Goal: Task Accomplishment & Management: Manage account settings

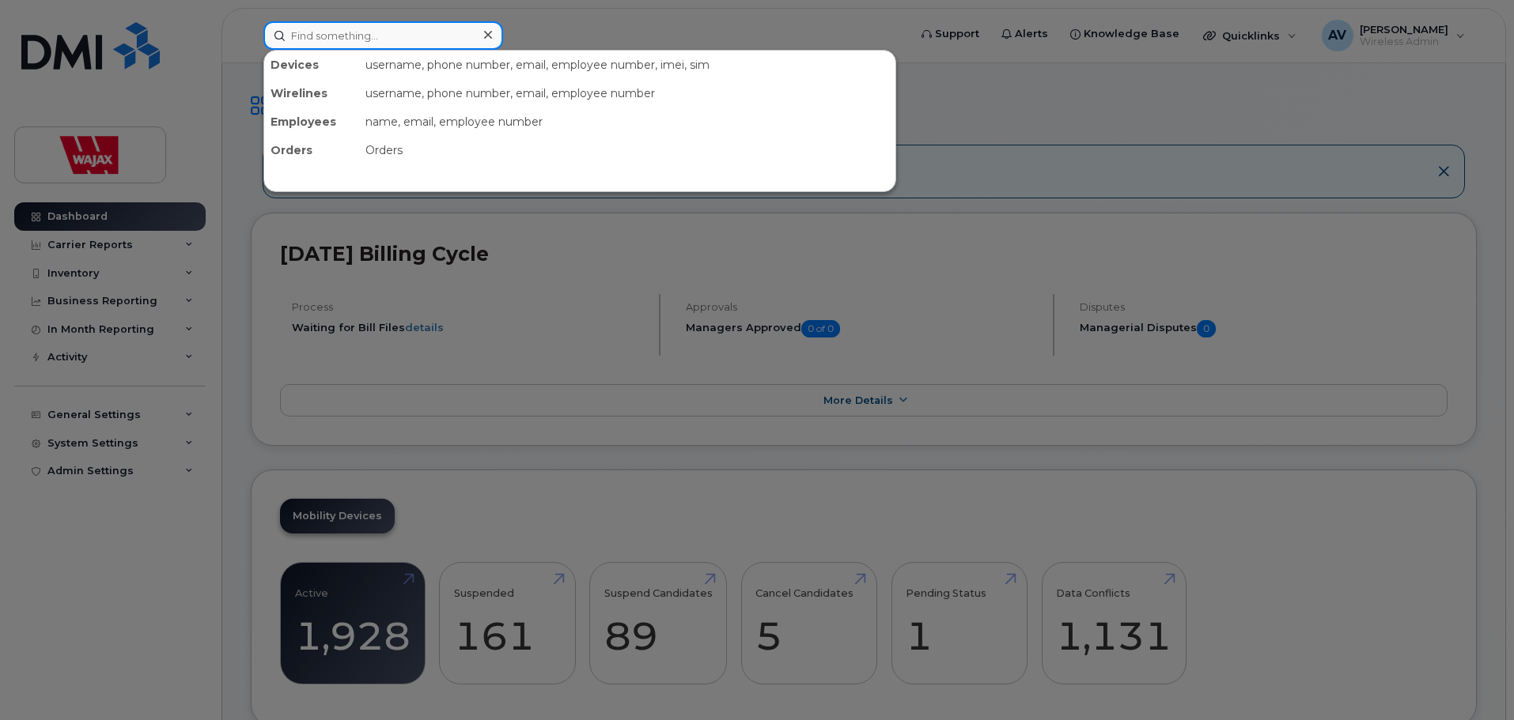
click at [414, 36] on input at bounding box center [383, 35] width 240 height 28
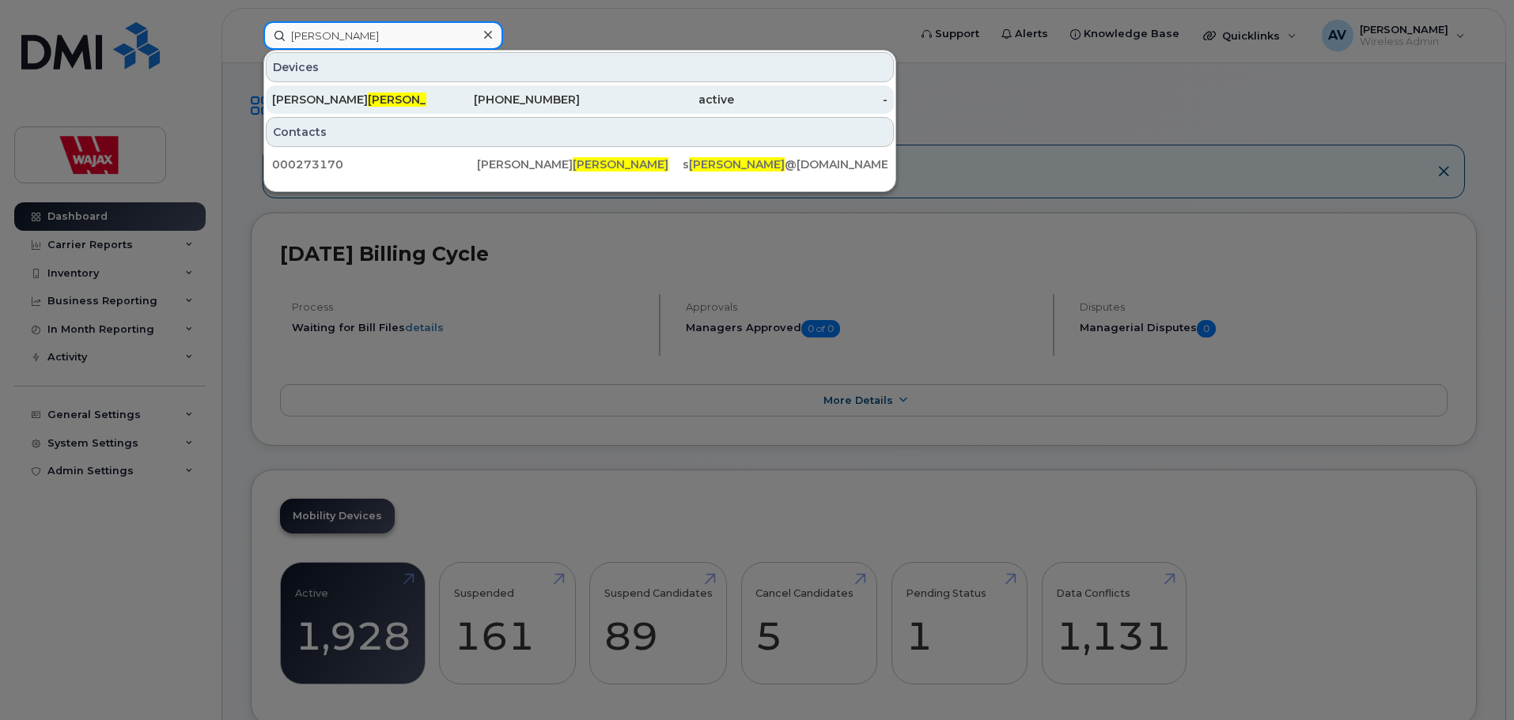
type input "flynn"
click at [580, 104] on div "active" at bounding box center [657, 100] width 154 height 16
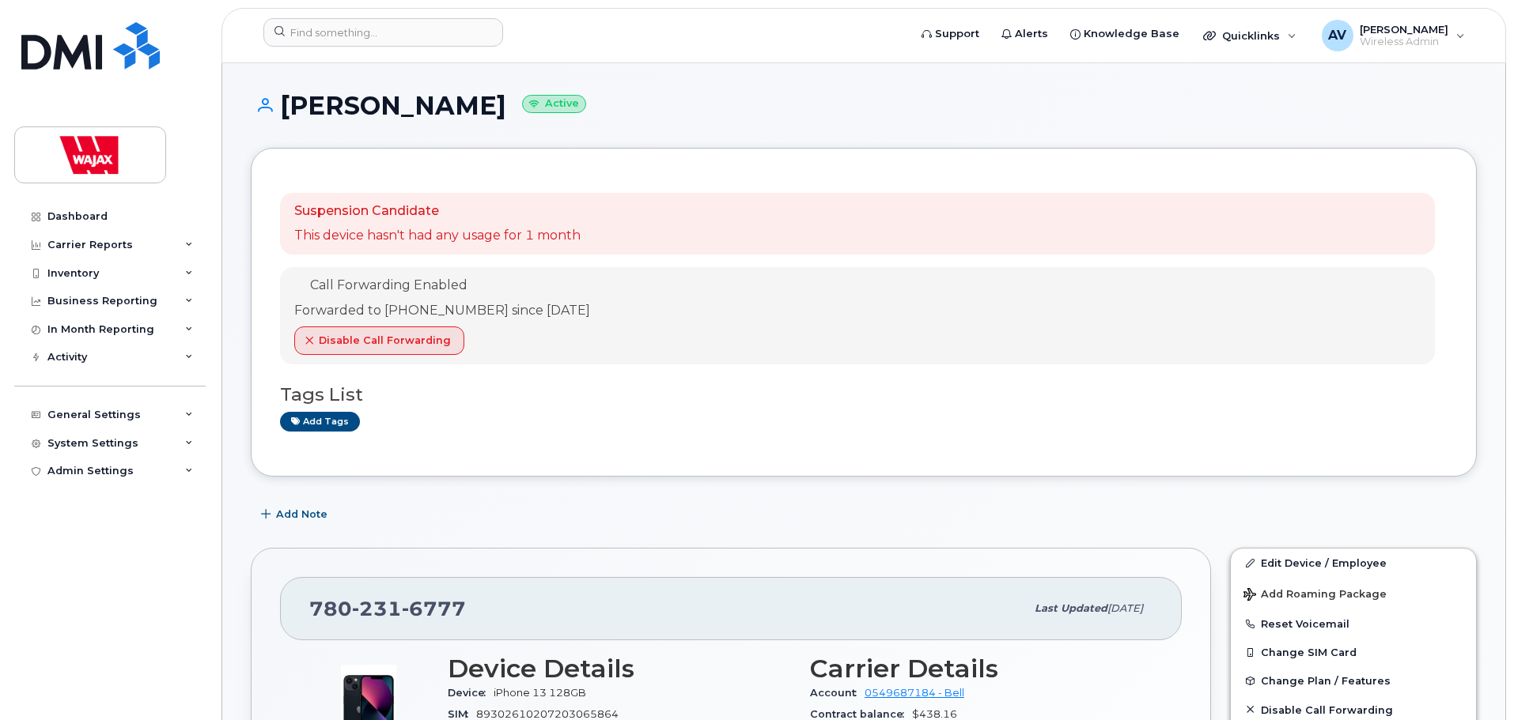
click at [792, 374] on div "Tags List Add tags" at bounding box center [863, 401] width 1167 height 61
click at [431, 338] on span "Disable Call Forwarding" at bounding box center [385, 340] width 132 height 15
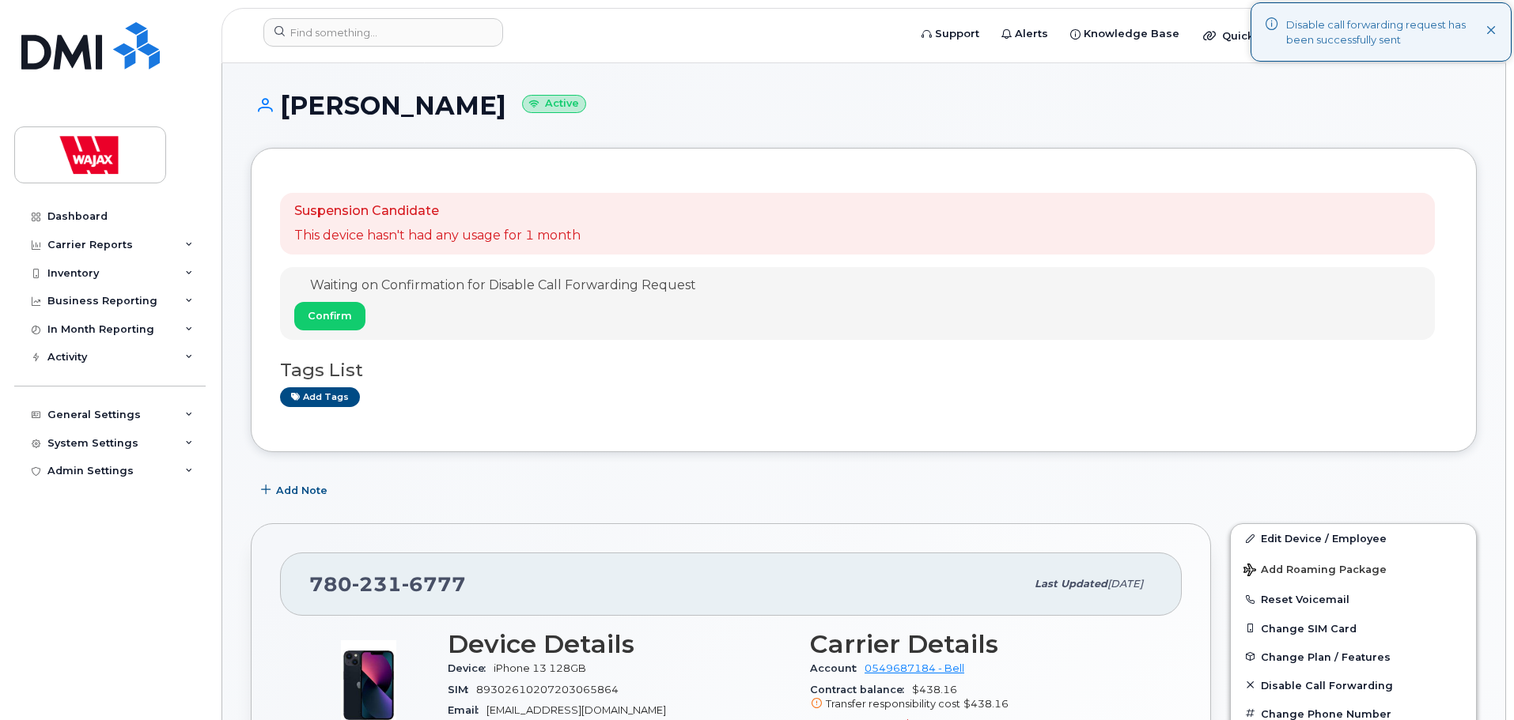
click at [811, 322] on div "Waiting on Confirmation for Disable Call Forwarding Request Confirm" at bounding box center [857, 303] width 1155 height 73
click at [336, 319] on span "Confirm" at bounding box center [330, 315] width 44 height 15
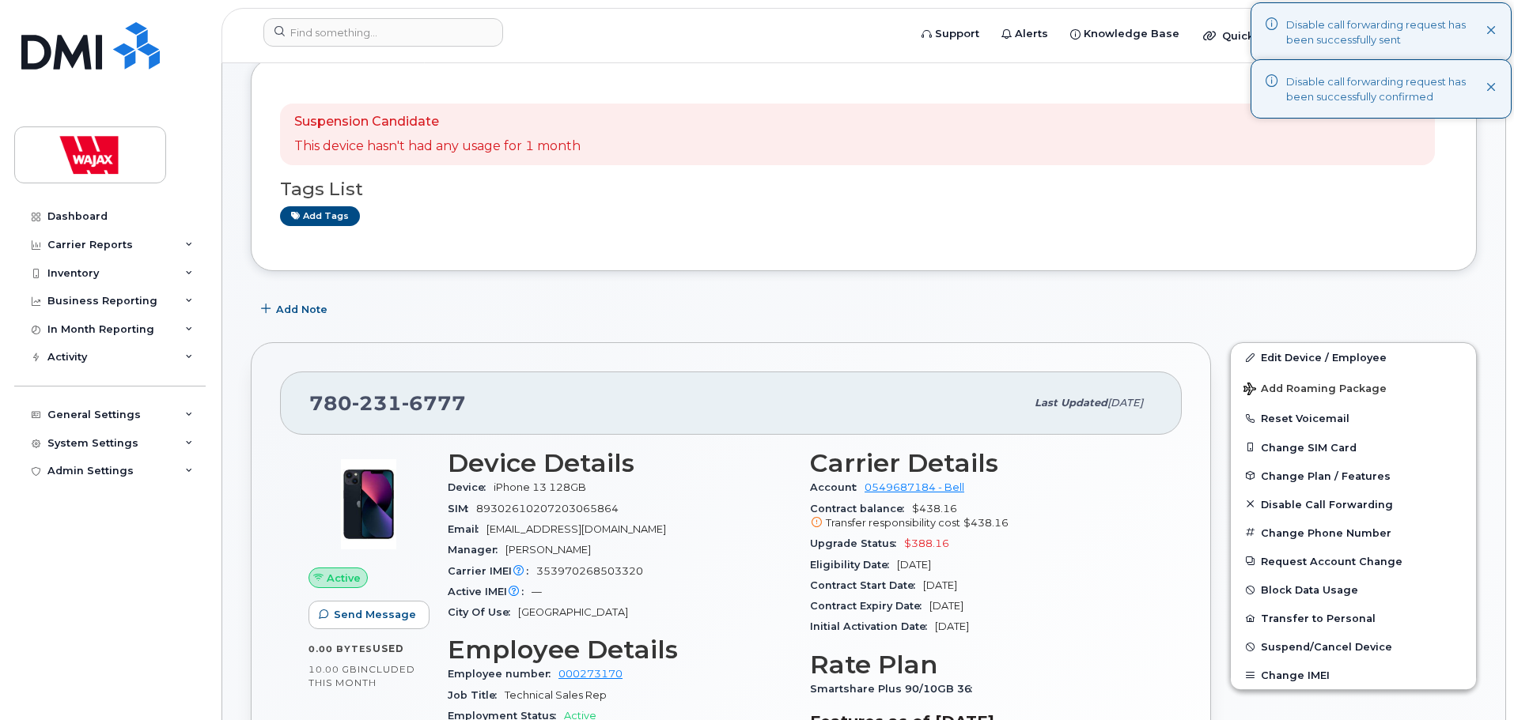
scroll to position [158, 0]
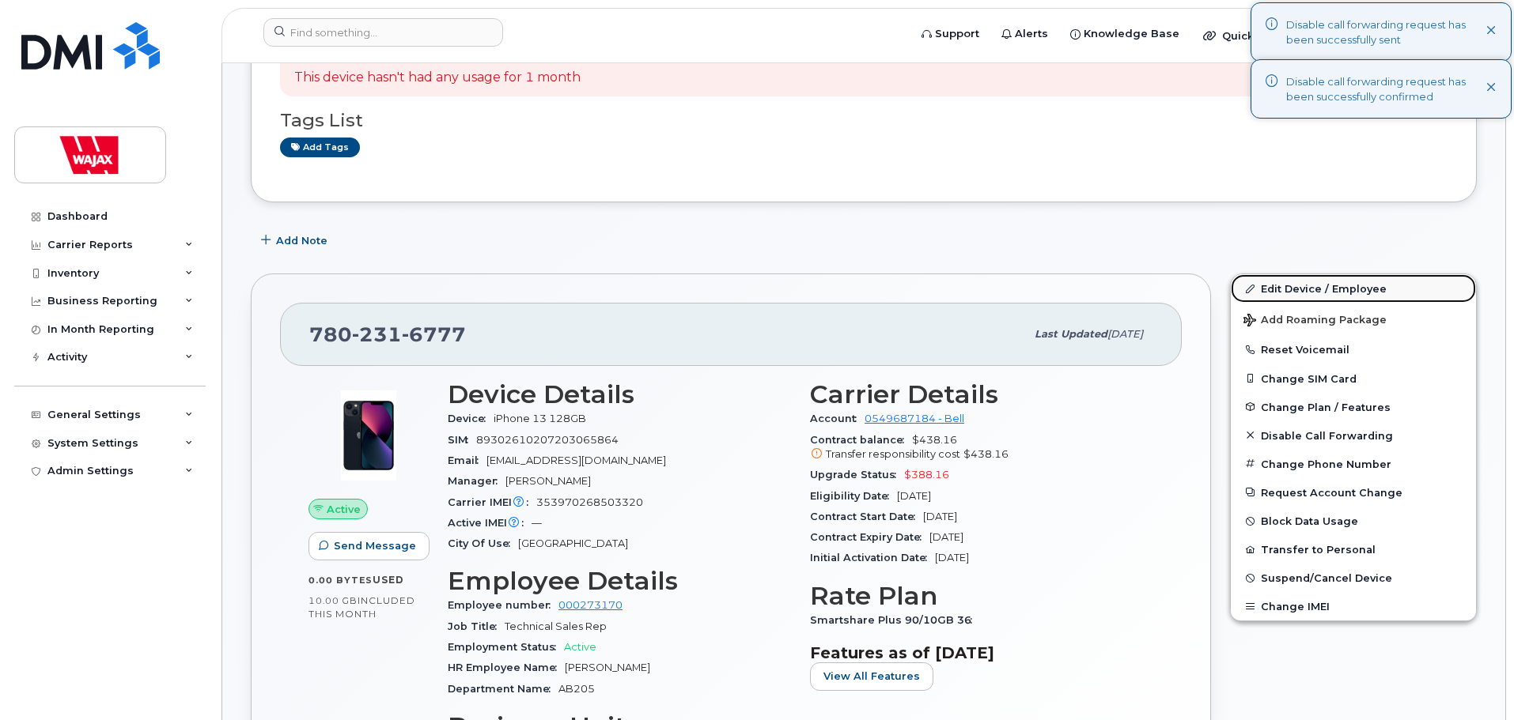
click at [1309, 290] on link "Edit Device / Employee" at bounding box center [1352, 288] width 245 height 28
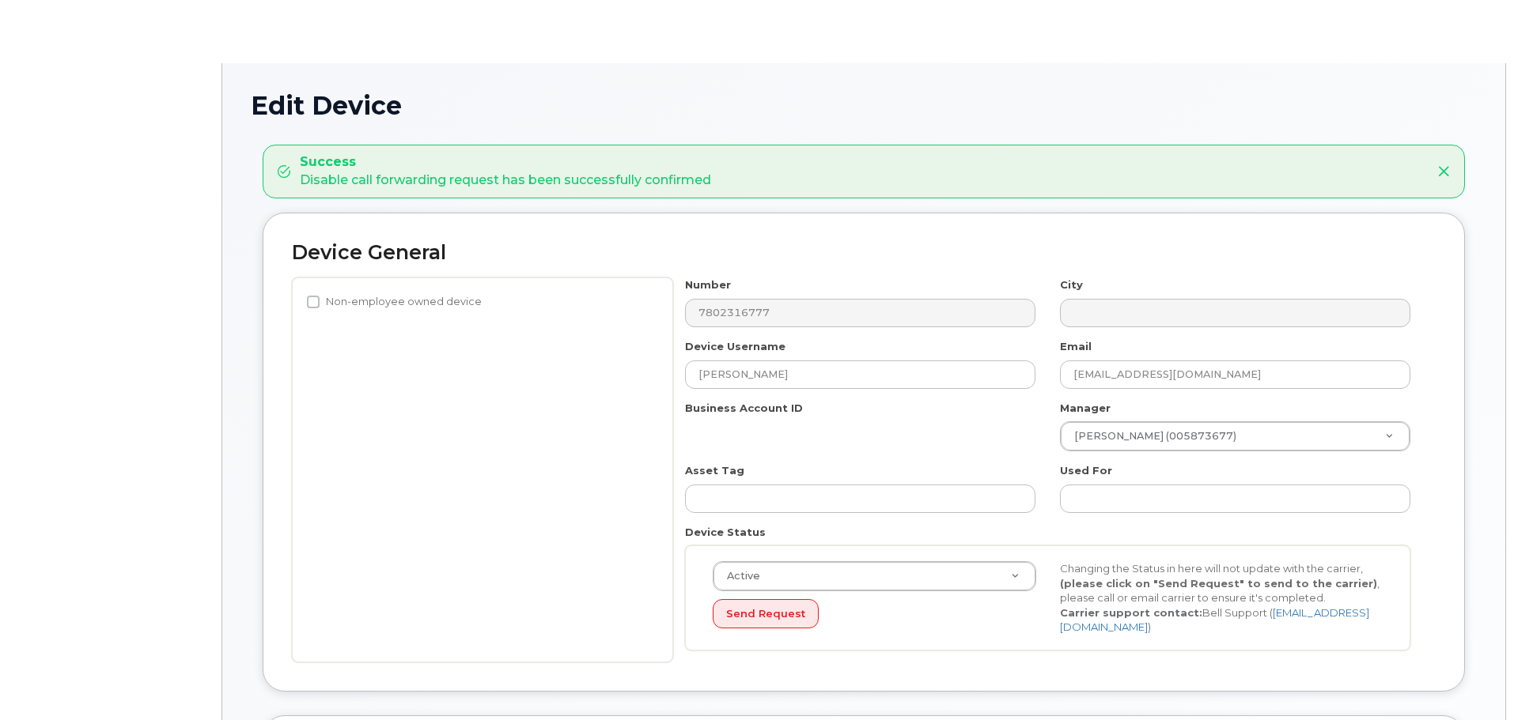
select select "23291732"
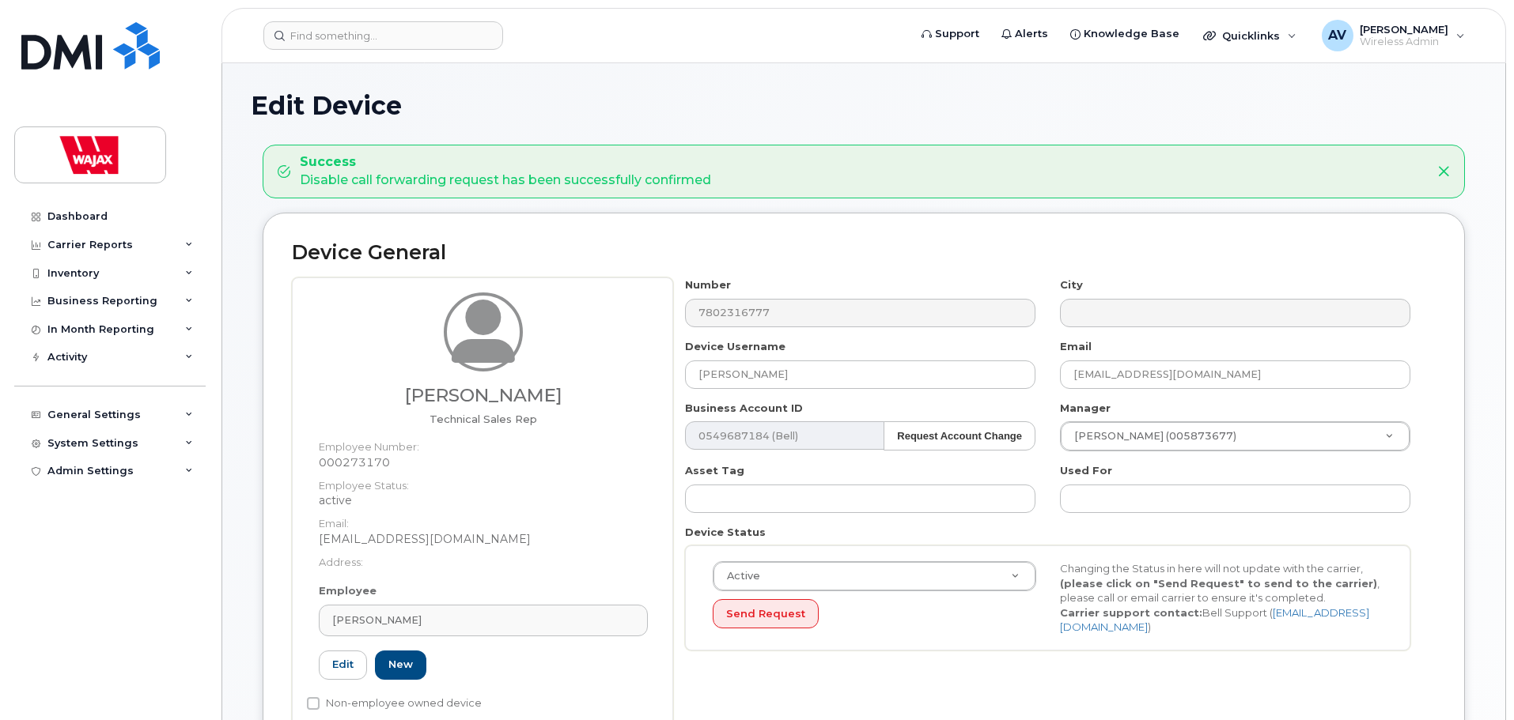
click at [891, 270] on div "Device General Stephen Flynn Technical Sales Rep Employee Number: 000273170 Emp…" at bounding box center [864, 491] width 1202 height 557
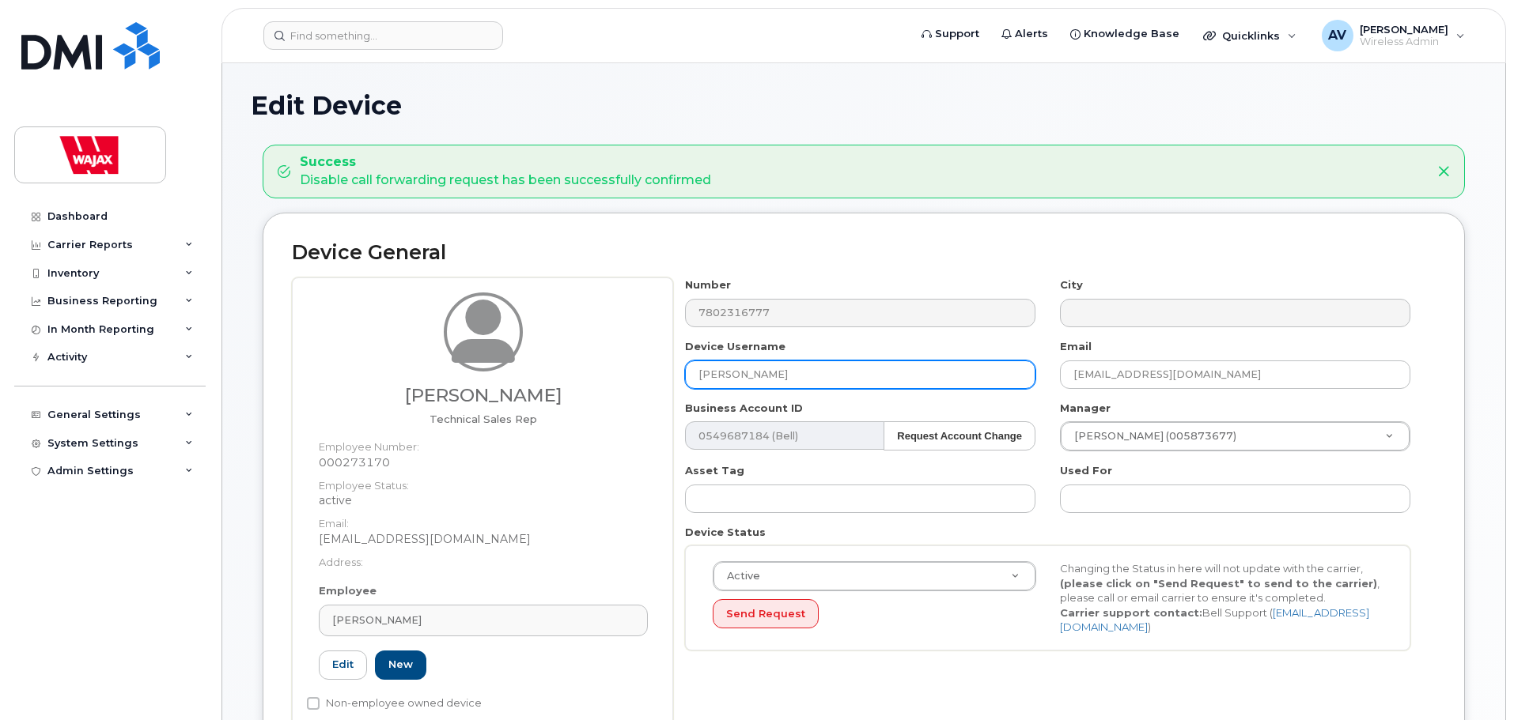
click at [847, 372] on input "Stephen Flynn" at bounding box center [860, 375] width 350 height 28
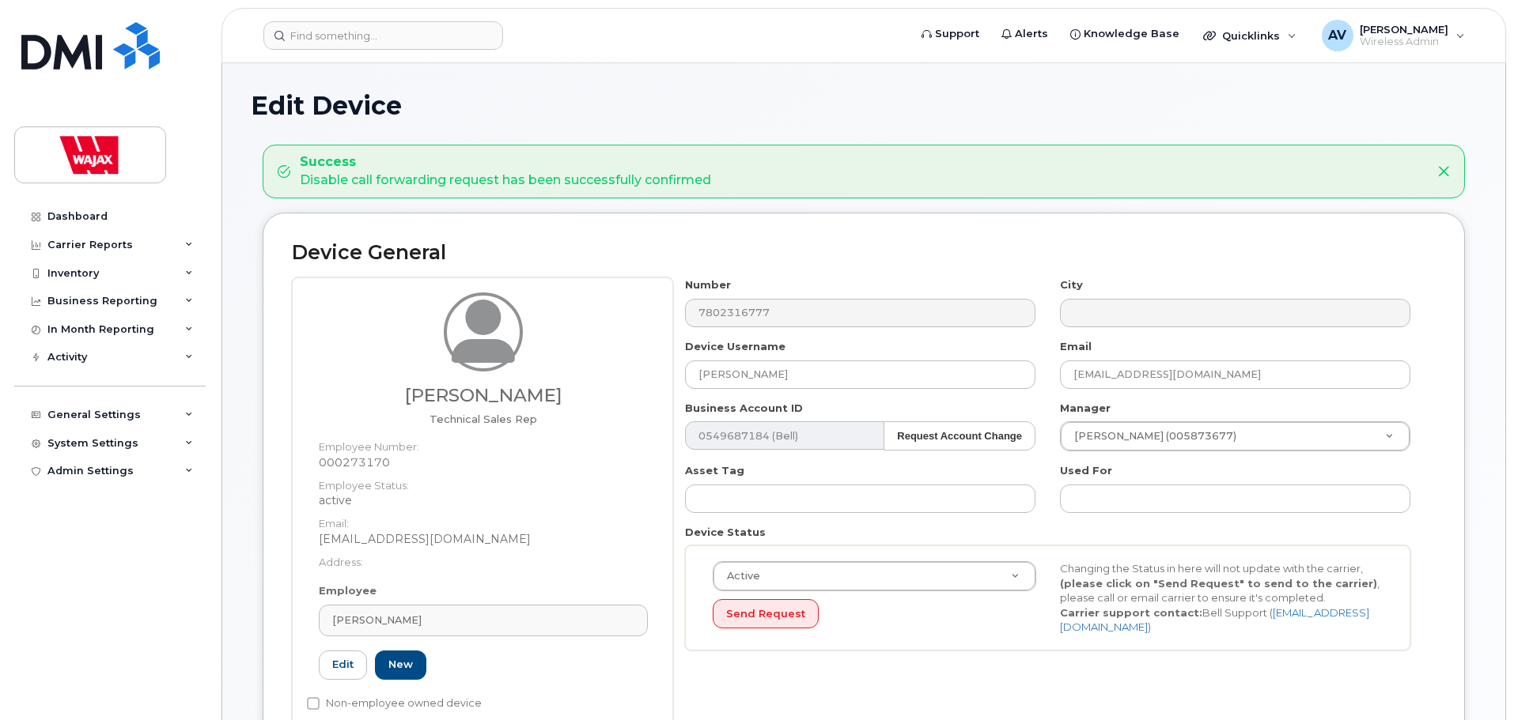
click at [884, 395] on div "Number 7802316777 City Device Username Stephen Flynn Email sflynn@wajax.com Bus…" at bounding box center [1048, 470] width 750 height 385
click at [1035, 667] on div "Number 7802316777 City Device Username Stephen Flynn Email sflynn@wajax.com Bus…" at bounding box center [1054, 509] width 762 height 462
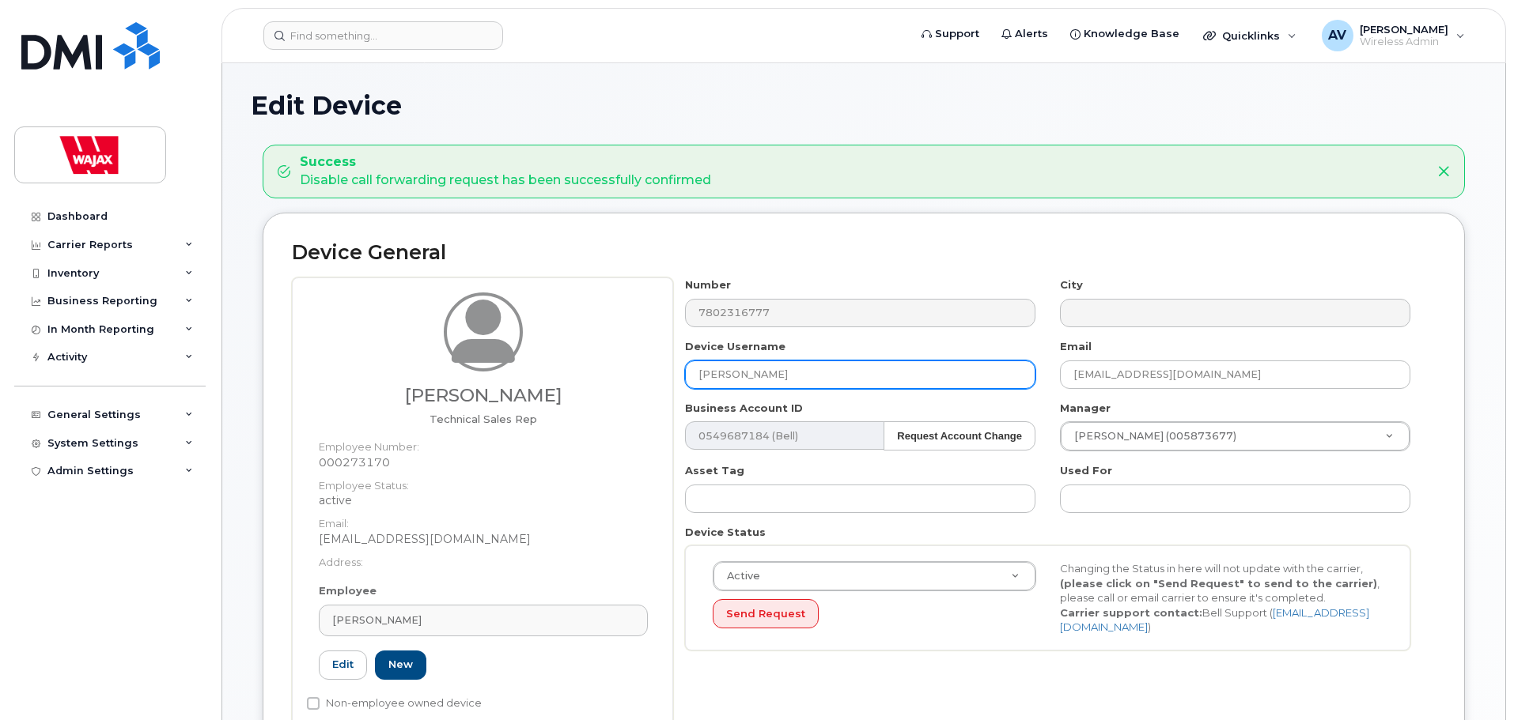
click at [860, 368] on input "Stephen Flynn" at bounding box center [860, 375] width 350 height 28
drag, startPoint x: 813, startPoint y: 372, endPoint x: 406, endPoint y: 354, distance: 406.9
click at [406, 354] on div "Stephen Flynn Technical Sales Rep Employee Number: 000273170 Employee Status: a…" at bounding box center [864, 509] width 1144 height 462
paste input "Kalvin Sagert"
type input "Kalvin Sagert"
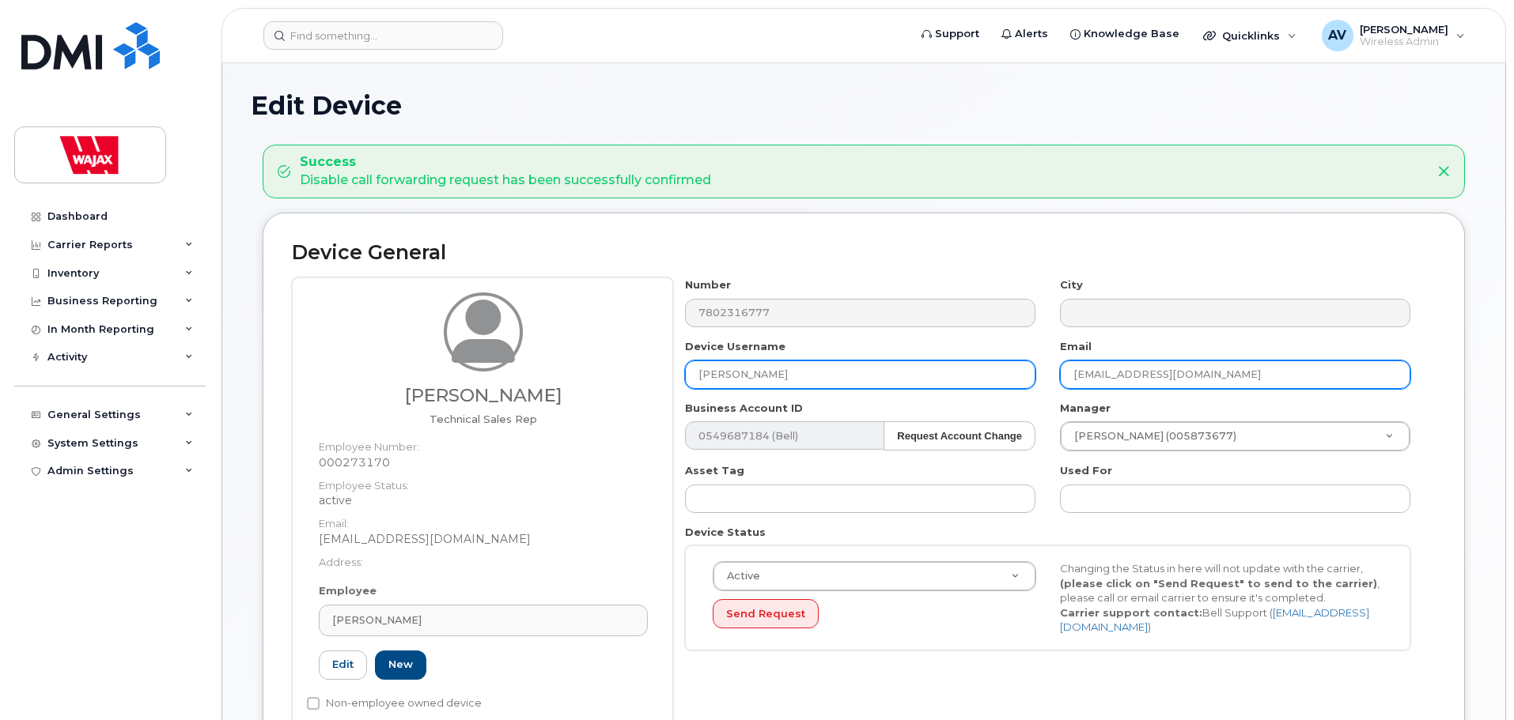
drag, startPoint x: 1197, startPoint y: 378, endPoint x: 807, endPoint y: 377, distance: 389.9
click at [804, 379] on div "Number 7802316777 City Device Username Kalvin Sagert Email sflynn@wajax.com Bus…" at bounding box center [1048, 470] width 750 height 385
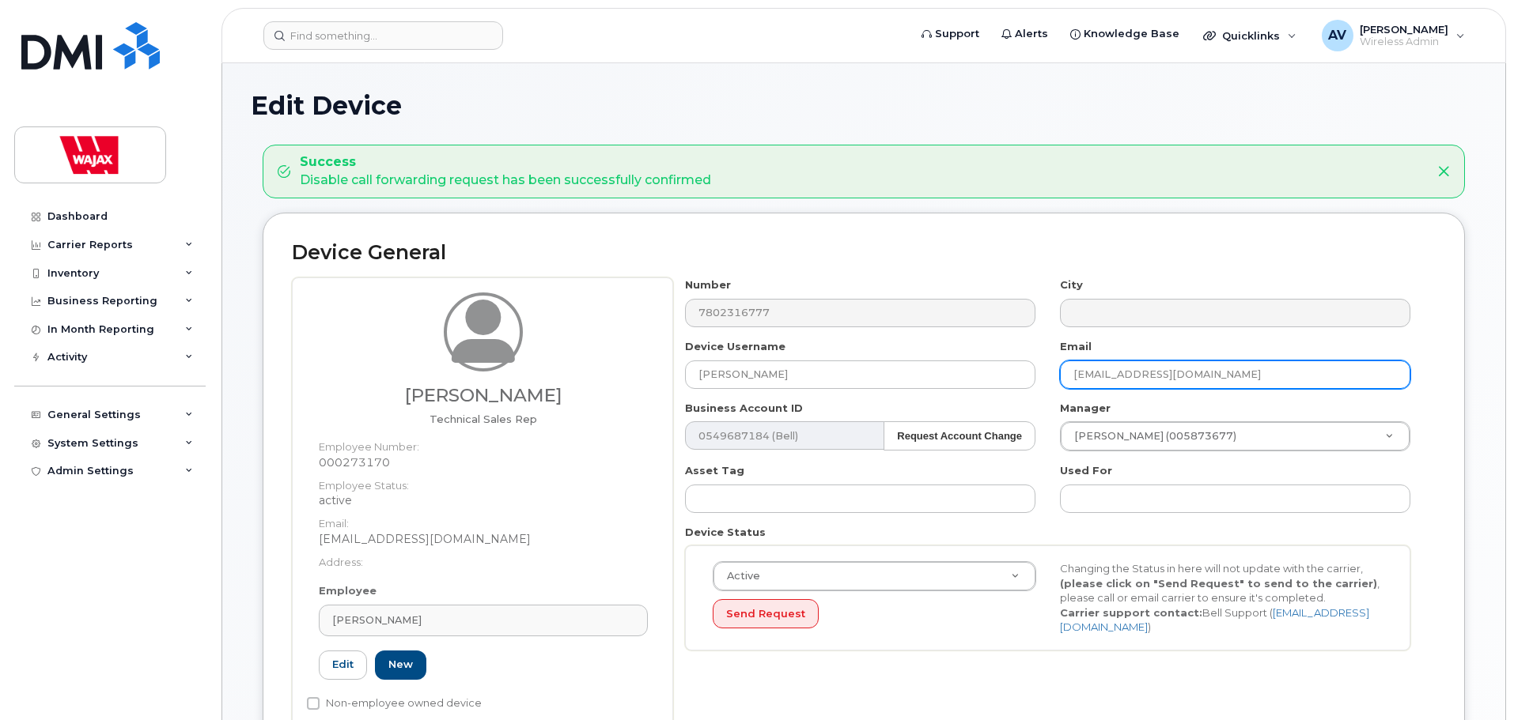
paste input "ksagert"
type input "ksagert@wajax.com"
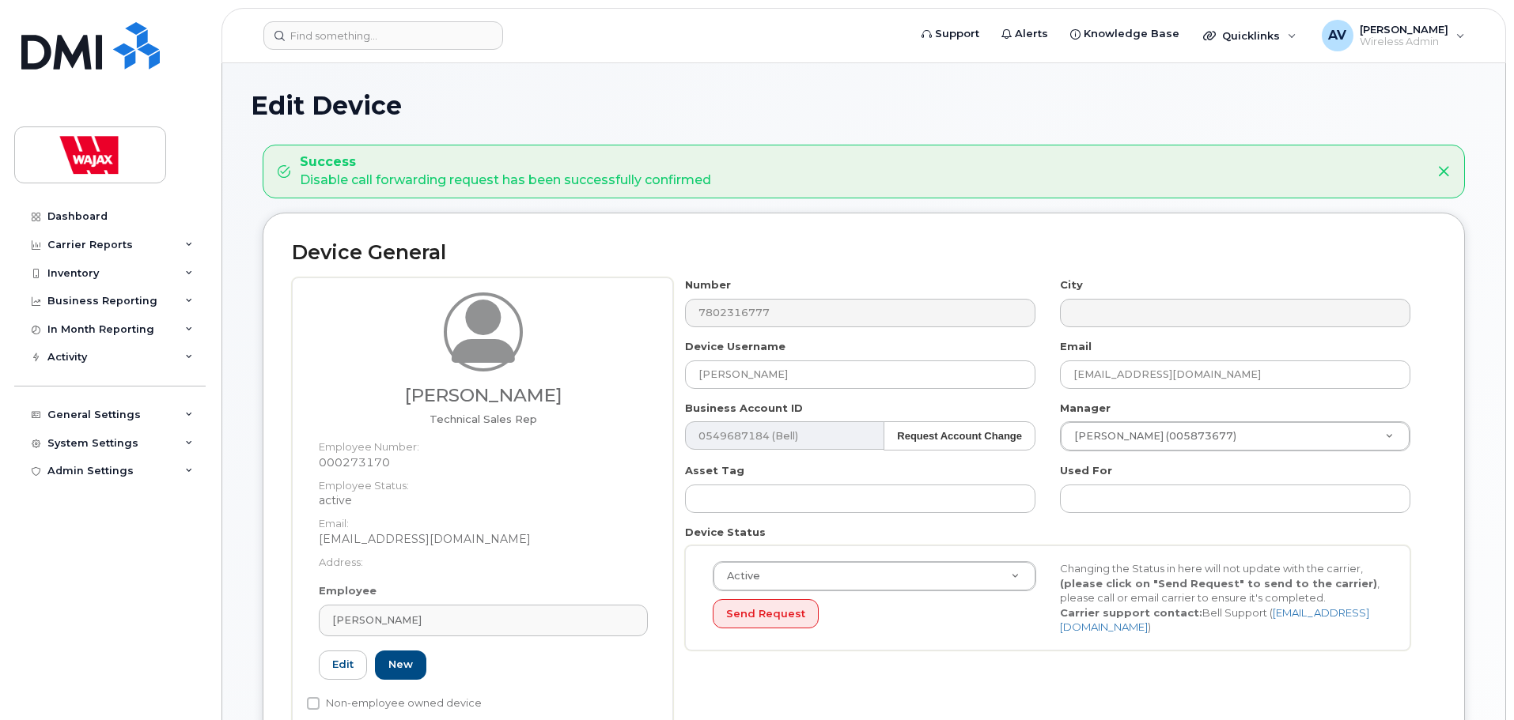
click at [1427, 341] on div "Number 7802316777 City Device Username Kalvin Sagert Email ksagert@wajax.com Bu…" at bounding box center [1054, 509] width 762 height 462
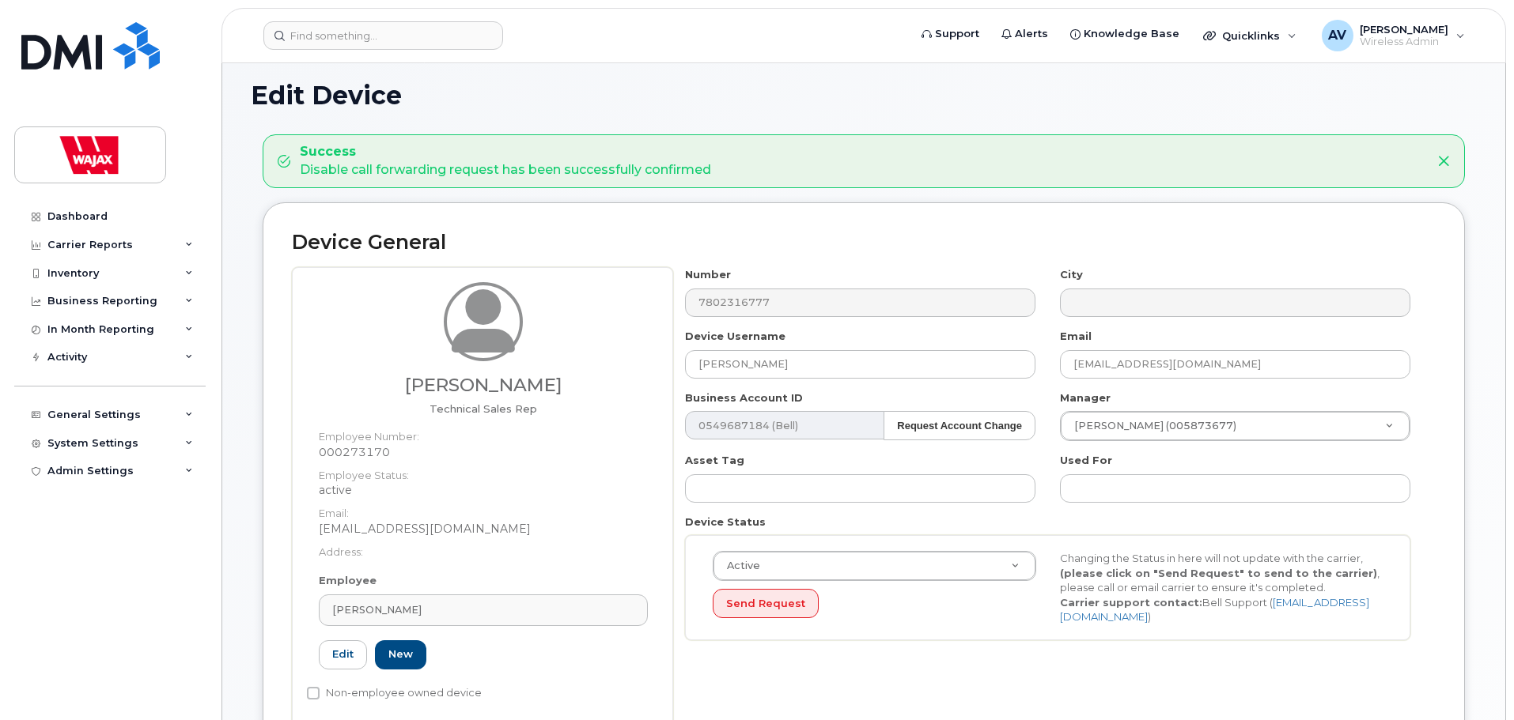
scroll to position [79, 0]
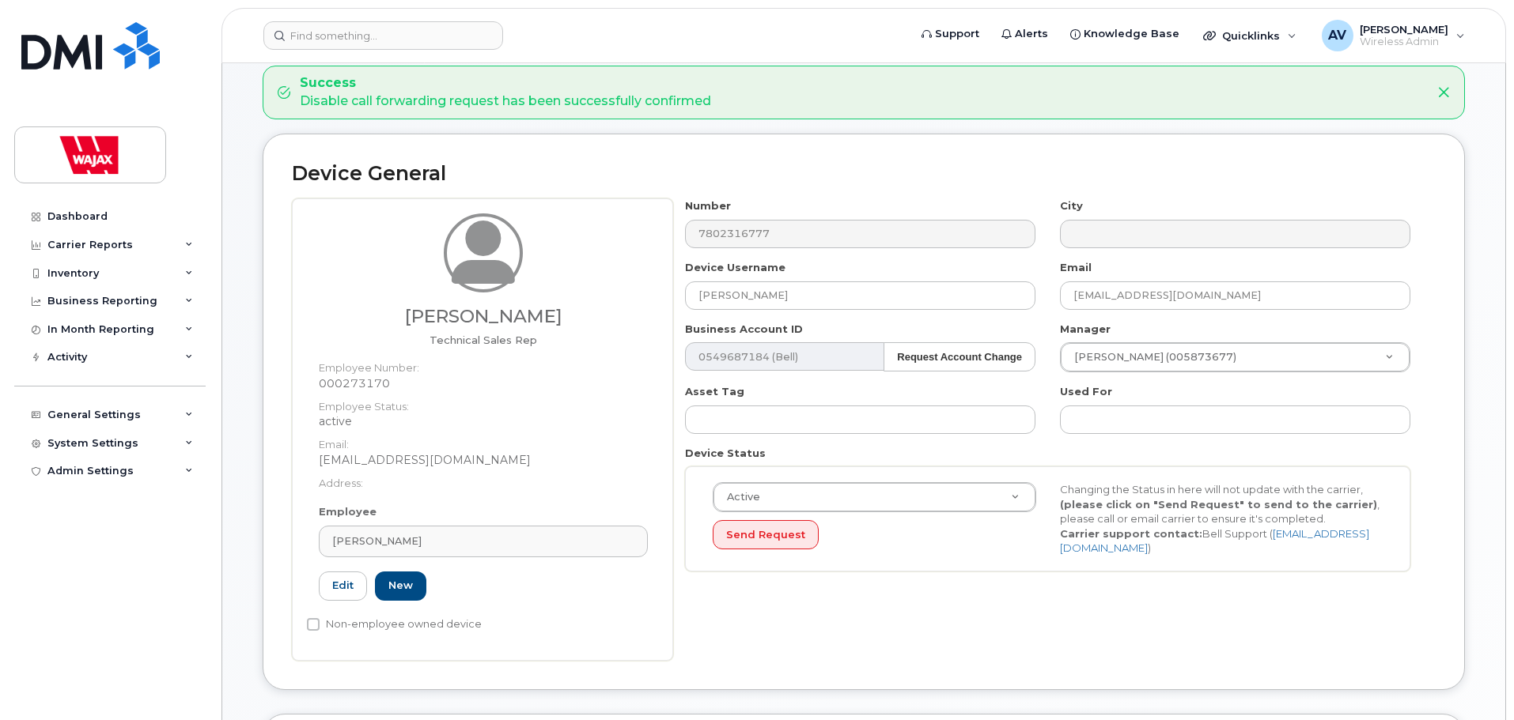
click at [1049, 576] on div "Number 7802316777 City Device Username Kalvin Sagert Email ksagert@wajax.com Bu…" at bounding box center [1048, 390] width 750 height 385
click at [451, 546] on div "Stephen Flynn" at bounding box center [483, 541] width 302 height 15
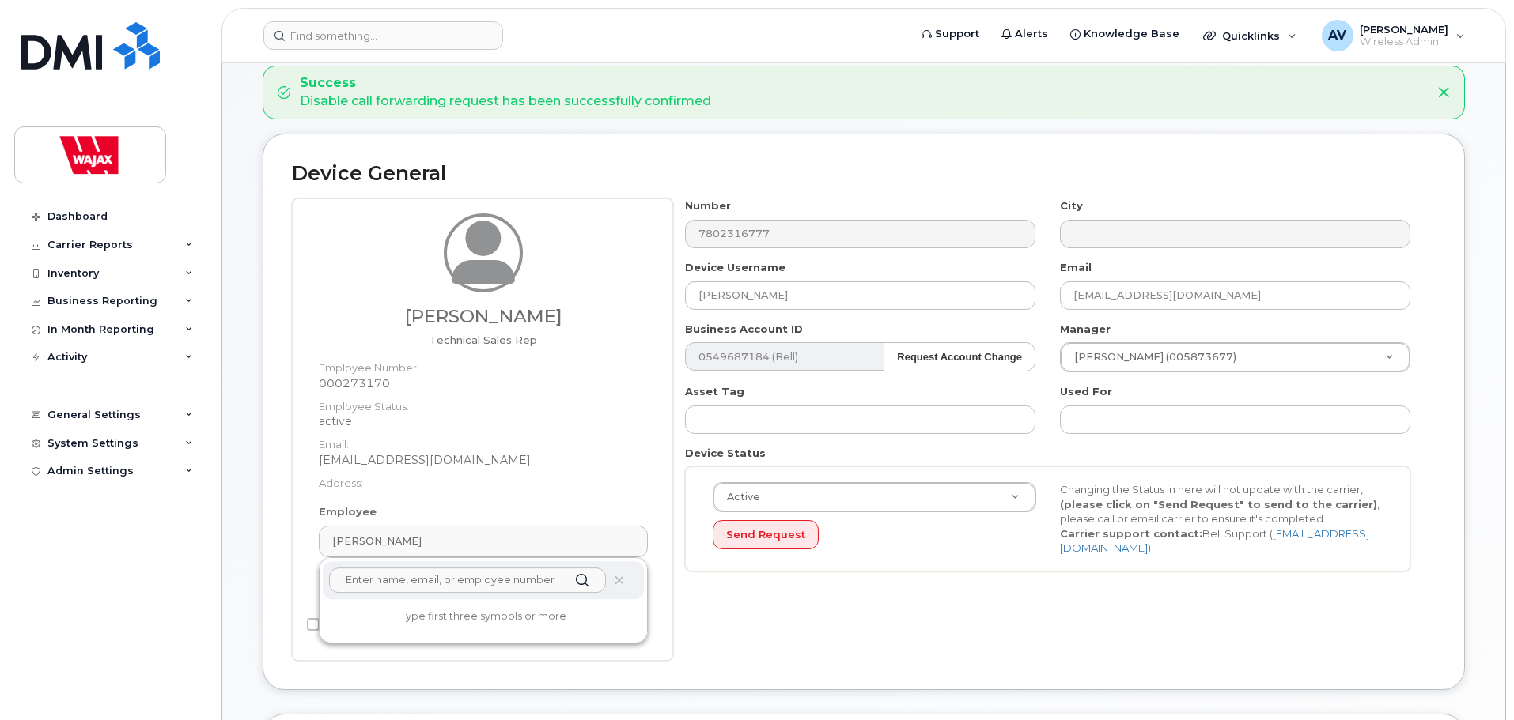
click at [489, 588] on input "text" at bounding box center [467, 580] width 277 height 25
click at [492, 582] on input "kalvin" at bounding box center [467, 580] width 277 height 25
type input "kalvin"
click at [618, 585] on icon at bounding box center [619, 581] width 10 height 10
click at [515, 500] on div "Stephen Flynn Technical Sales Rep Employee Number: 000273170 Employee Status: a…" at bounding box center [483, 359] width 353 height 291
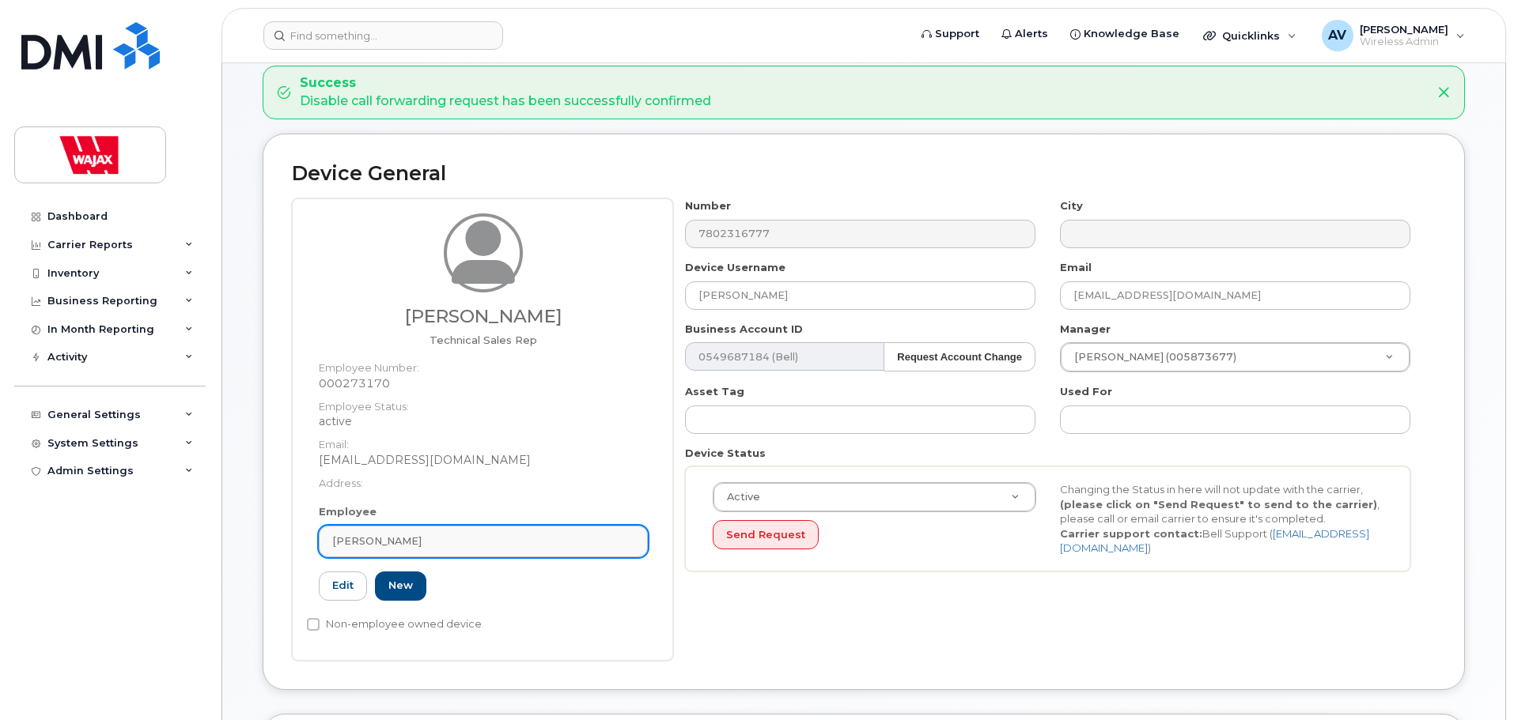
click at [442, 542] on div "Stephen Flynn" at bounding box center [483, 541] width 302 height 15
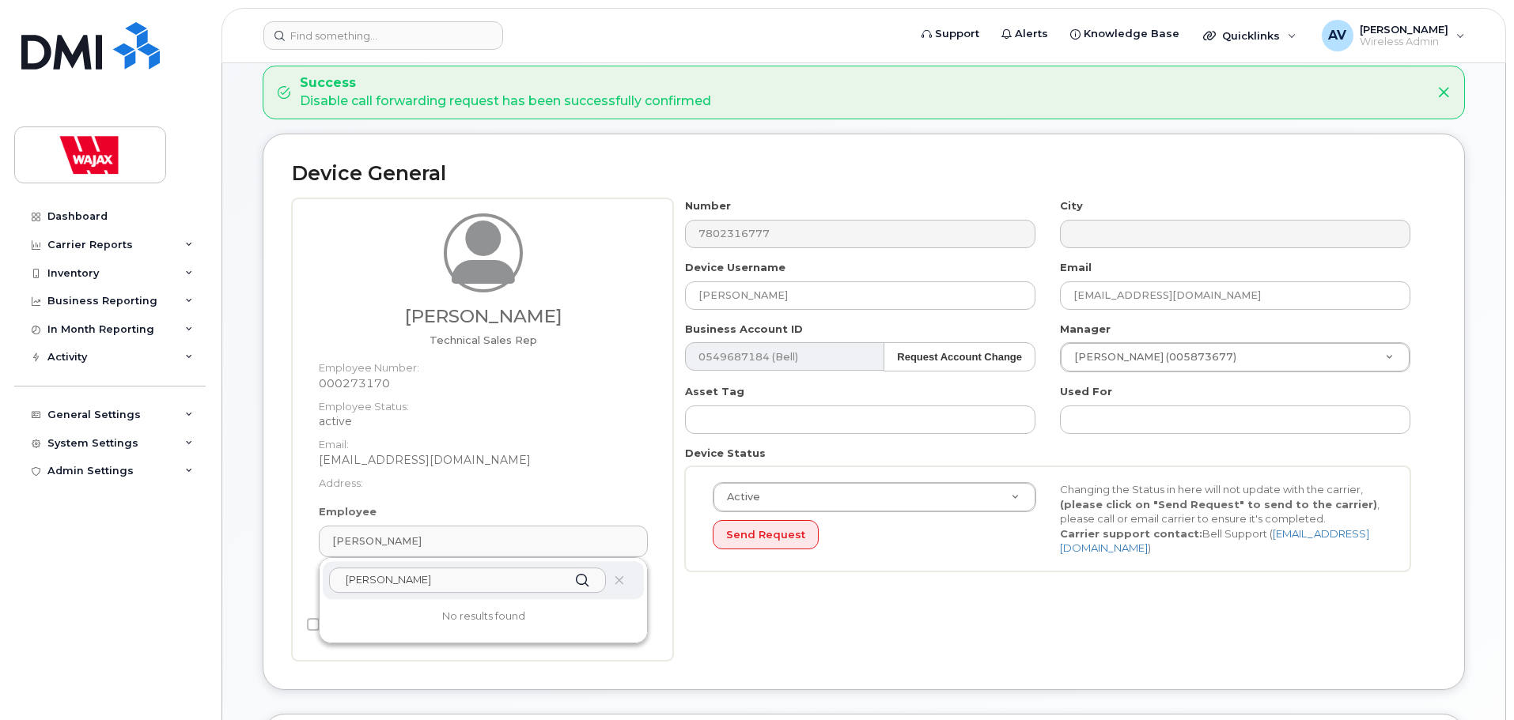
drag, startPoint x: 568, startPoint y: 580, endPoint x: 363, endPoint y: 586, distance: 204.9
click at [363, 586] on input "kalvin" at bounding box center [467, 580] width 277 height 25
click at [755, 620] on div "Number 7802316777 City Device Username Kalvin Sagert Email ksagert@wajax.com Bu…" at bounding box center [1054, 429] width 762 height 462
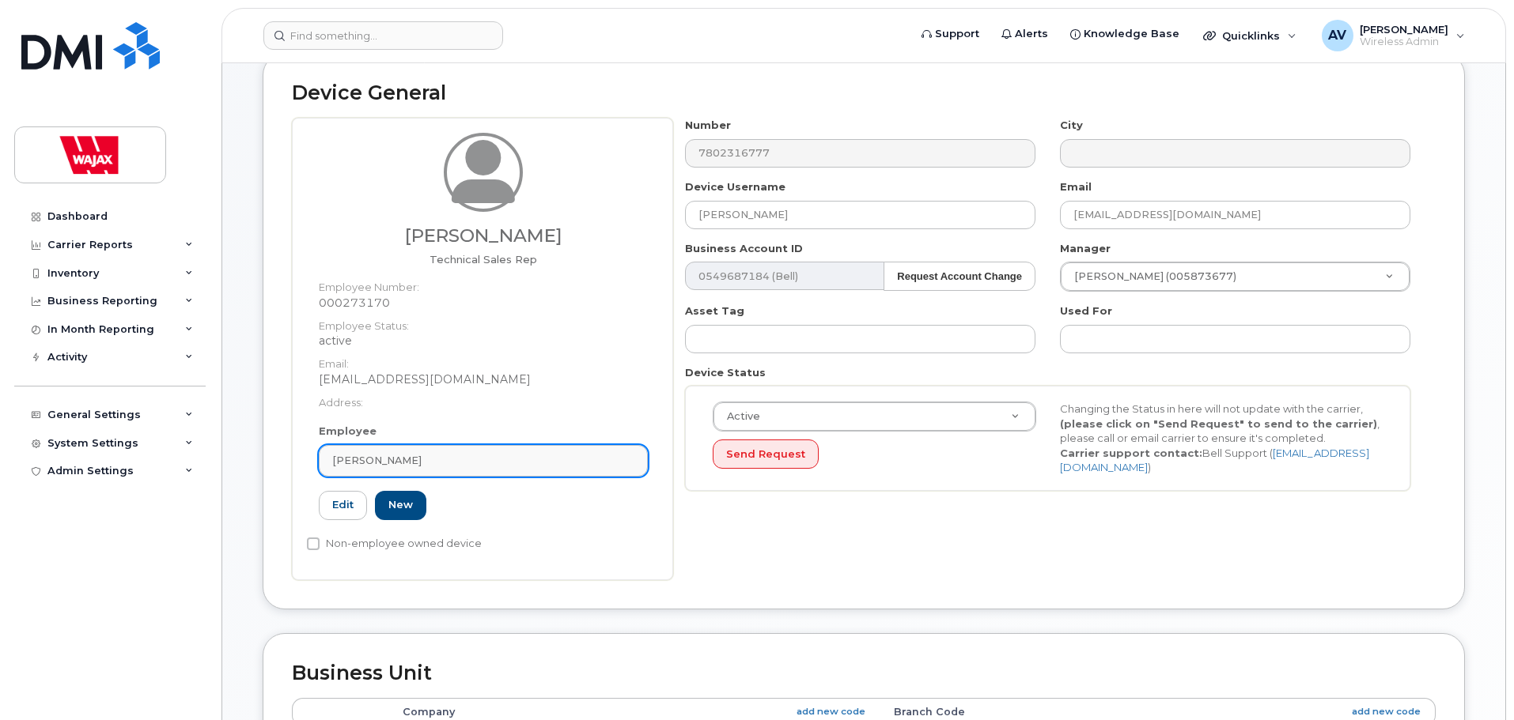
scroll to position [158, 0]
click at [335, 516] on link "Edit" at bounding box center [343, 507] width 48 height 29
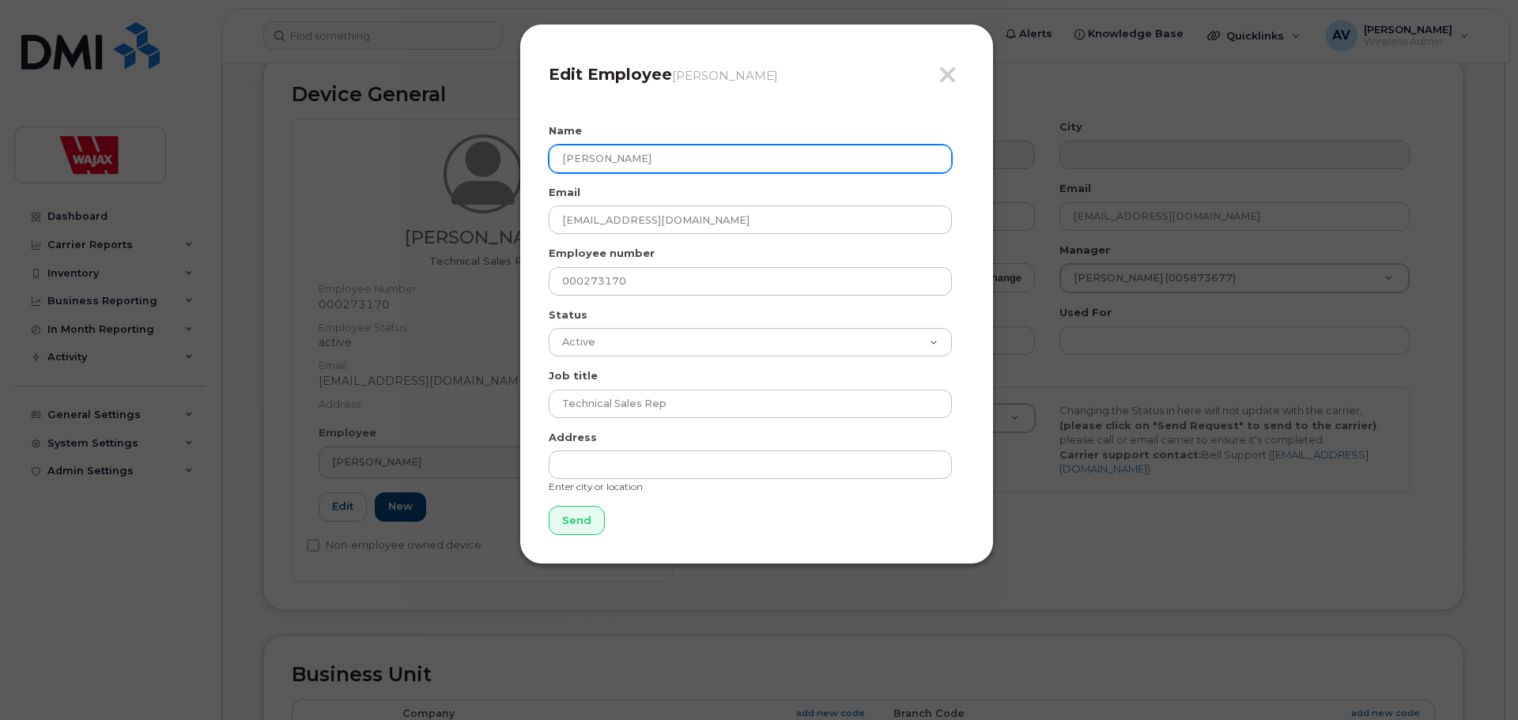
drag, startPoint x: 736, startPoint y: 169, endPoint x: 386, endPoint y: 140, distance: 351.5
click at [386, 140] on div "Close Edit Employee Stephen Flynn Name Stephen Flynn Email sflynn@wajax.com Emp…" at bounding box center [759, 360] width 1518 height 720
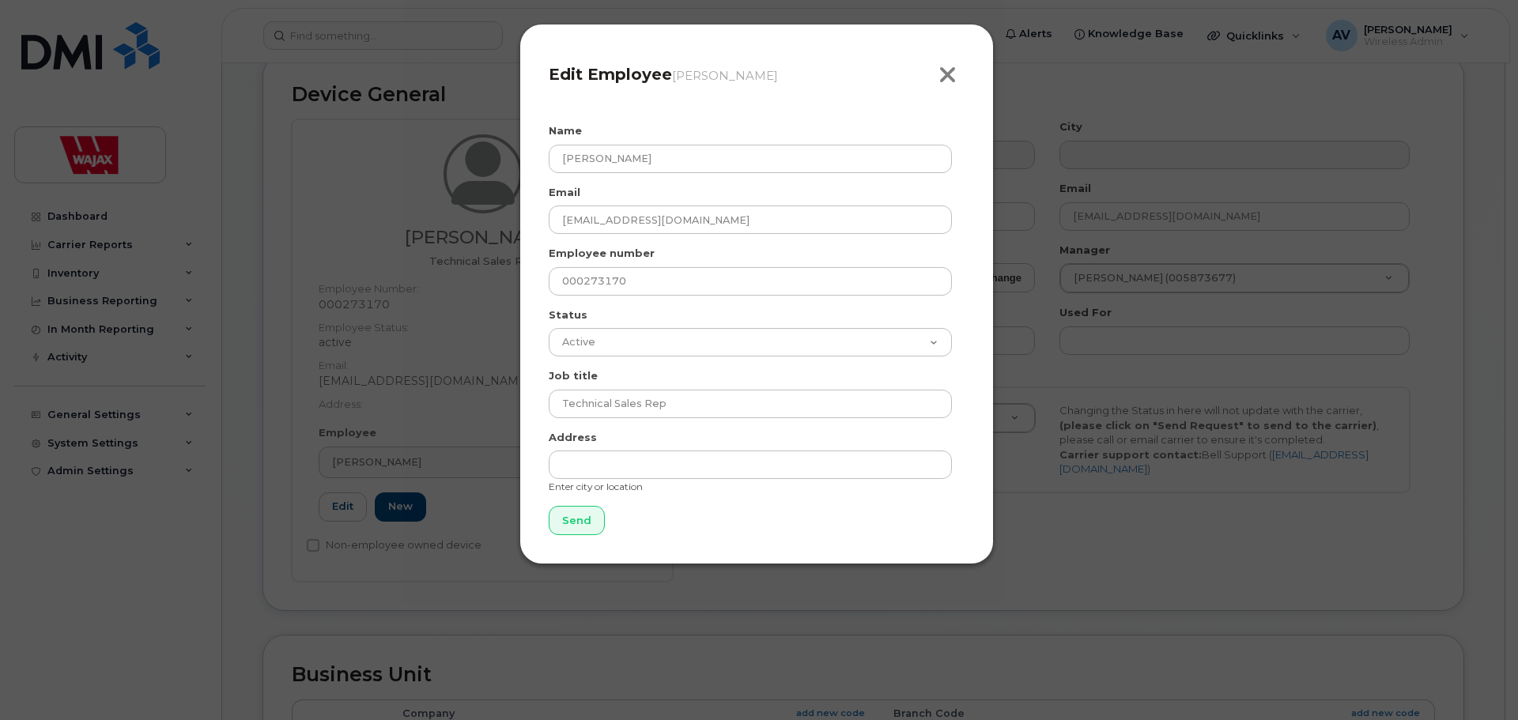
click at [959, 70] on button "Close" at bounding box center [952, 75] width 26 height 25
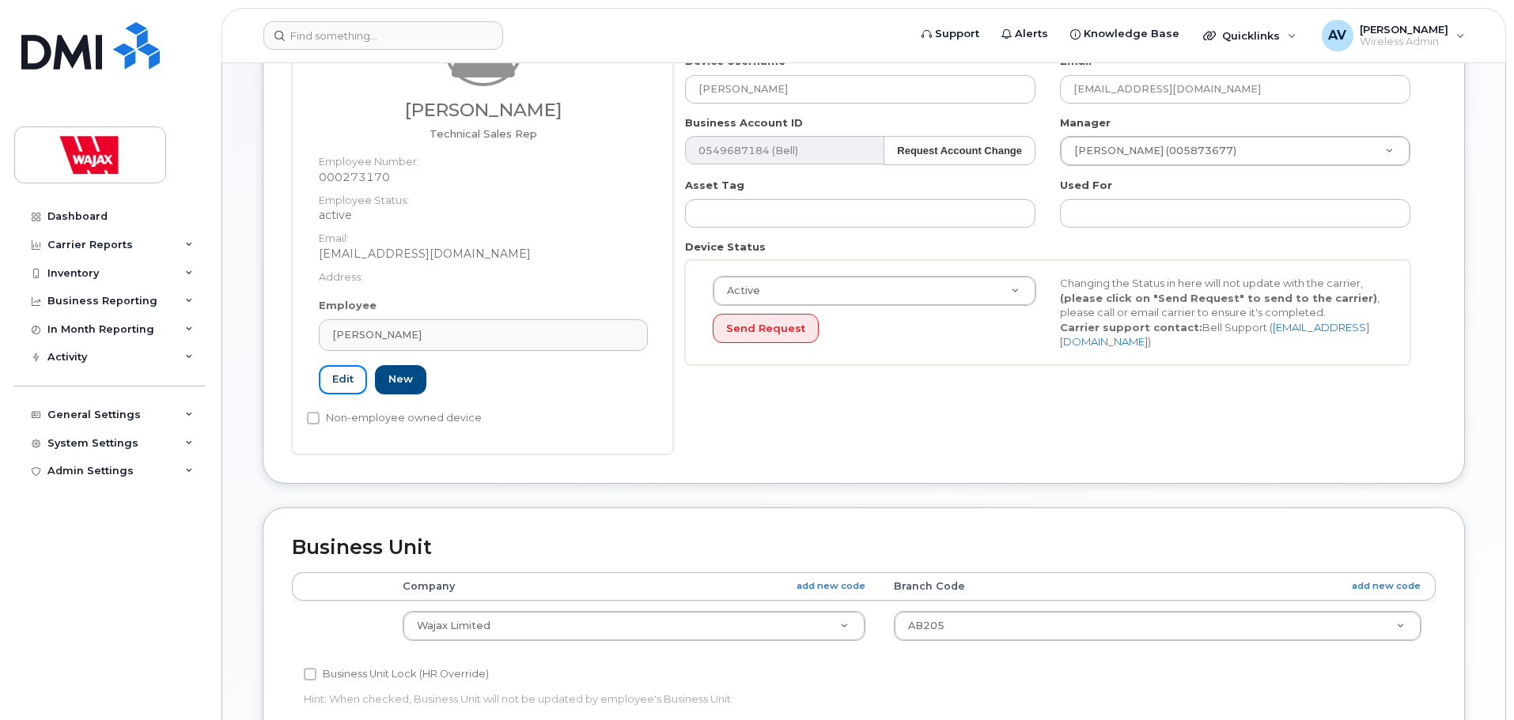
scroll to position [395, 0]
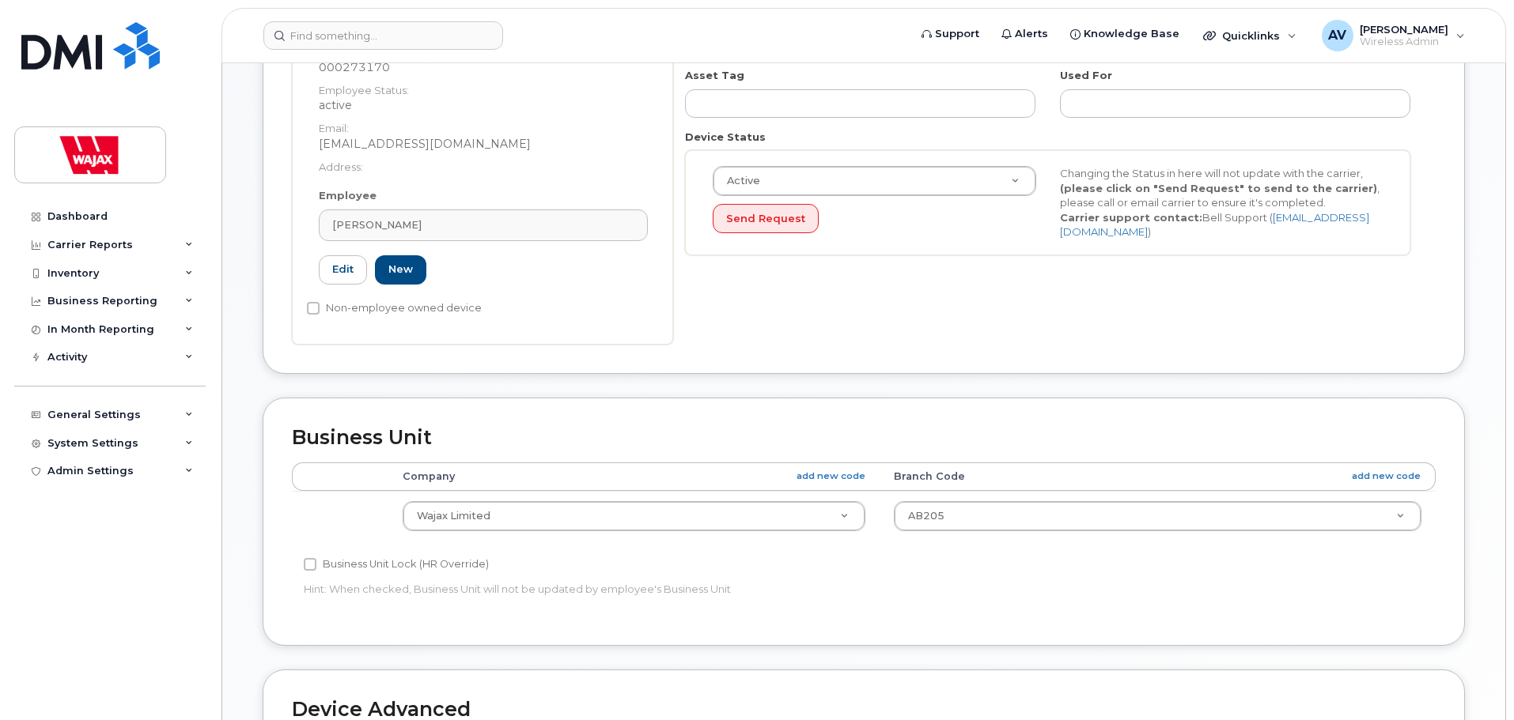
click at [916, 357] on div "Device General Stephen Flynn Technical Sales Rep Employee Number: 000273170 Emp…" at bounding box center [864, 95] width 1202 height 557
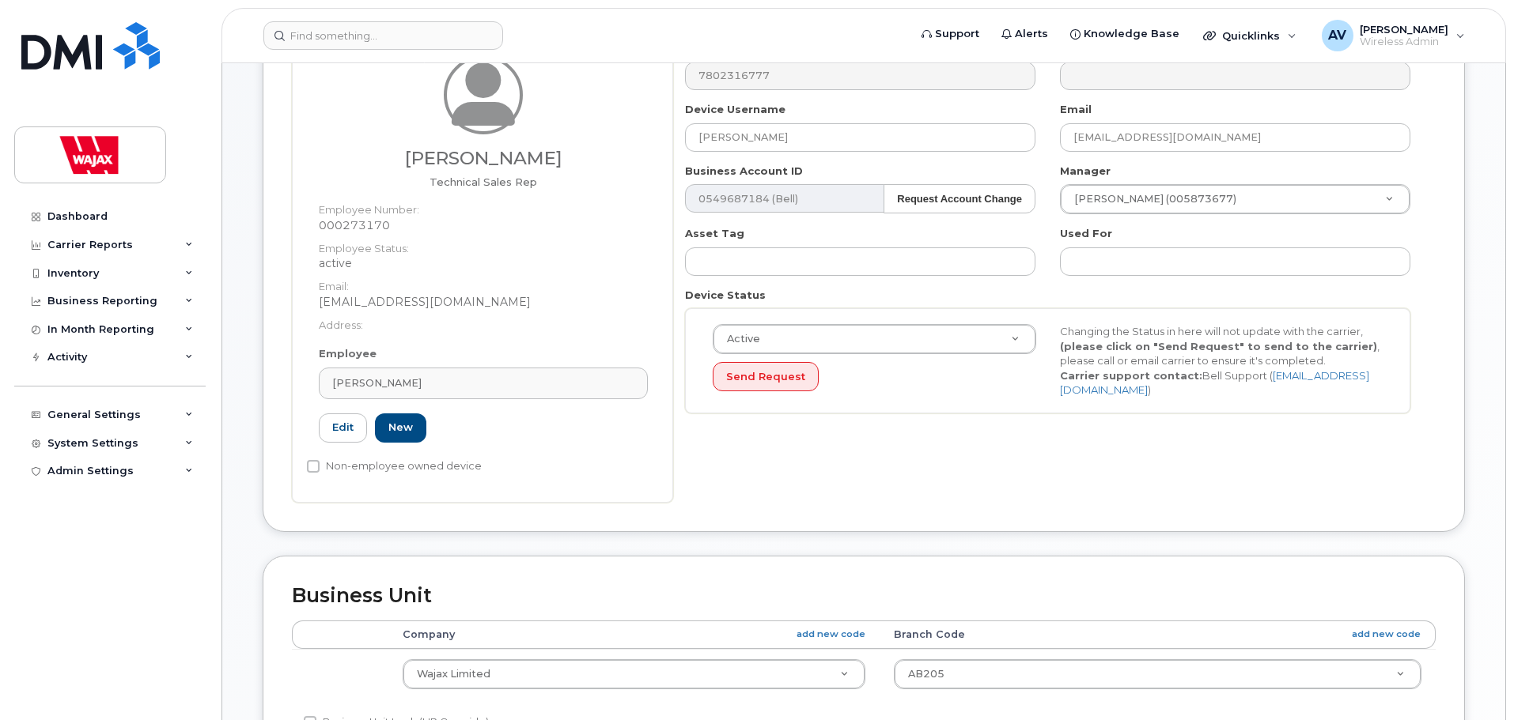
scroll to position [0, 0]
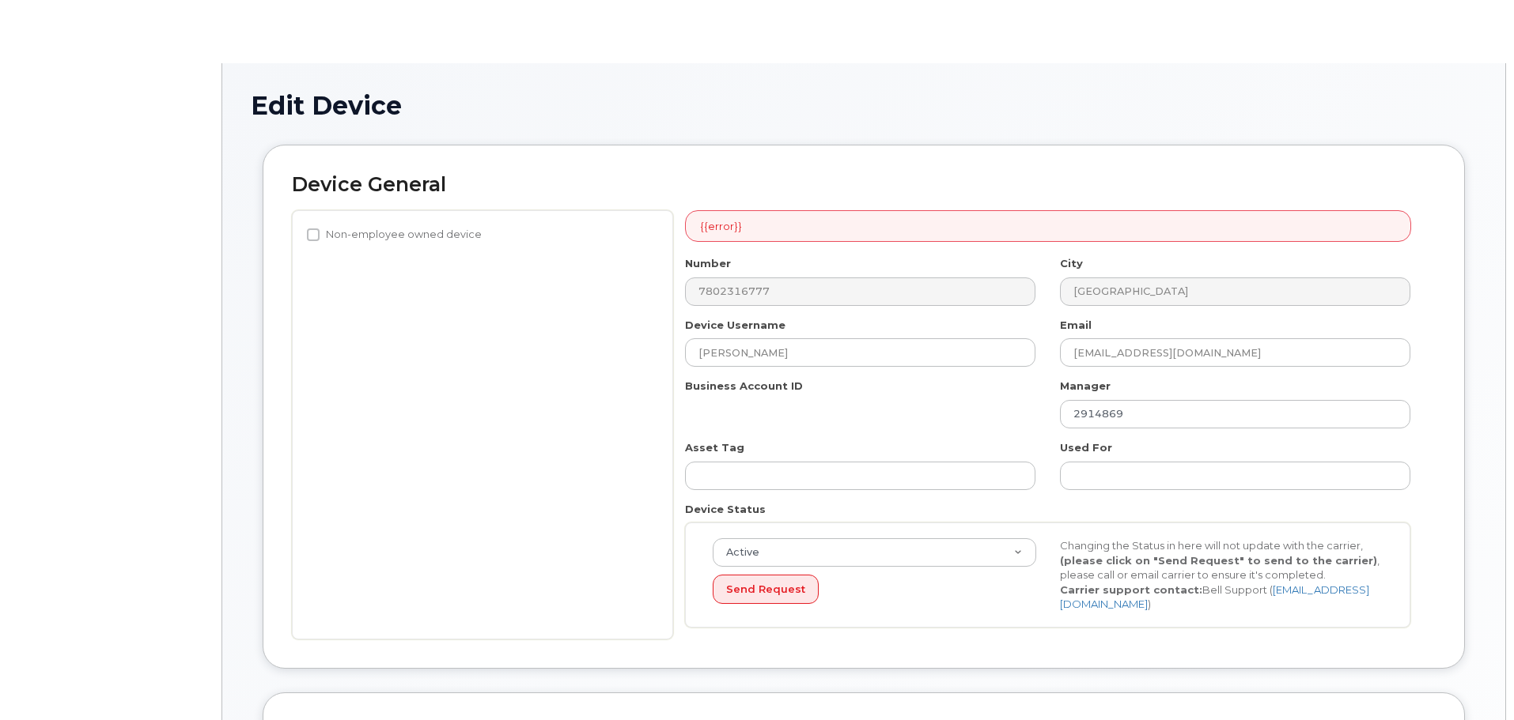
select select "23291732"
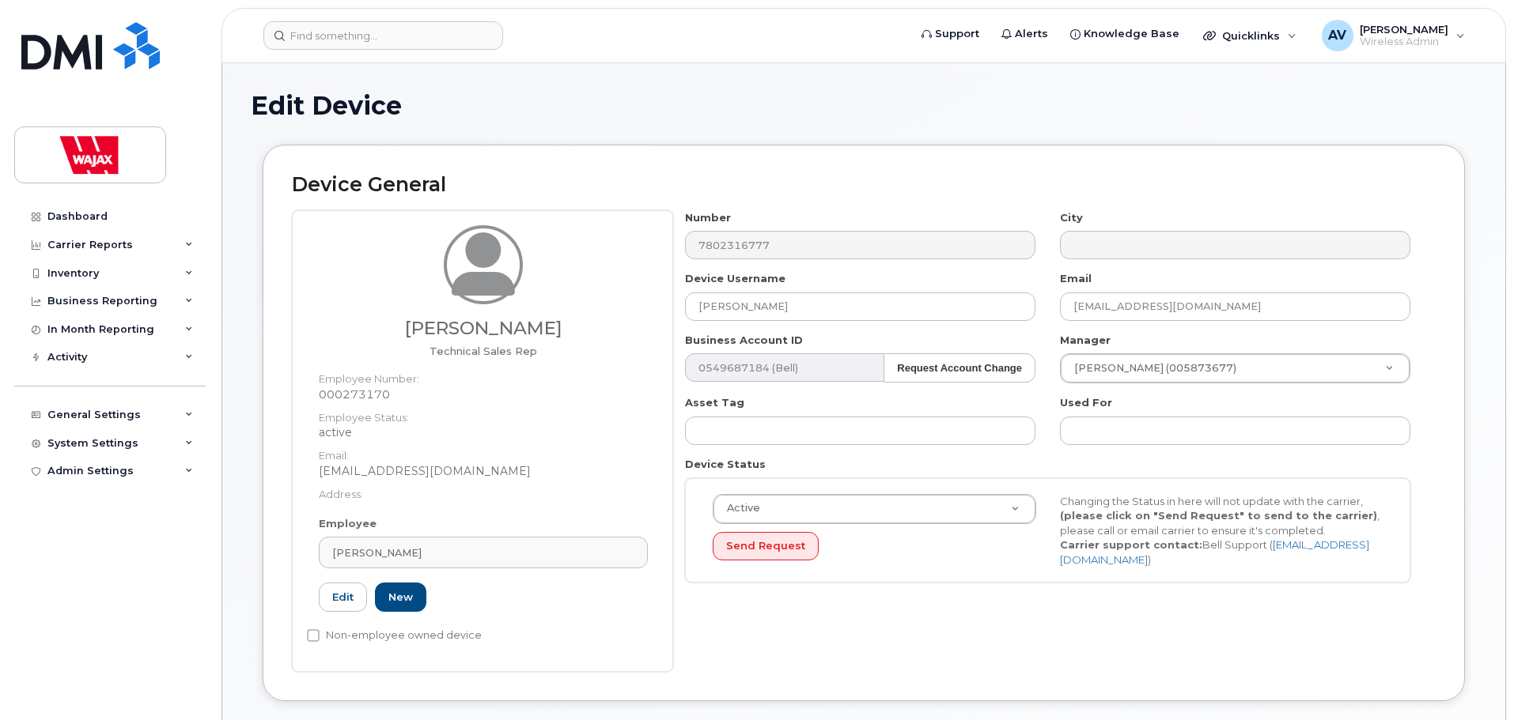
click at [696, 110] on h1 "Edit Device" at bounding box center [864, 106] width 1226 height 28
click at [464, 42] on input at bounding box center [383, 35] width 240 height 28
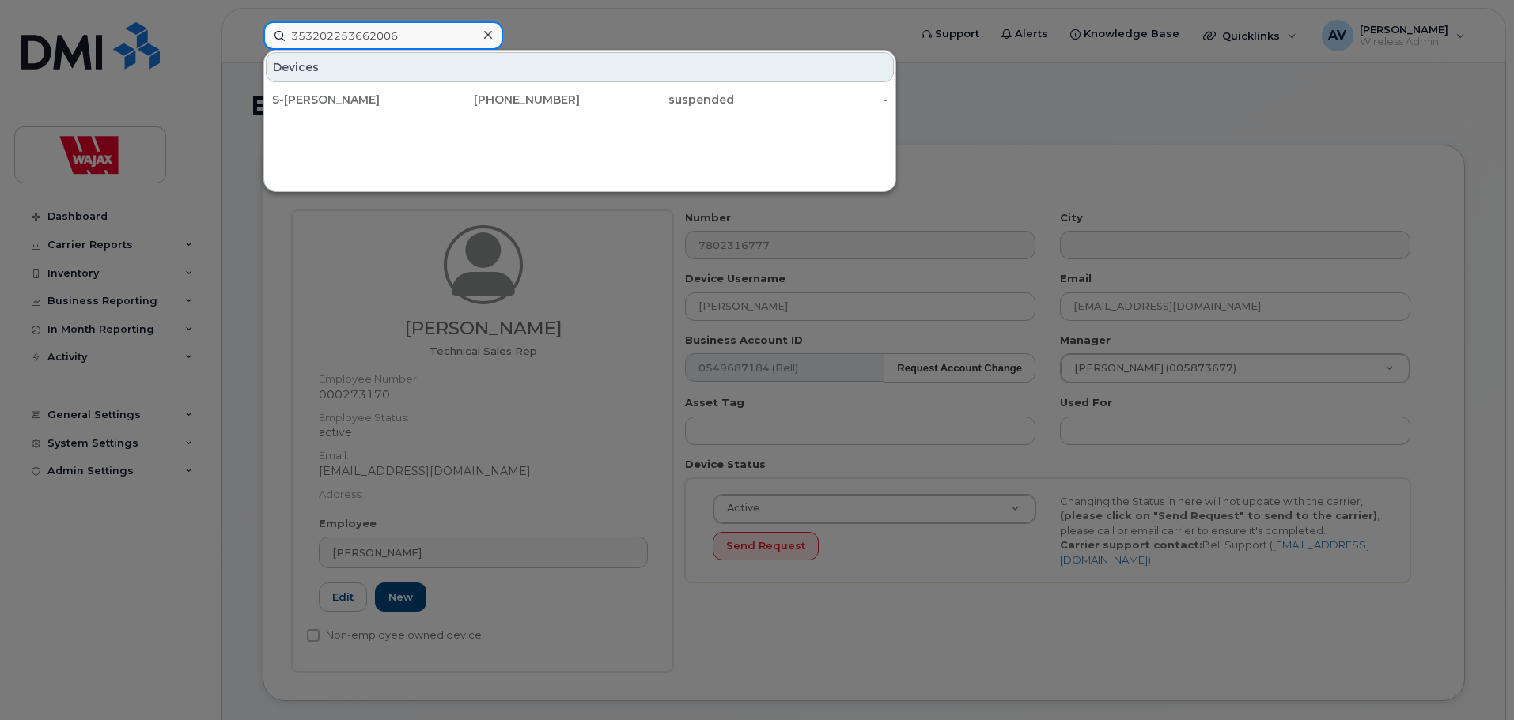
drag, startPoint x: 415, startPoint y: 34, endPoint x: 8, endPoint y: -3, distance: 409.0
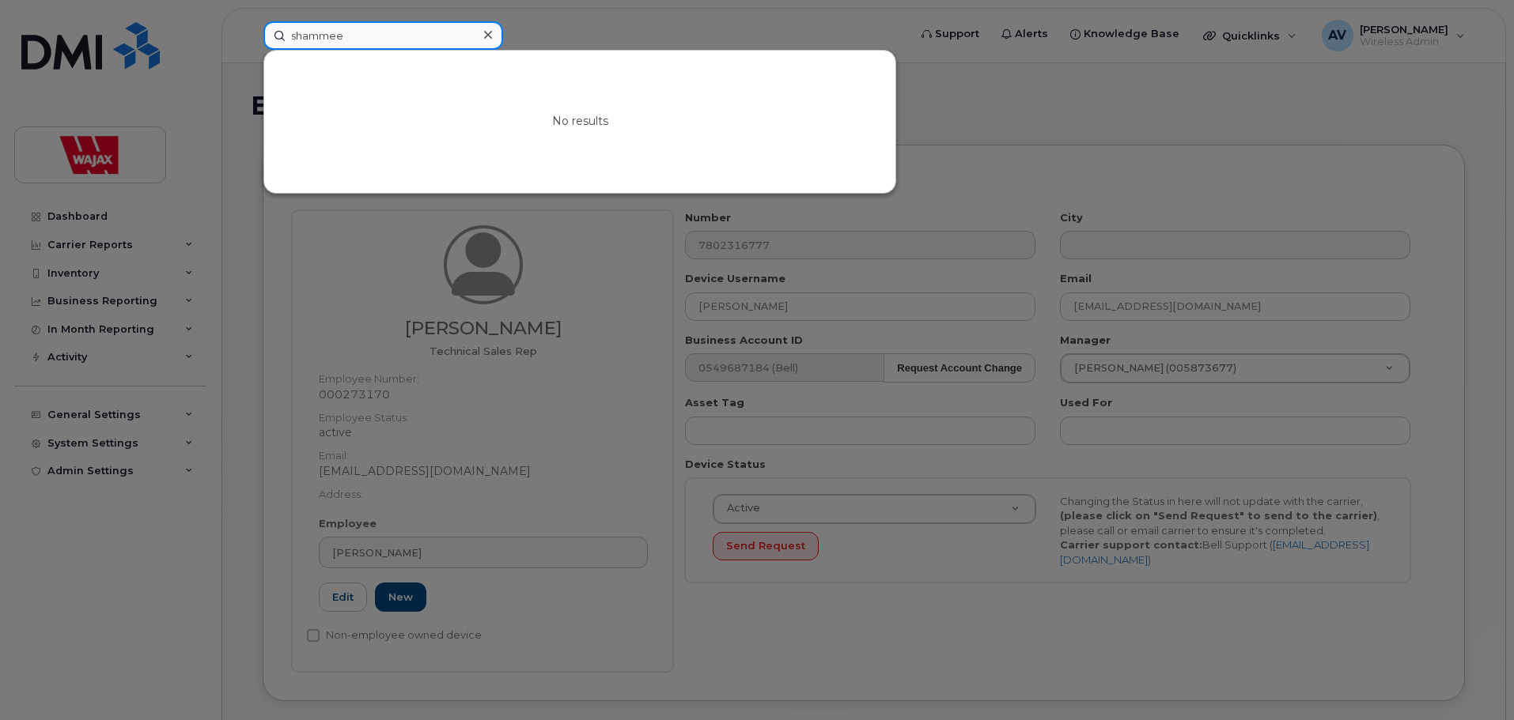
type input "shammeer"
drag, startPoint x: 386, startPoint y: 39, endPoint x: 36, endPoint y: 30, distance: 350.4
click at [251, 30] on div "shammeer No results" at bounding box center [581, 35] width 660 height 28
click at [384, 25] on input at bounding box center [383, 35] width 240 height 28
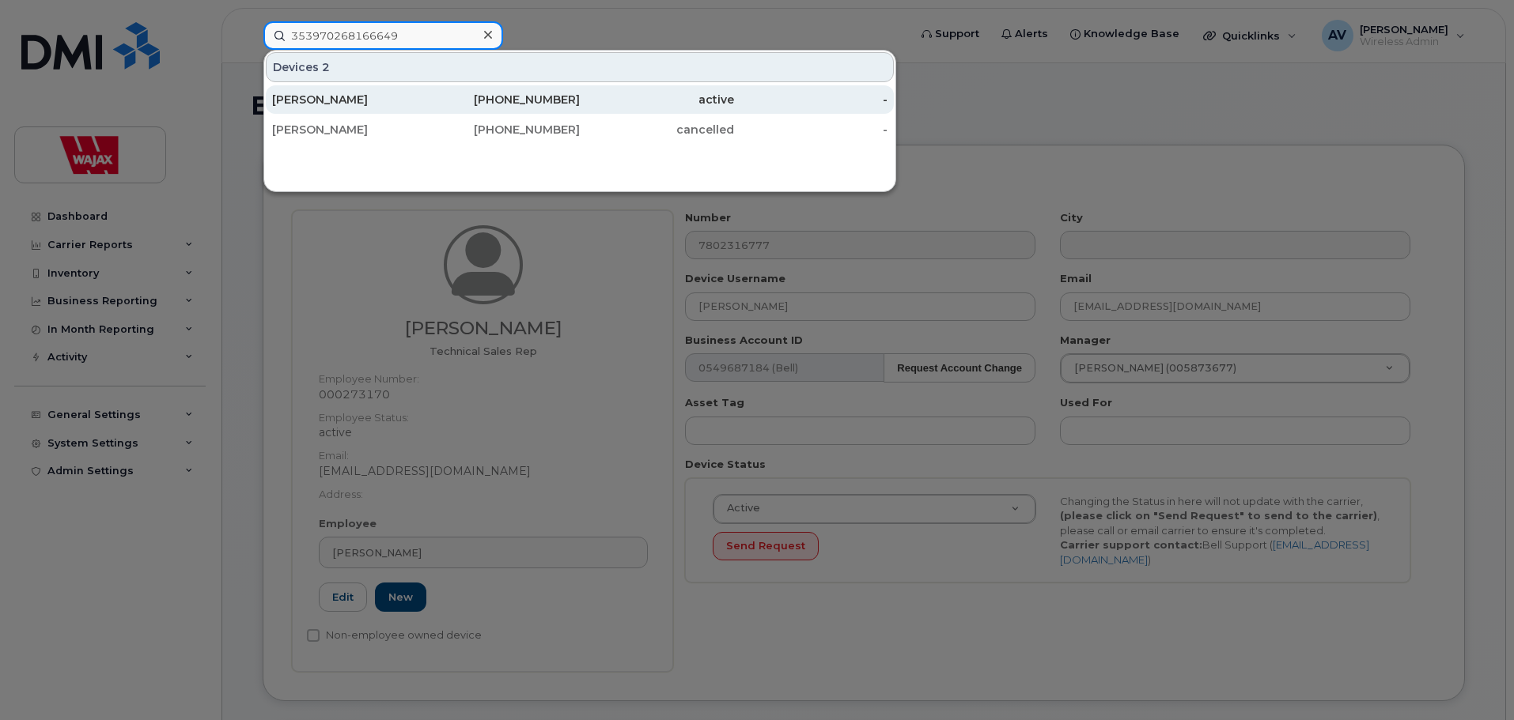
type input "353970268166649"
click at [488, 100] on div "587-340-9902" at bounding box center [503, 100] width 154 height 16
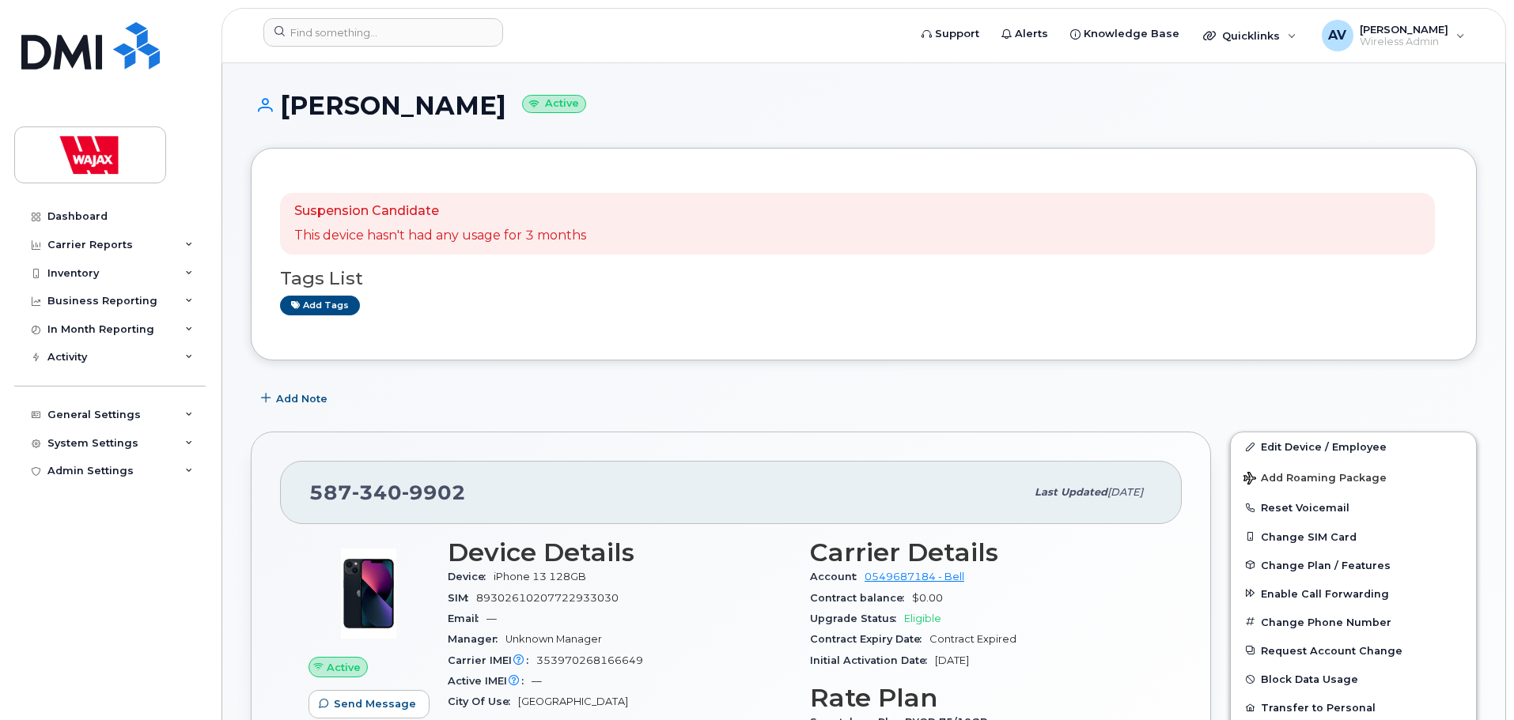
click at [873, 404] on div "Add Note" at bounding box center [864, 398] width 1226 height 28
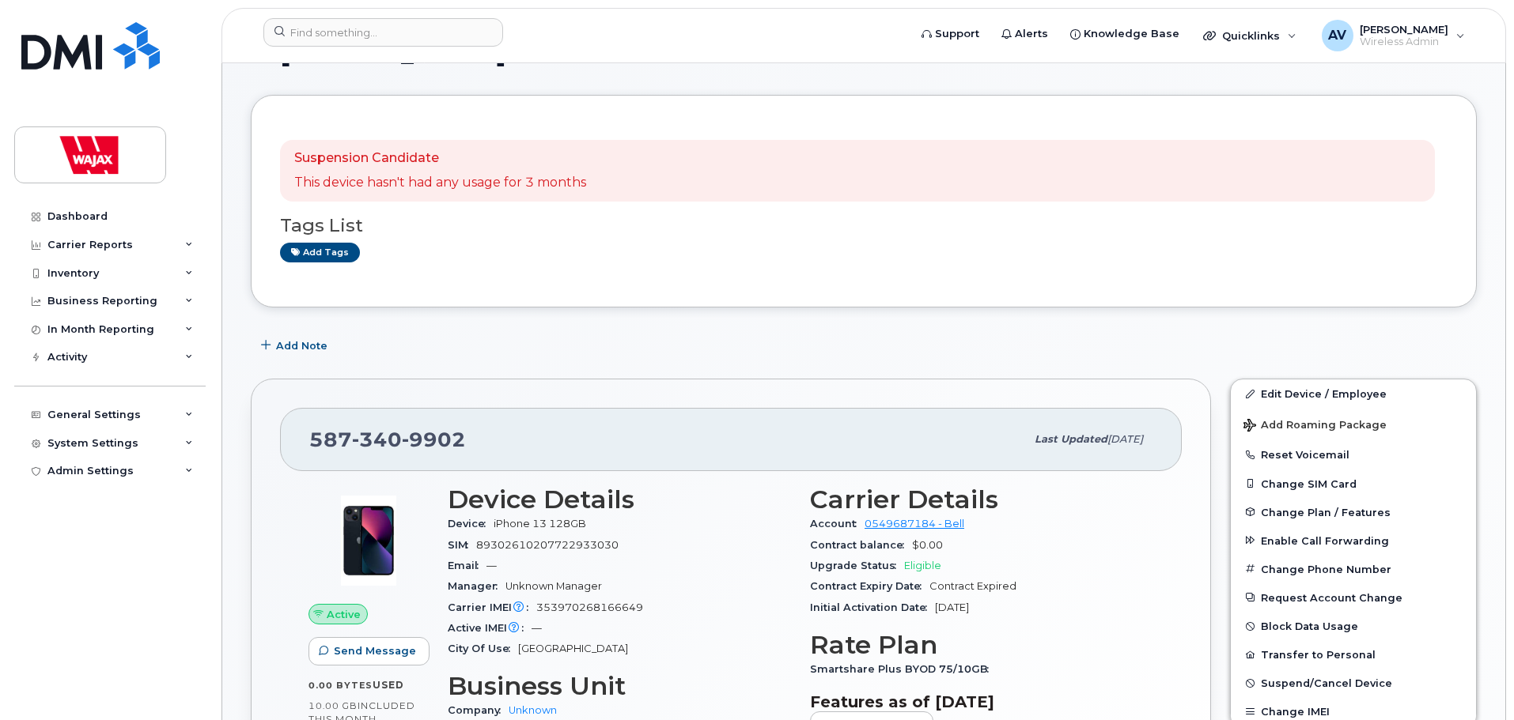
scroll to position [158, 0]
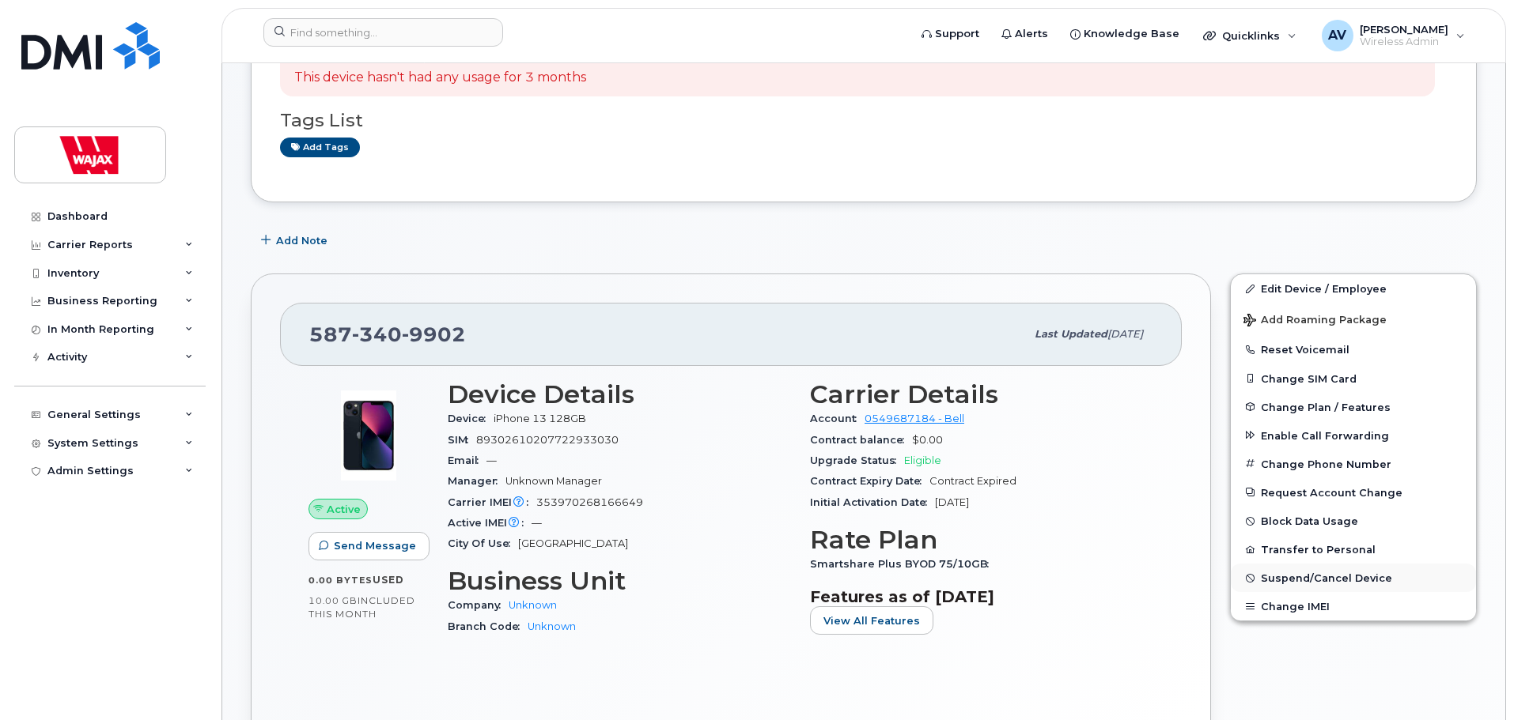
click at [1320, 580] on span "Suspend/Cancel Device" at bounding box center [1326, 579] width 131 height 12
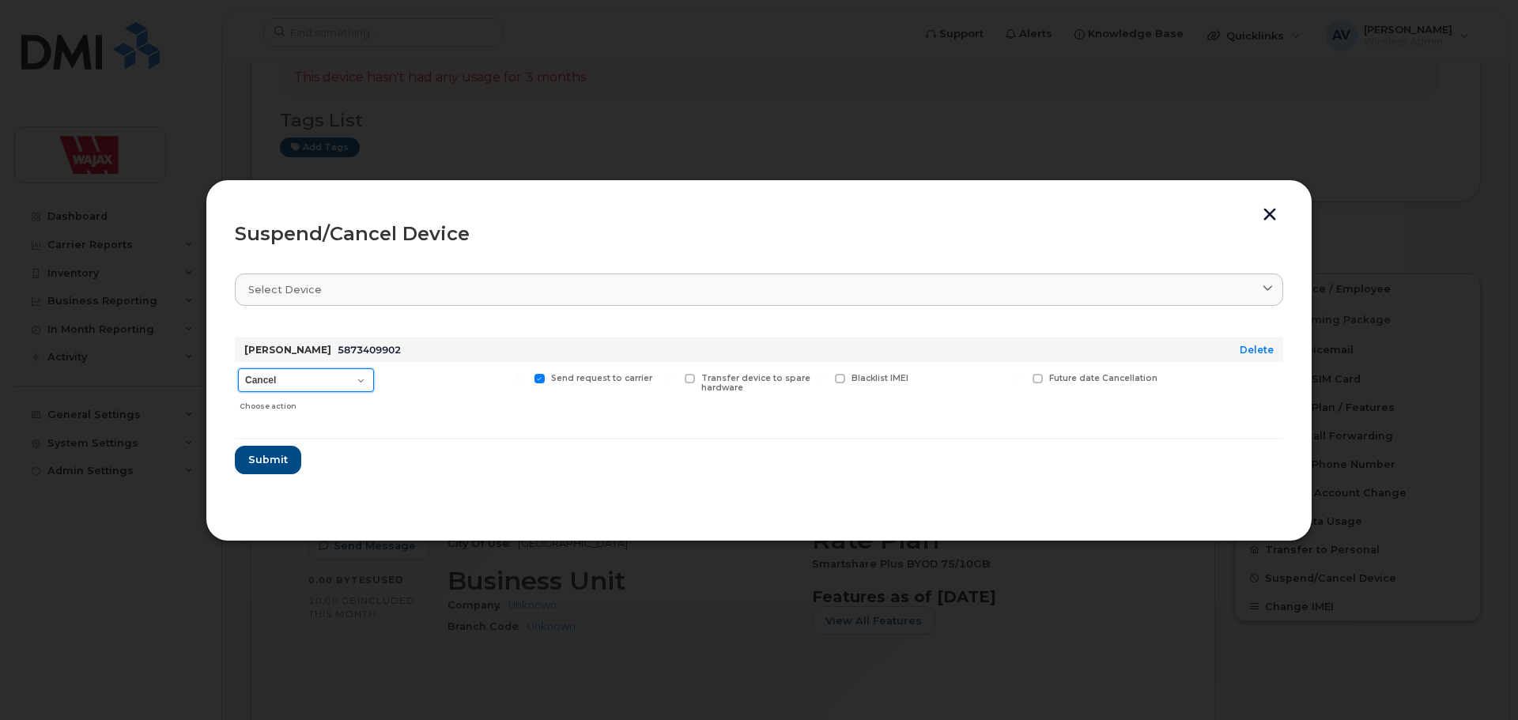
click at [357, 382] on select "Cancel Suspend - Extend Suspension Suspend - Reduced Rate Suspend - Full Rate S…" at bounding box center [306, 381] width 136 height 24
select select "[object Object]"
click at [238, 369] on select "Cancel Suspend - Extend Suspension Suspend - Reduced Rate Suspend - Full Rate S…" at bounding box center [306, 381] width 136 height 24
click at [1011, 493] on section "Select device Type first three symbols or more Bradley Watson 5873409902 Delete…" at bounding box center [759, 385] width 1049 height 253
drag, startPoint x: 490, startPoint y: 497, endPoint x: 429, endPoint y: 490, distance: 61.3
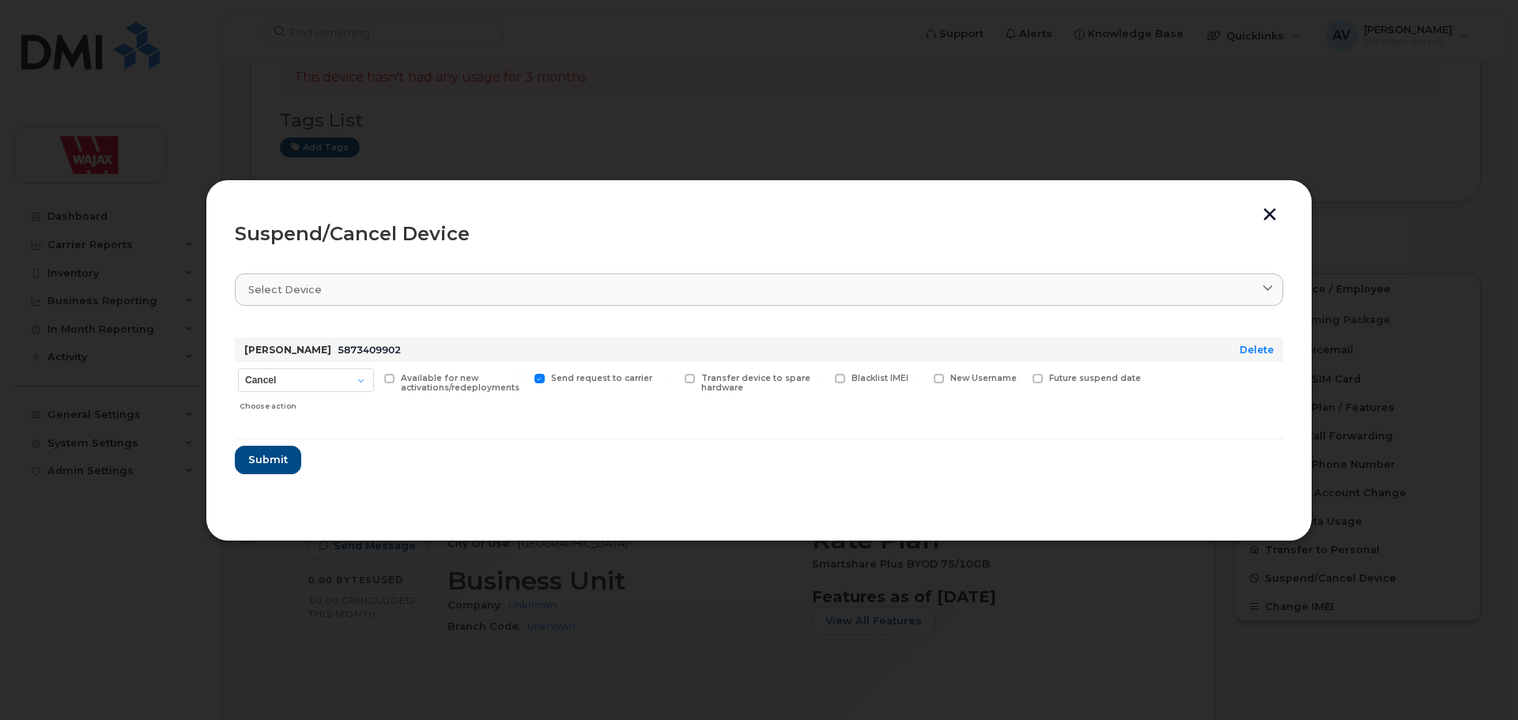
click at [490, 497] on section "Select device Type first three symbols or more Bradley Watson 5873409902 Delete…" at bounding box center [759, 385] width 1049 height 253
click at [280, 468] on button "Submit" at bounding box center [267, 460] width 65 height 28
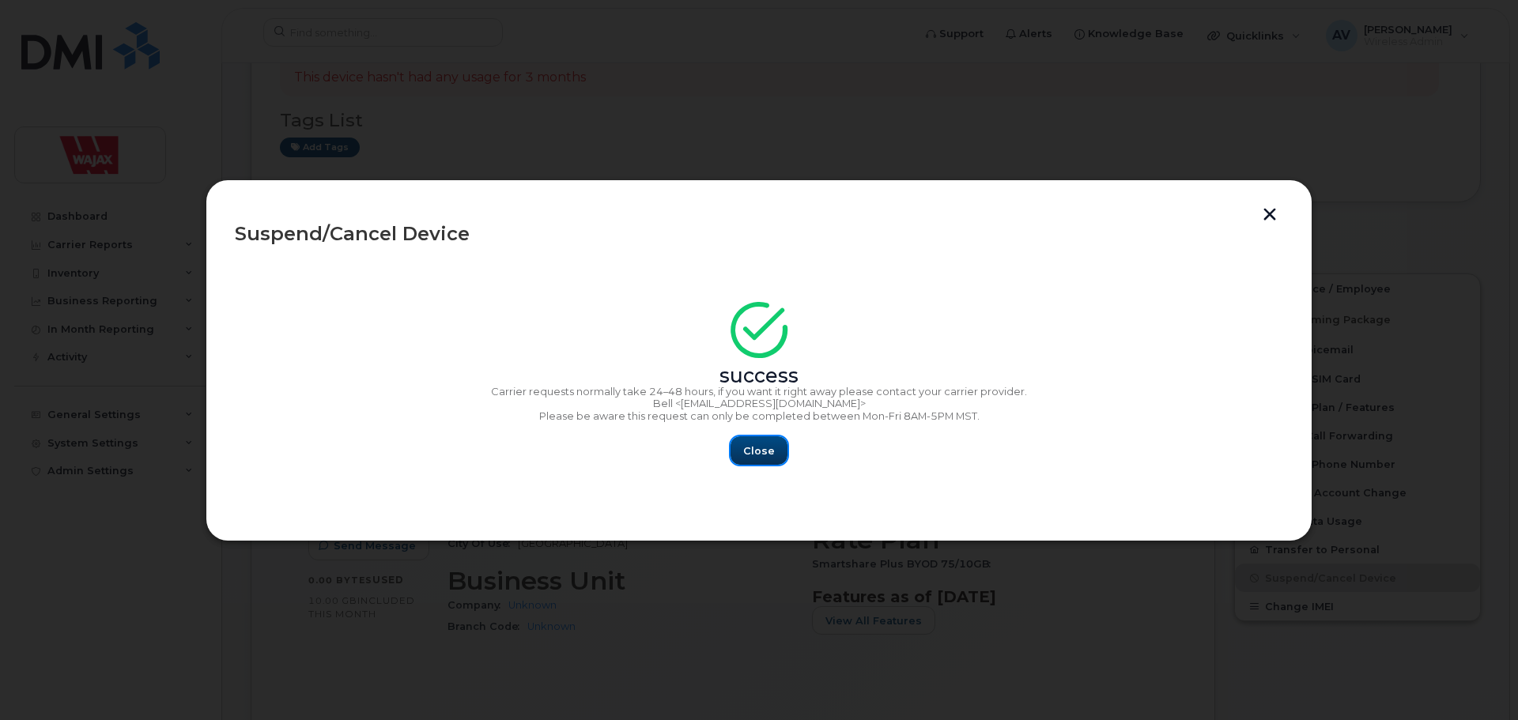
click at [777, 457] on button "Close" at bounding box center [759, 451] width 57 height 28
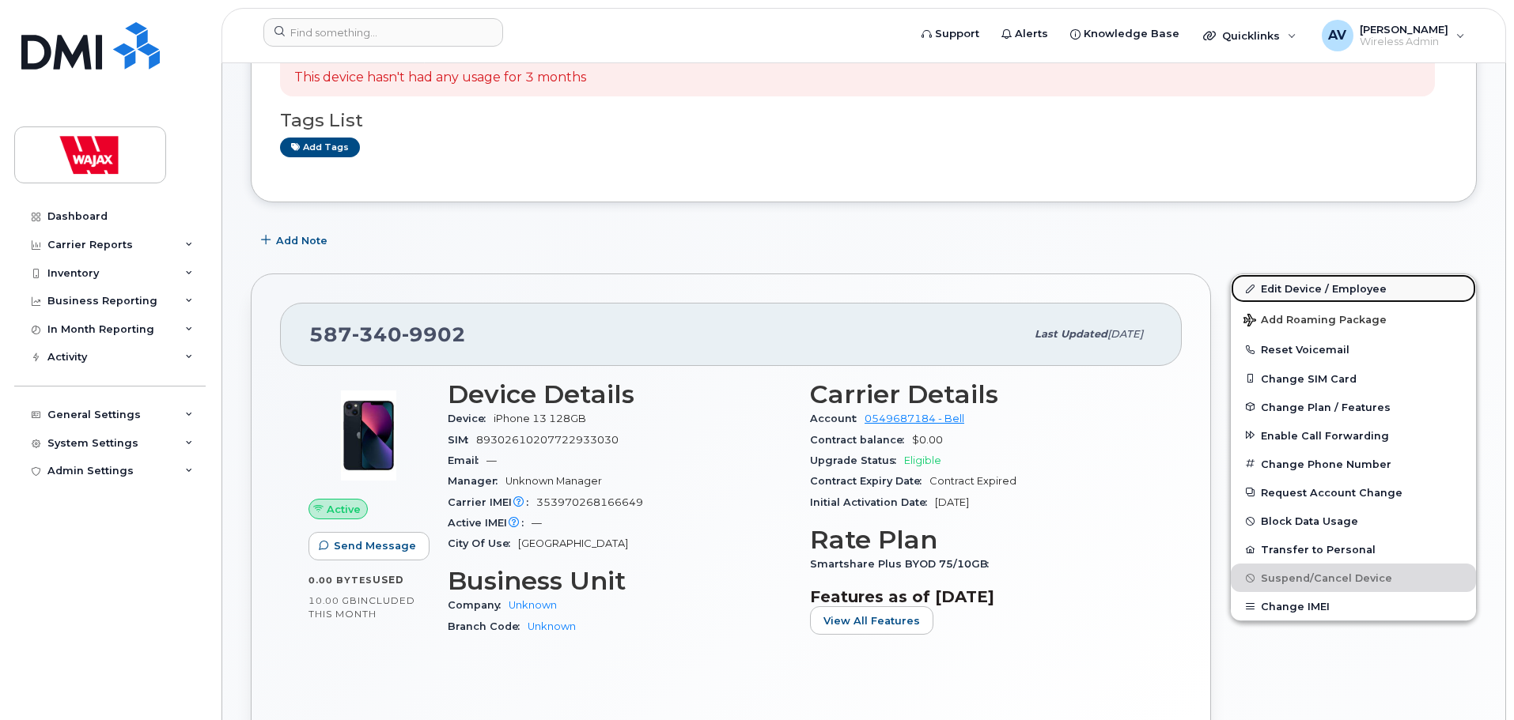
click at [1323, 292] on link "Edit Device / Employee" at bounding box center [1352, 288] width 245 height 28
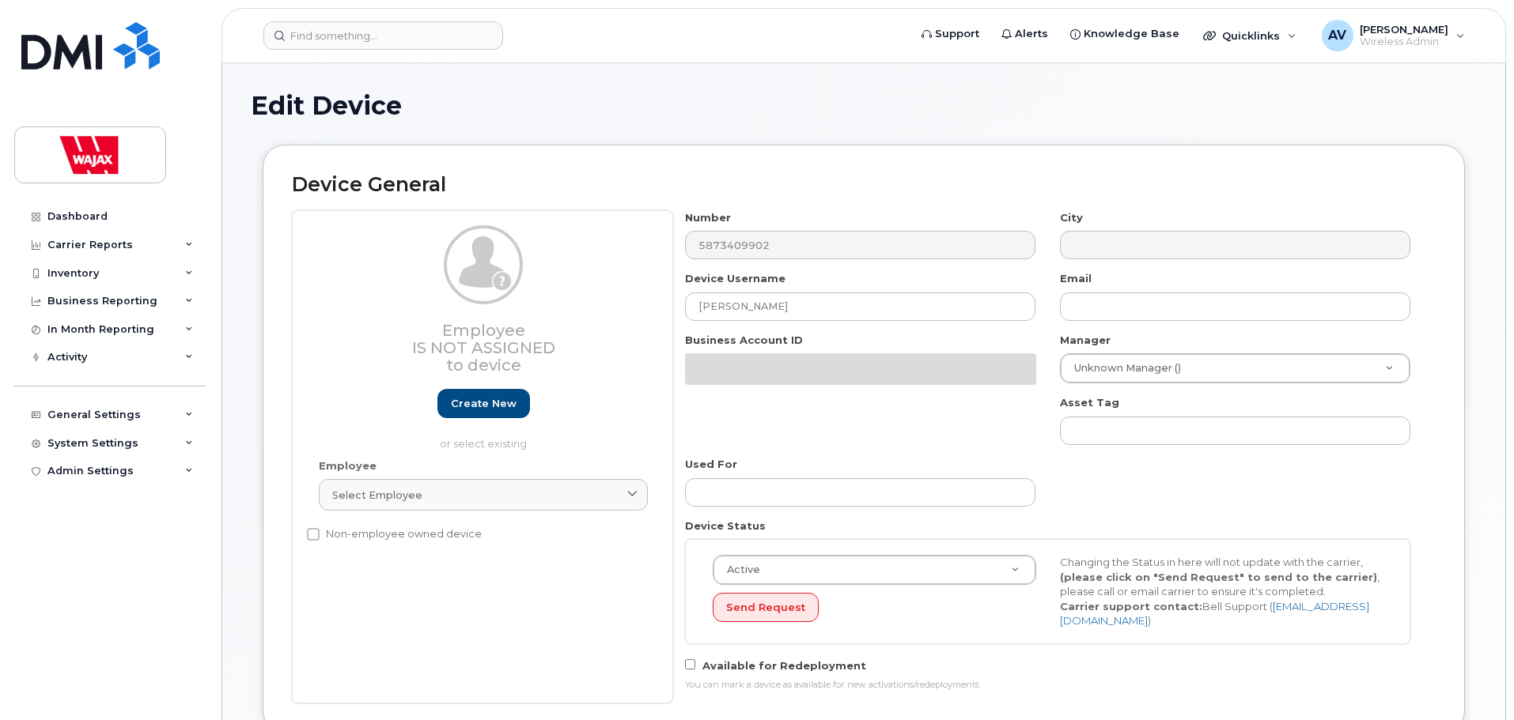
select select "23291731"
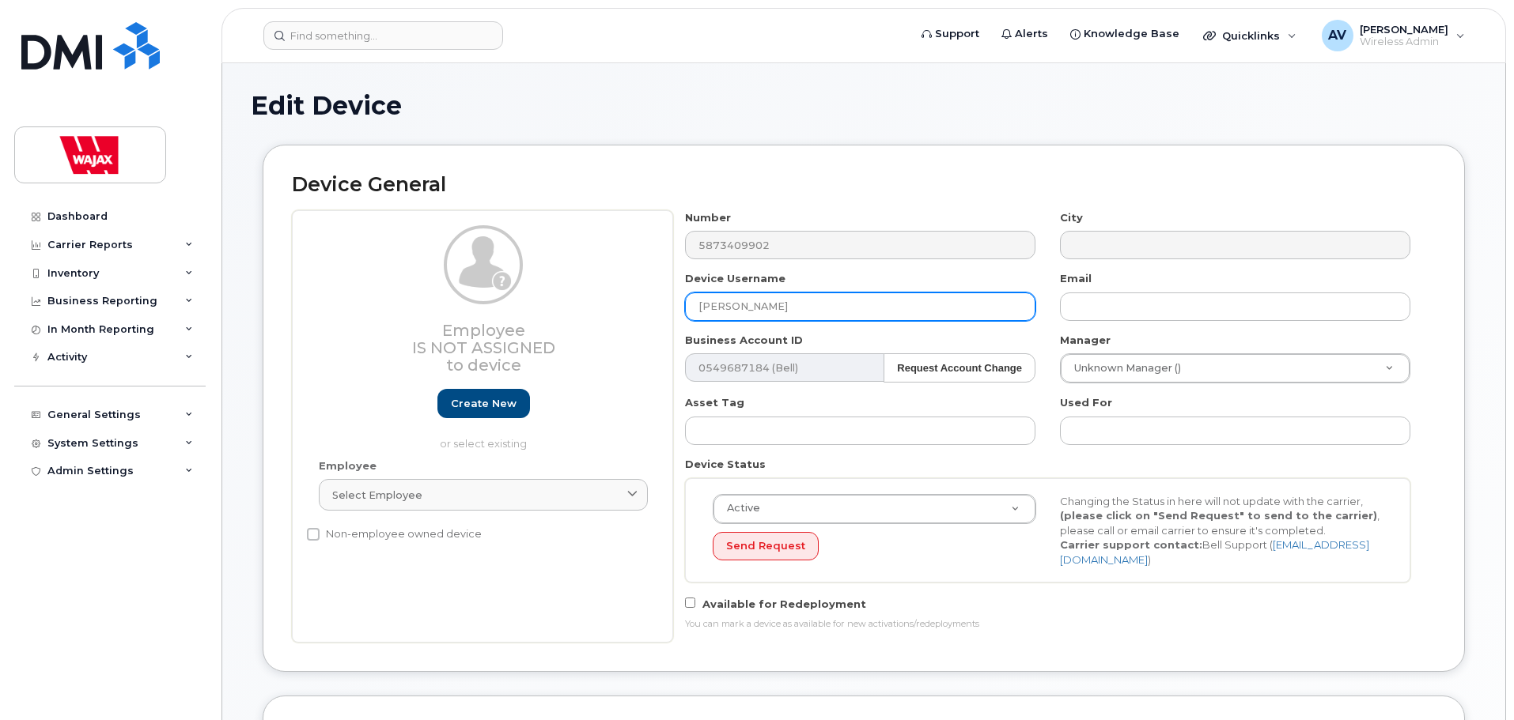
click at [709, 304] on input "[PERSON_NAME]" at bounding box center [860, 307] width 350 height 28
type input "S-[PERSON_NAME]"
click at [1000, 558] on div "Send Request" at bounding box center [874, 546] width 323 height 29
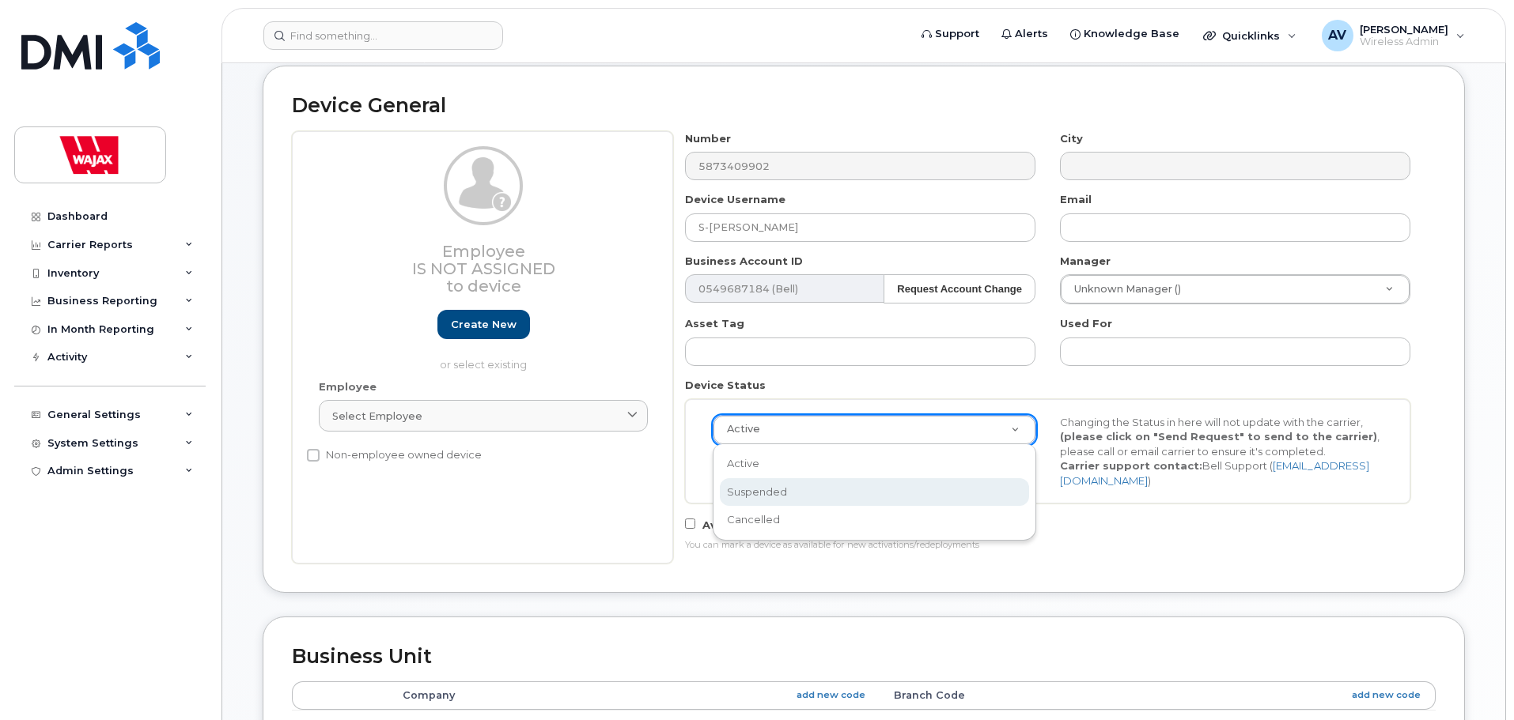
scroll to position [0, 5]
select select "suspended"
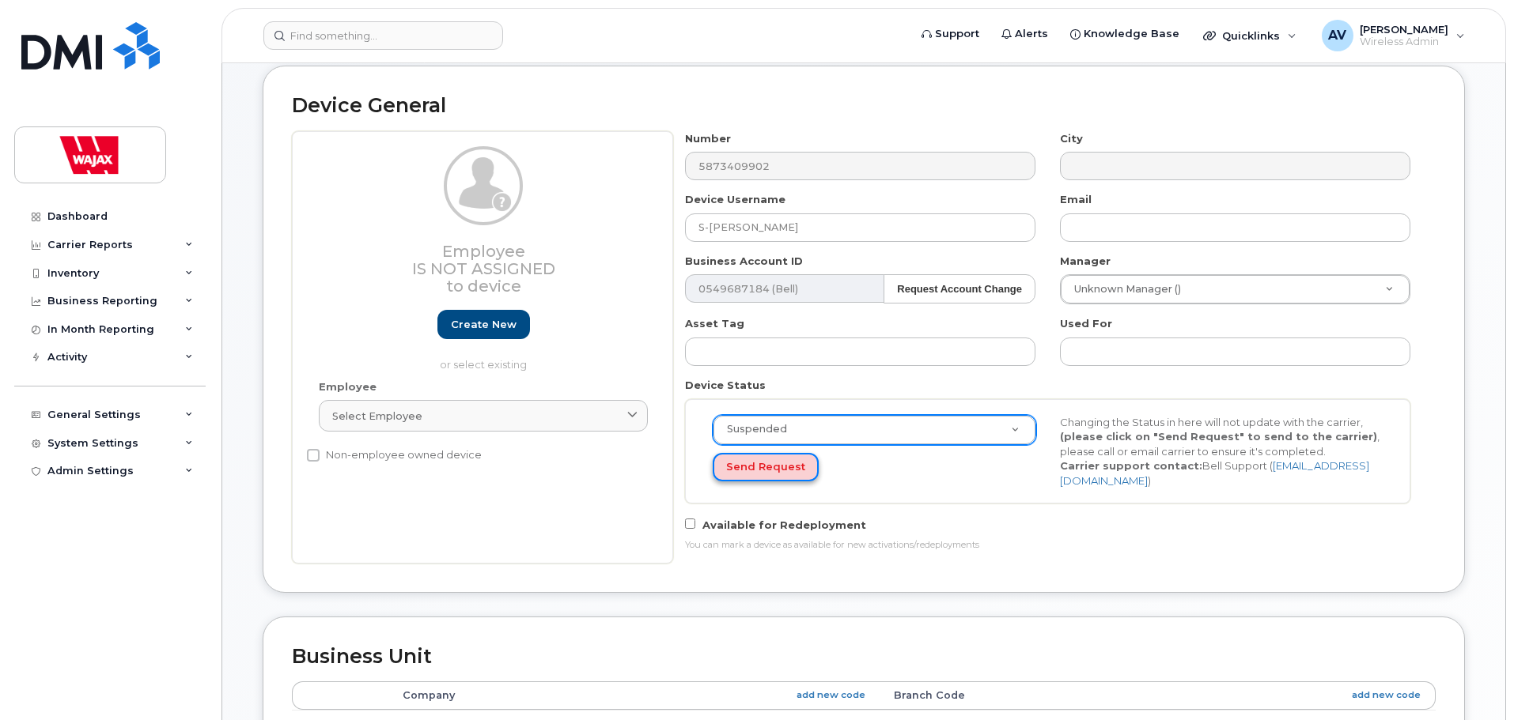
click at [779, 463] on button "Send Request" at bounding box center [766, 467] width 106 height 29
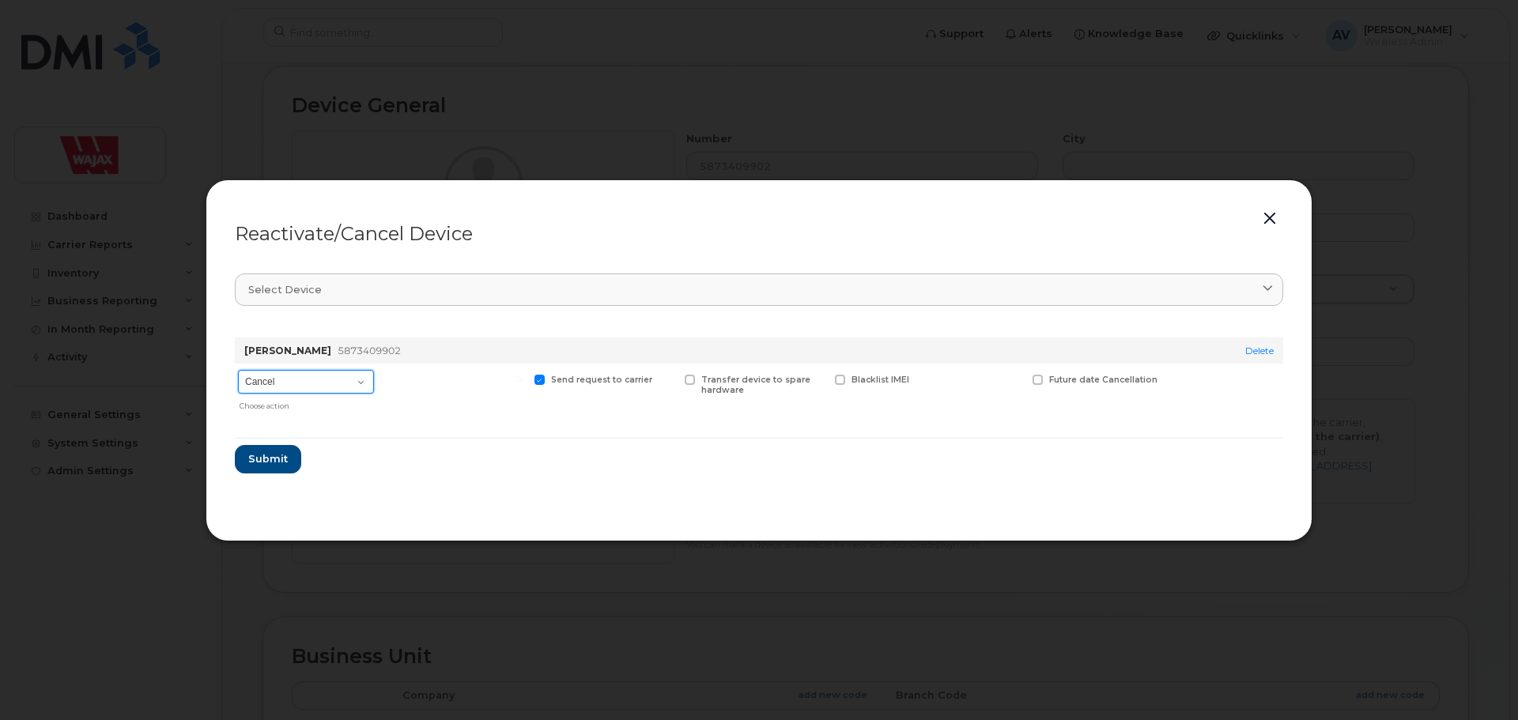
click at [343, 387] on select "Cancel Suspend - Extend Suspension Reactivate" at bounding box center [306, 382] width 136 height 24
select select "[object Object]"
click at [238, 370] on select "Cancel Suspend - Extend Suspension Reactivate" at bounding box center [306, 382] width 136 height 24
click at [327, 386] on select "Cancel Suspend - Extend Suspension Reactivate" at bounding box center [306, 382] width 136 height 24
click at [327, 384] on select "Cancel Suspend - Extend Suspension Reactivate" at bounding box center [306, 382] width 136 height 24
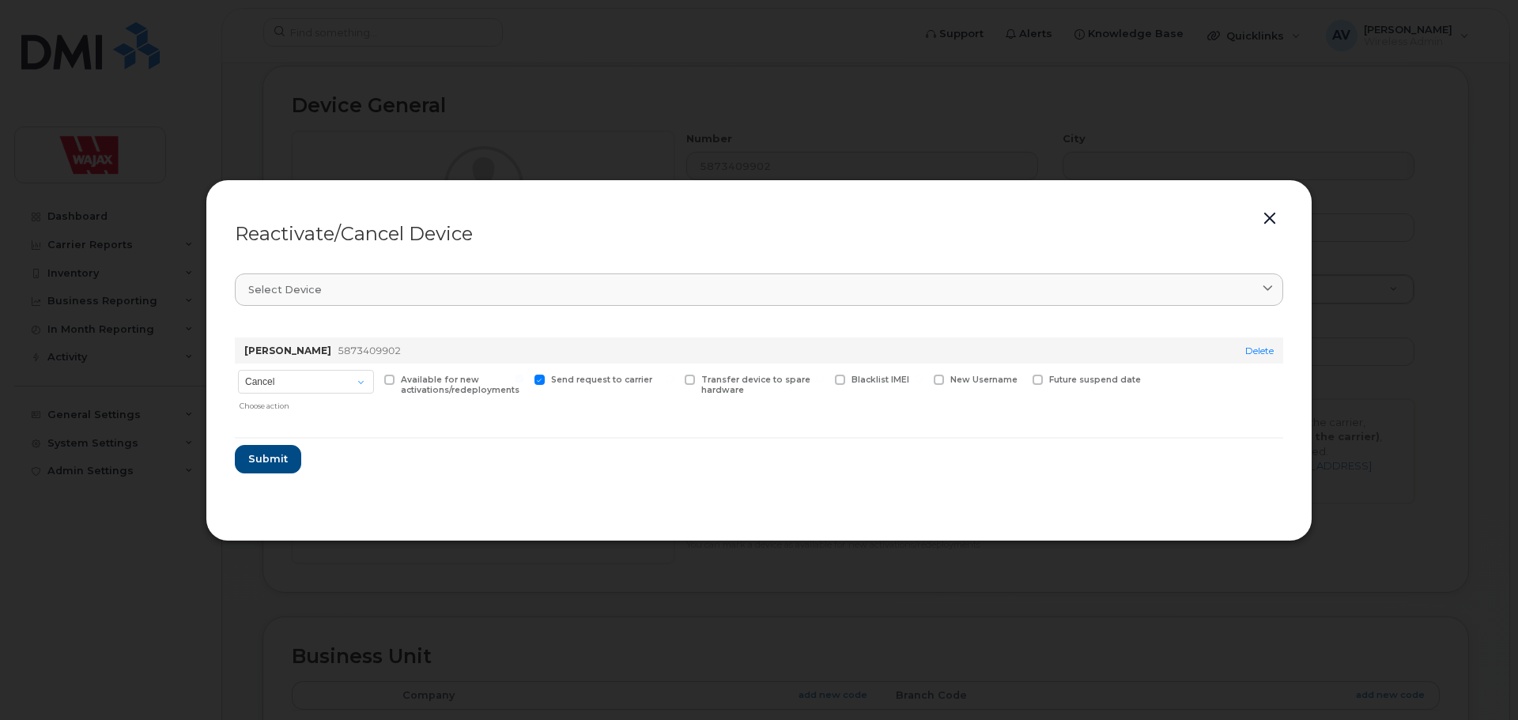
click at [1267, 219] on button "button" at bounding box center [1270, 219] width 24 height 22
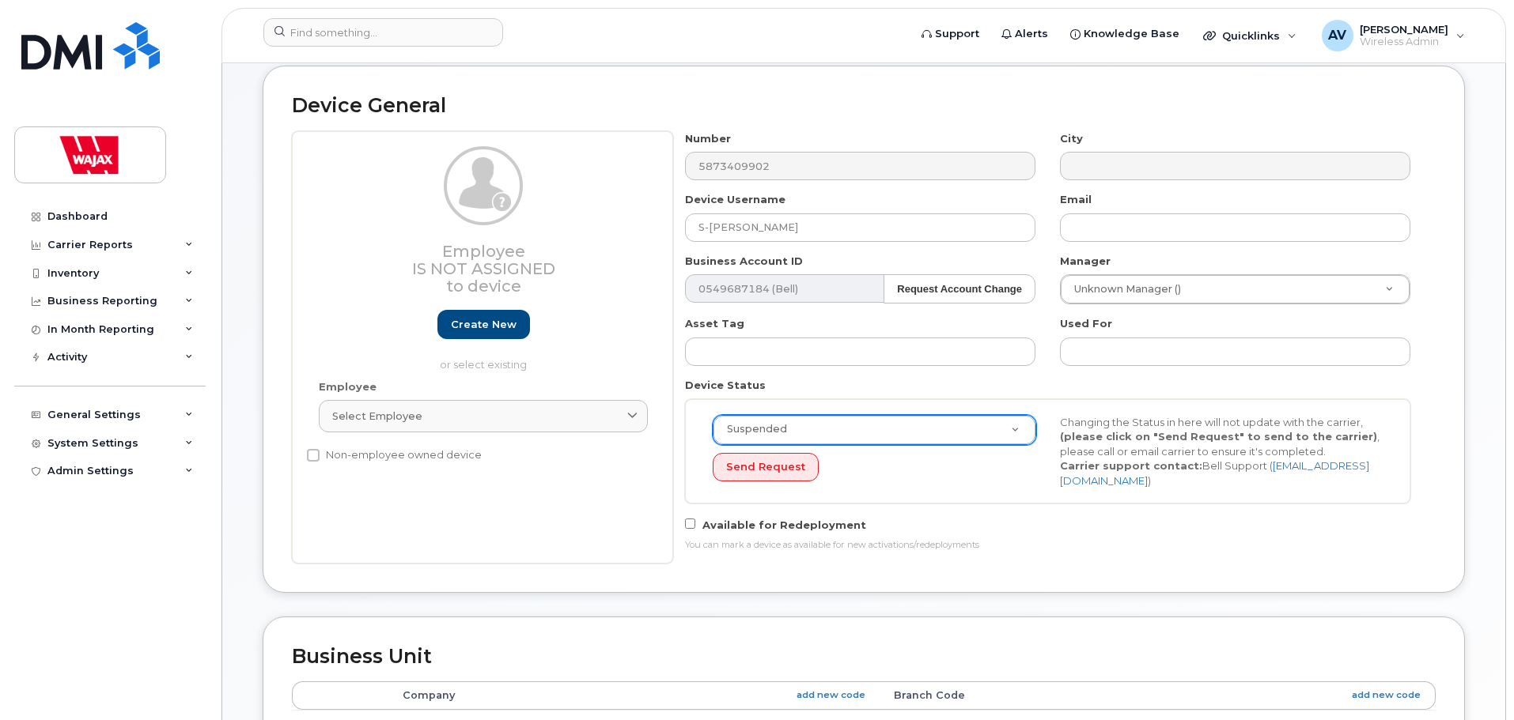
click at [992, 391] on div "Device Status Suspended Active Suspended Cancelled Send Request Changing the St…" at bounding box center [1048, 441] width 750 height 126
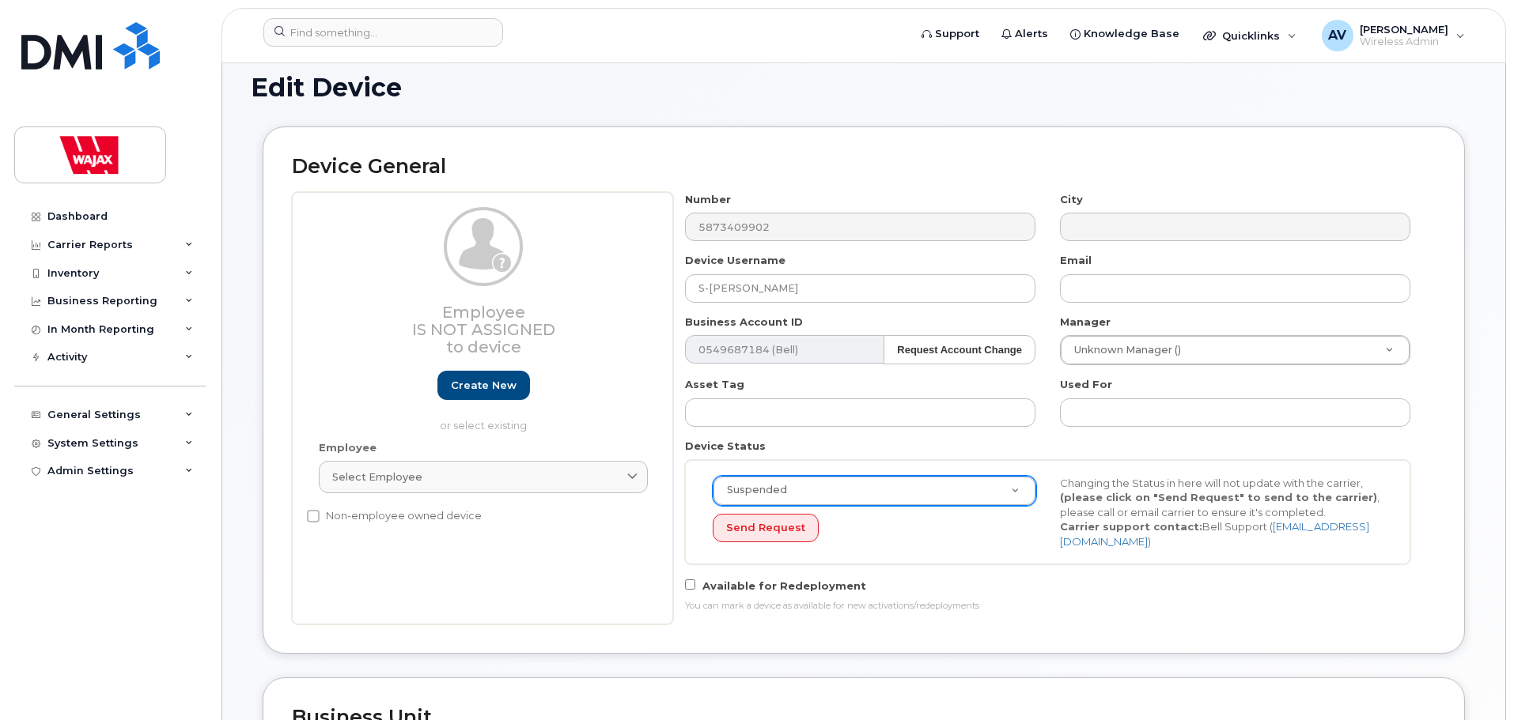
scroll to position [0, 0]
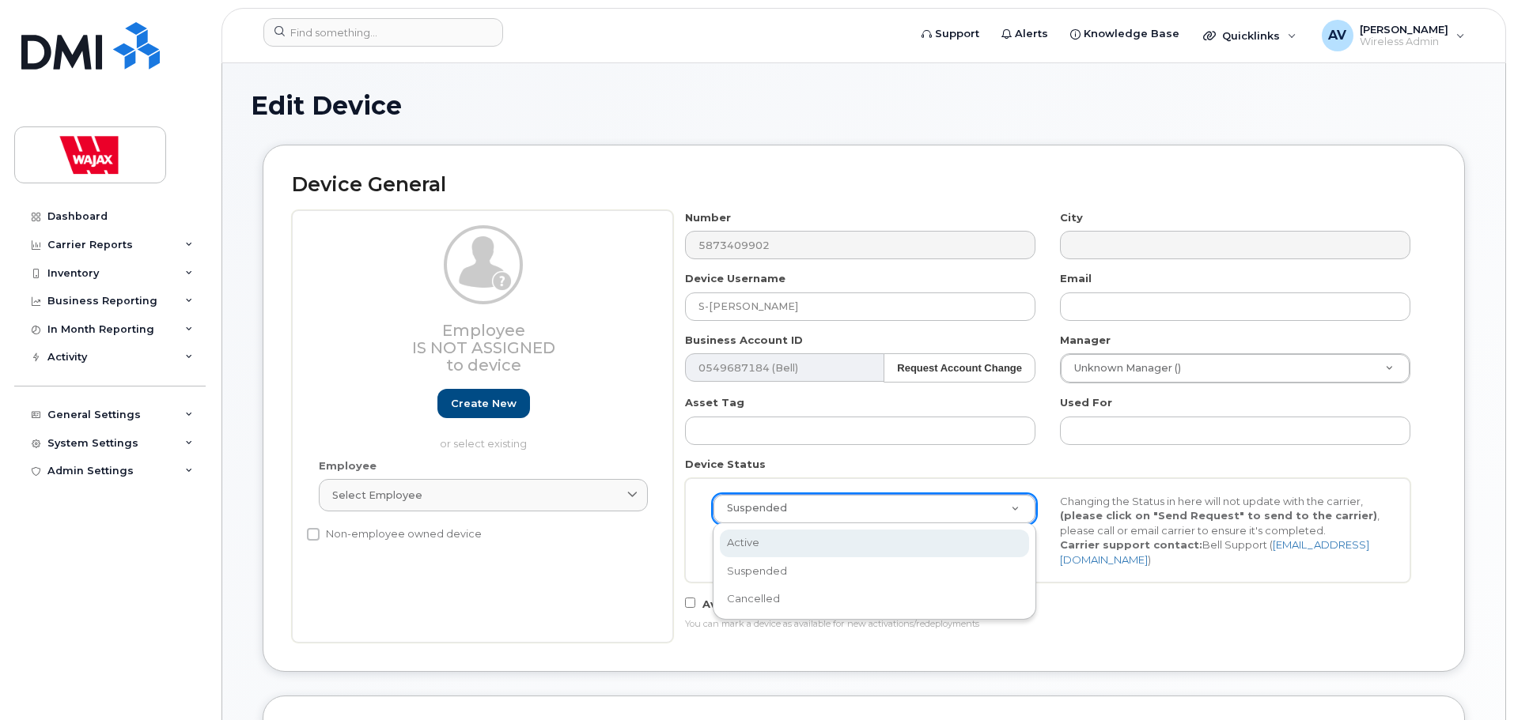
select select "active"
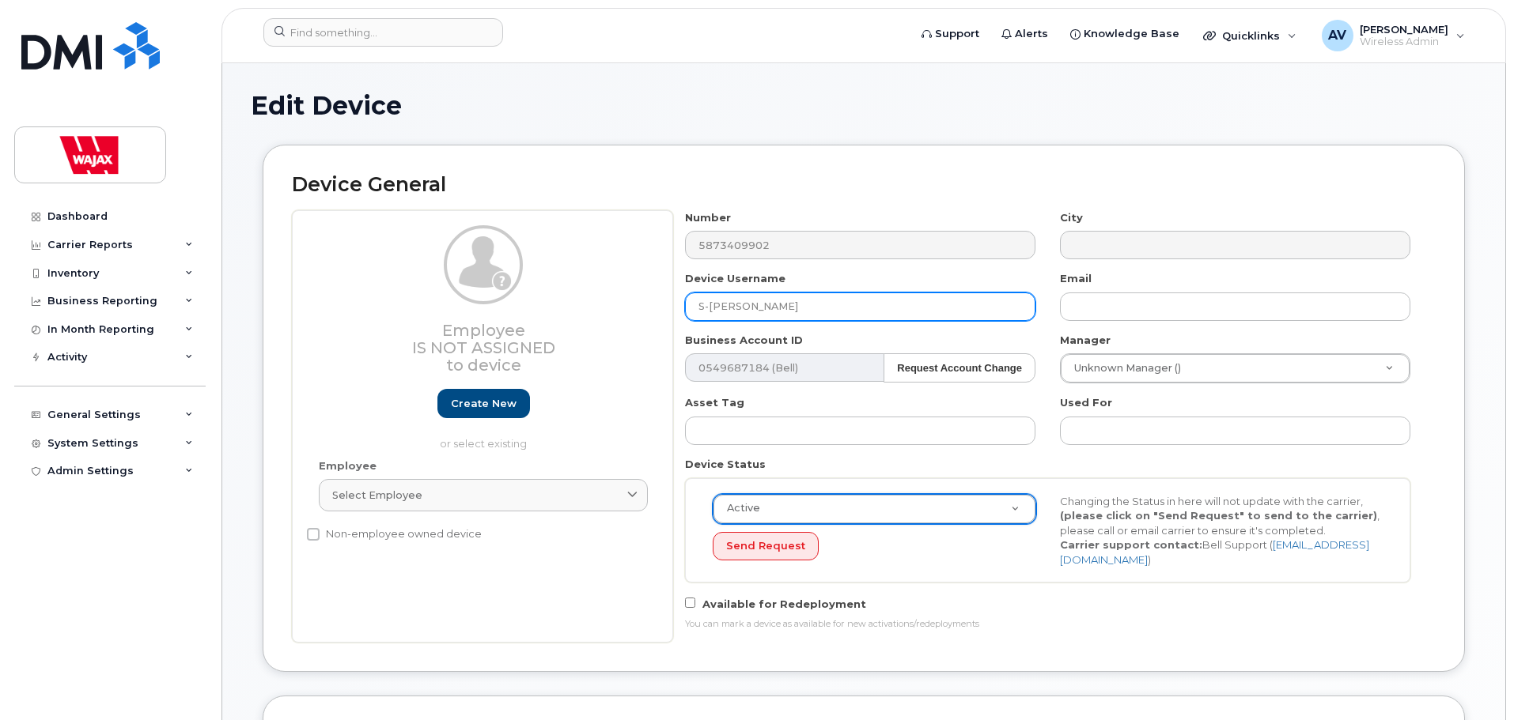
click at [800, 304] on input "S-Bradley Watson" at bounding box center [860, 307] width 350 height 28
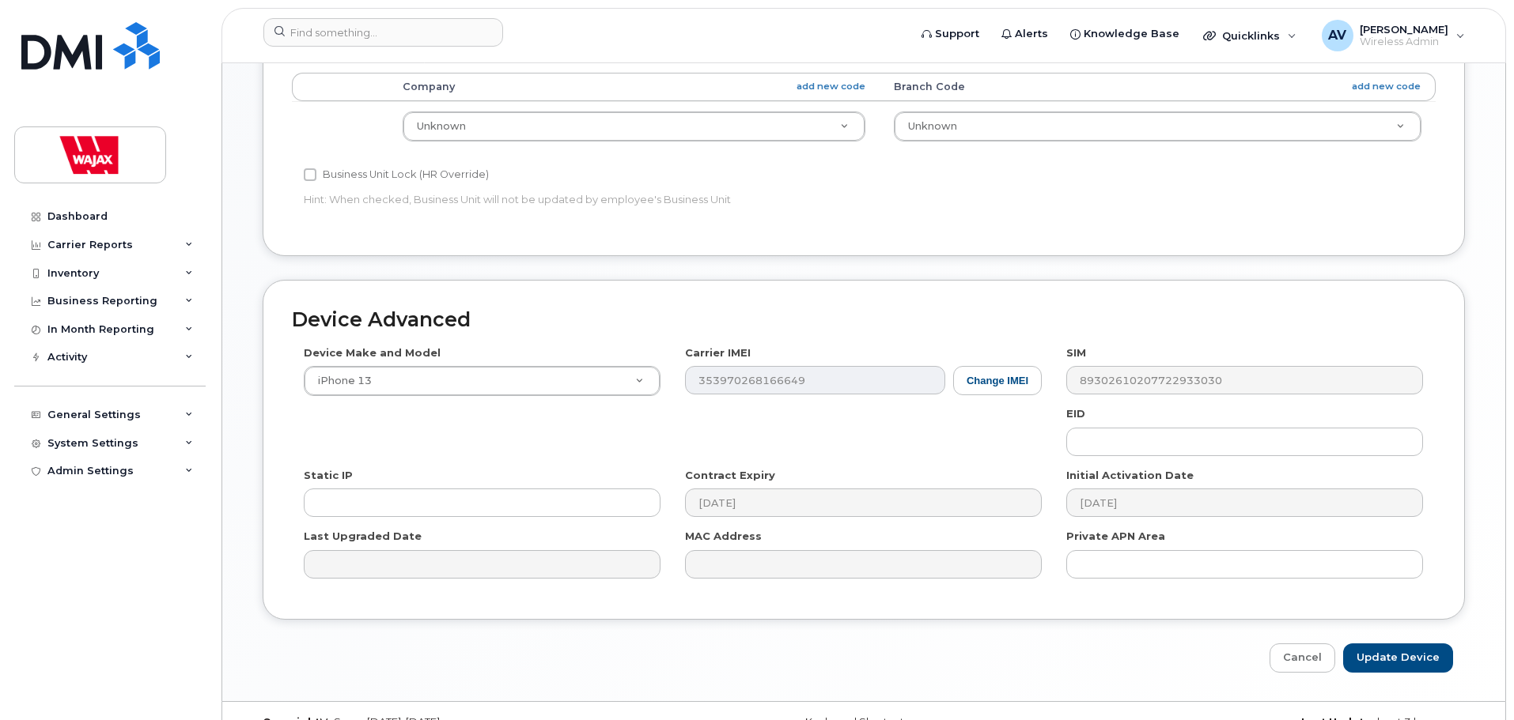
scroll to position [713, 0]
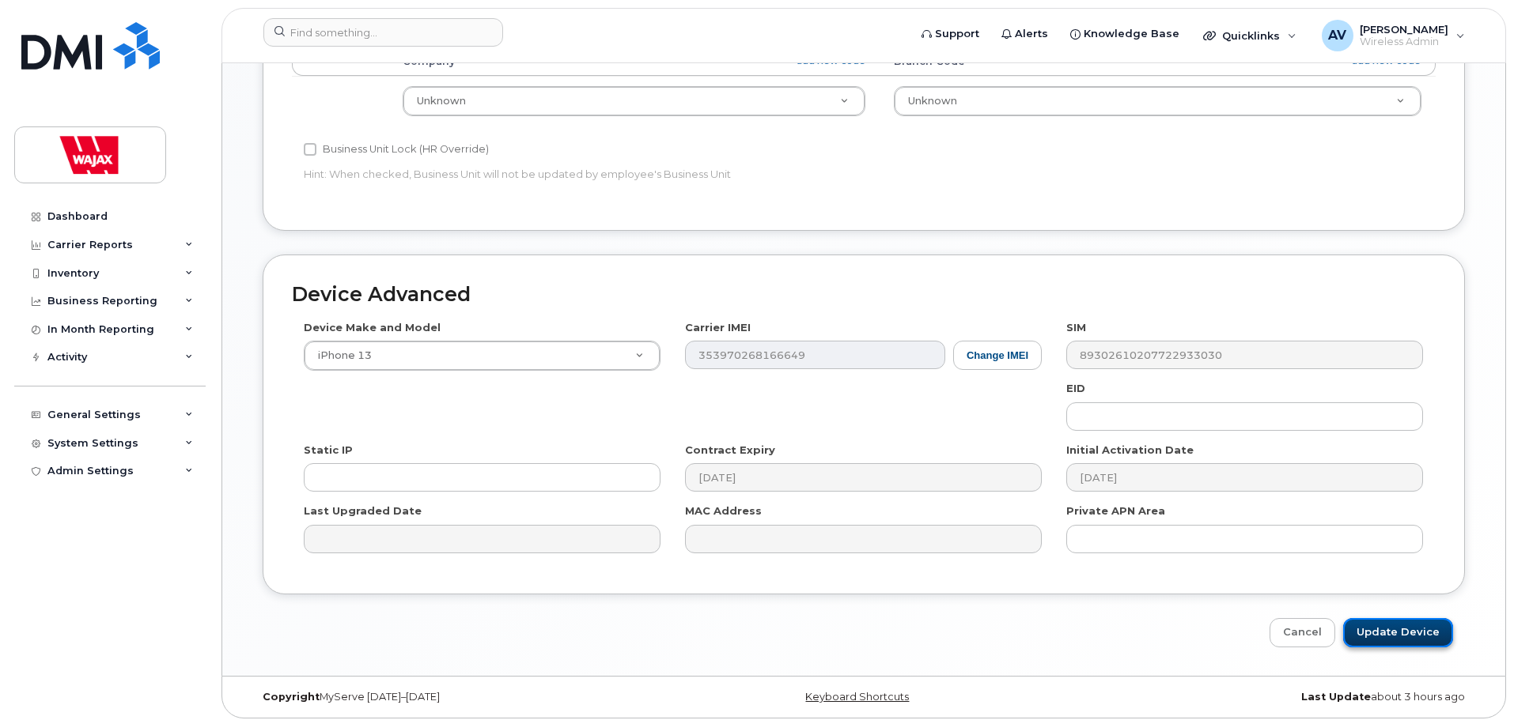
click at [1389, 618] on input "Update Device" at bounding box center [1398, 632] width 110 height 29
type input "Saving..."
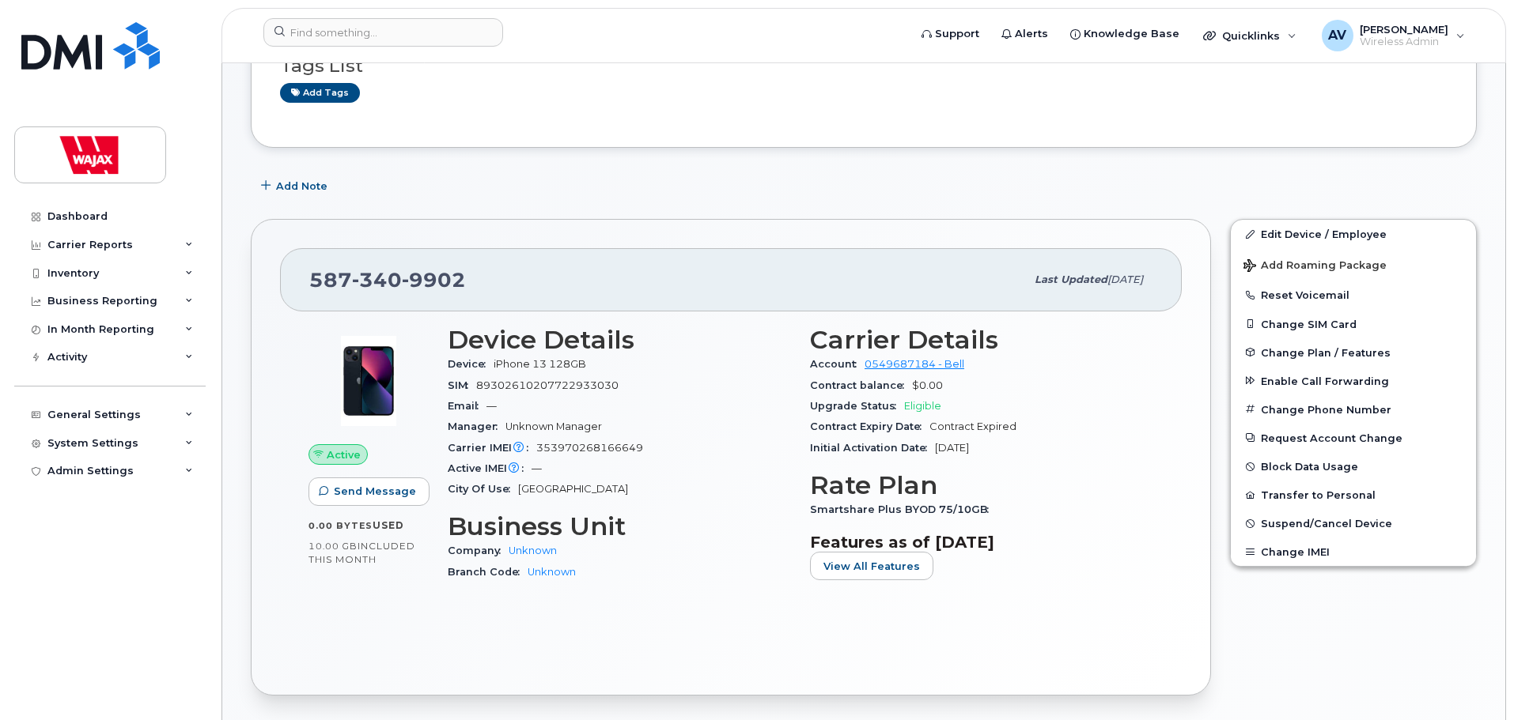
scroll to position [237, 0]
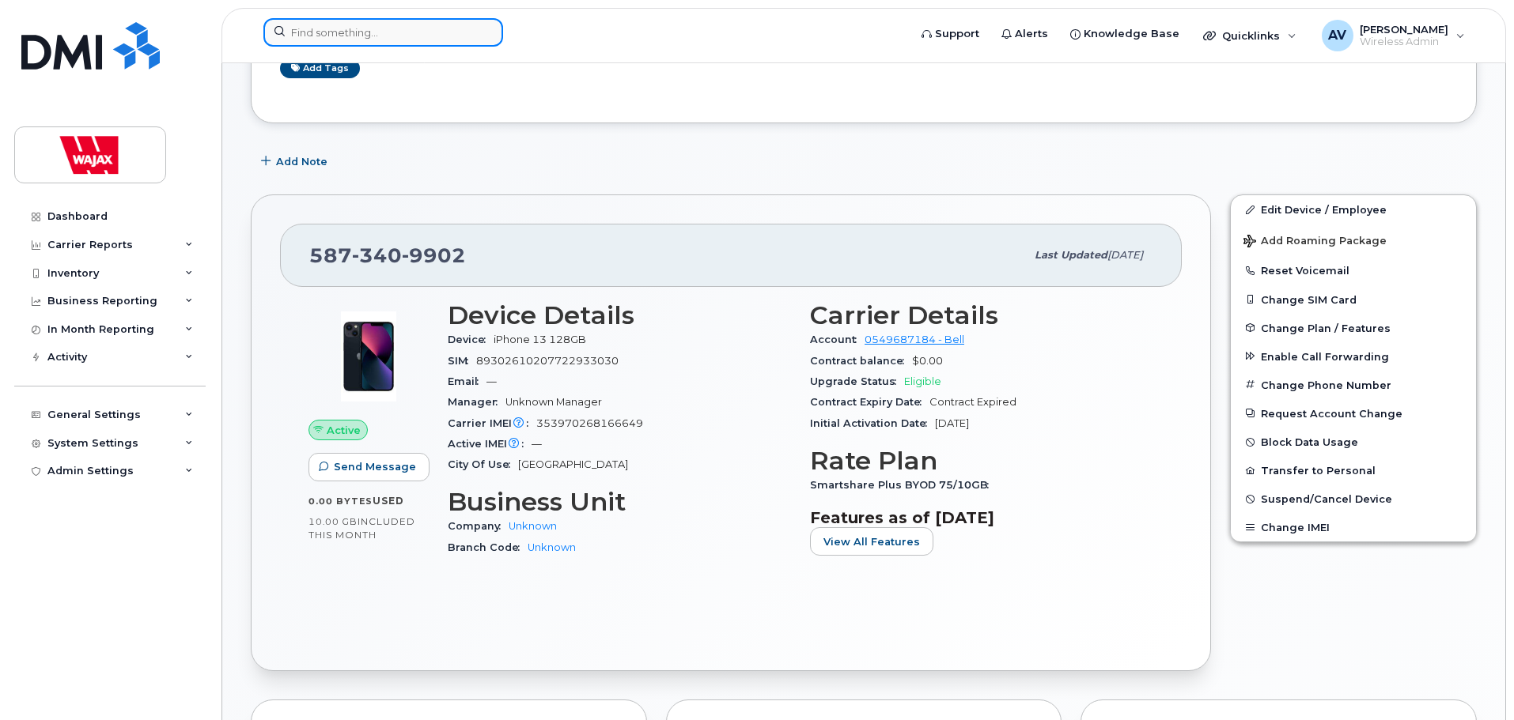
click at [470, 32] on input at bounding box center [383, 32] width 240 height 28
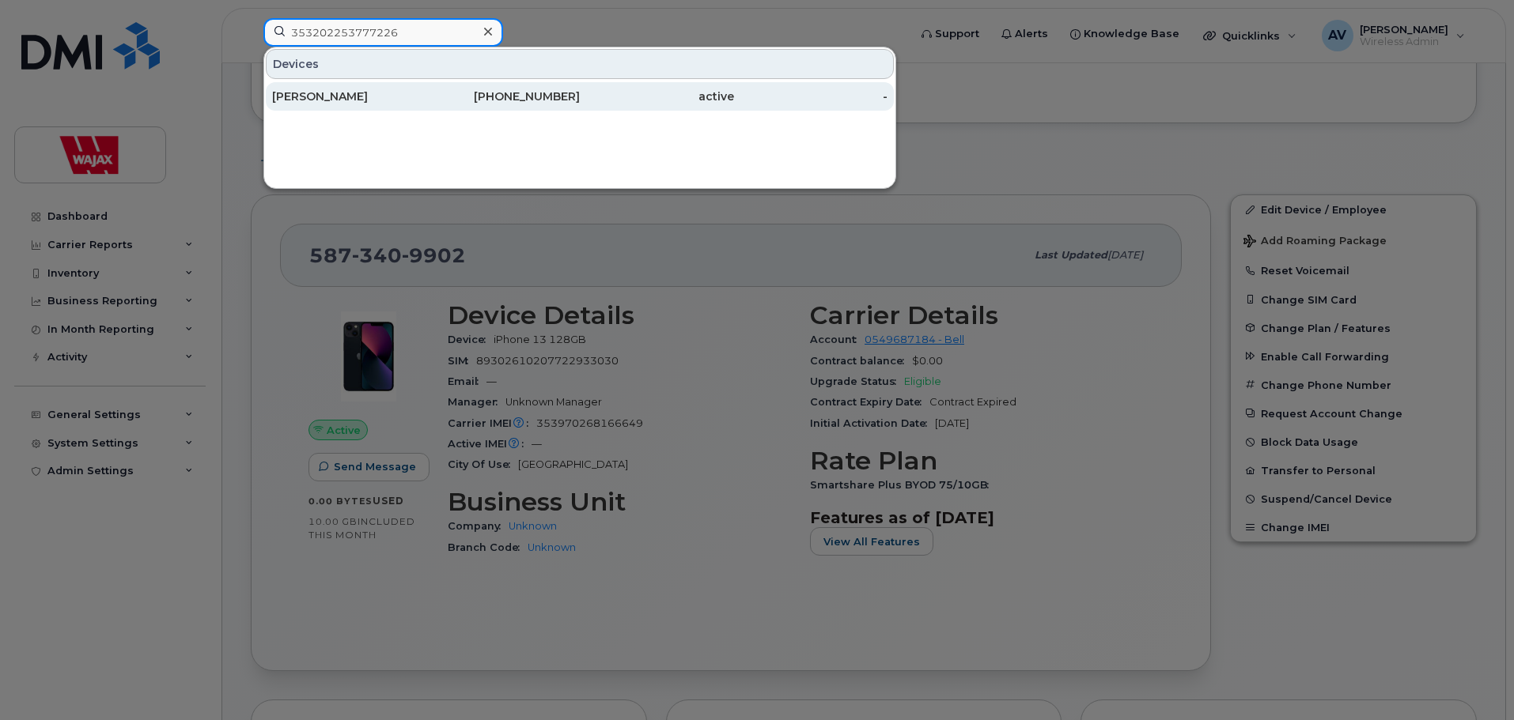
type input "353202253777226"
click at [410, 93] on div "[PERSON_NAME]" at bounding box center [349, 97] width 154 height 16
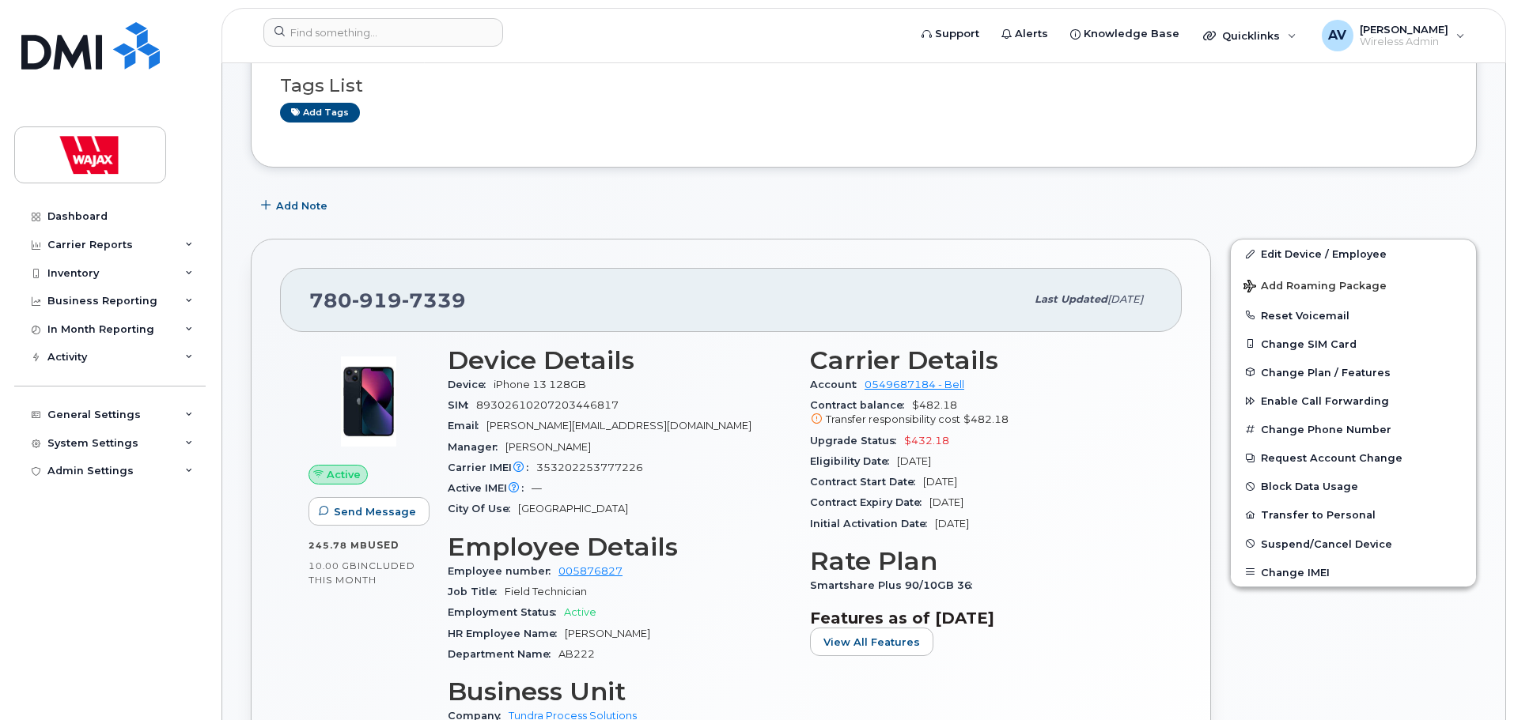
scroll to position [158, 0]
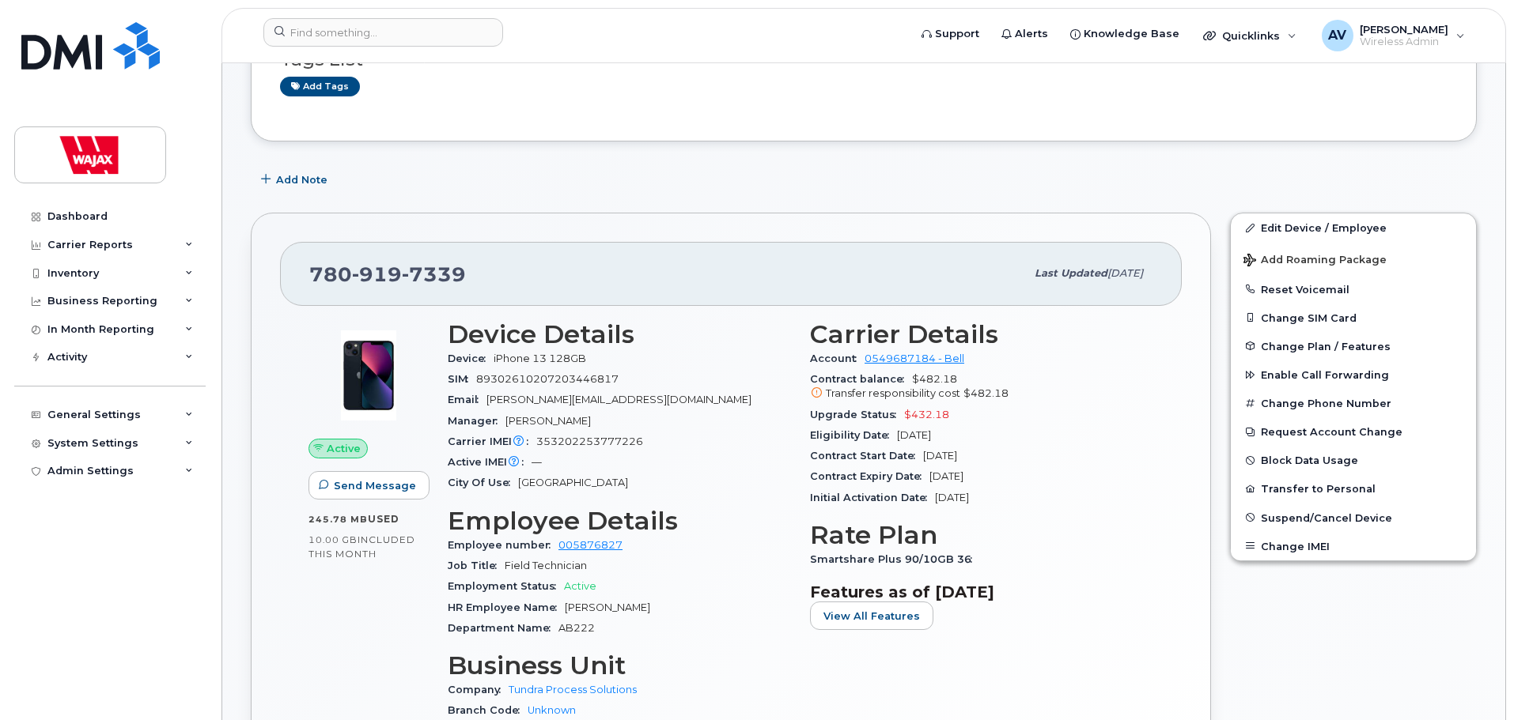
click at [924, 193] on div "Add Note" at bounding box center [864, 179] width 1226 height 28
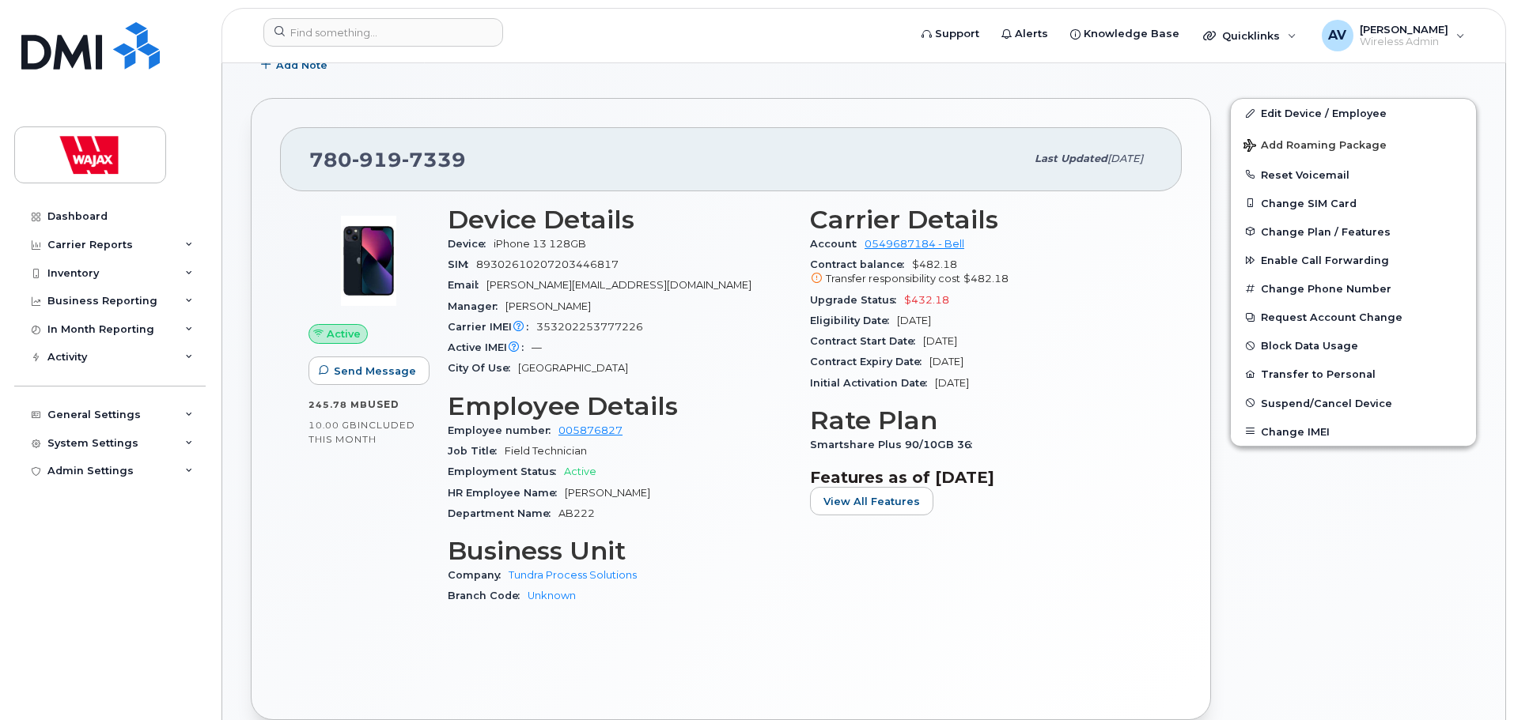
scroll to position [79, 0]
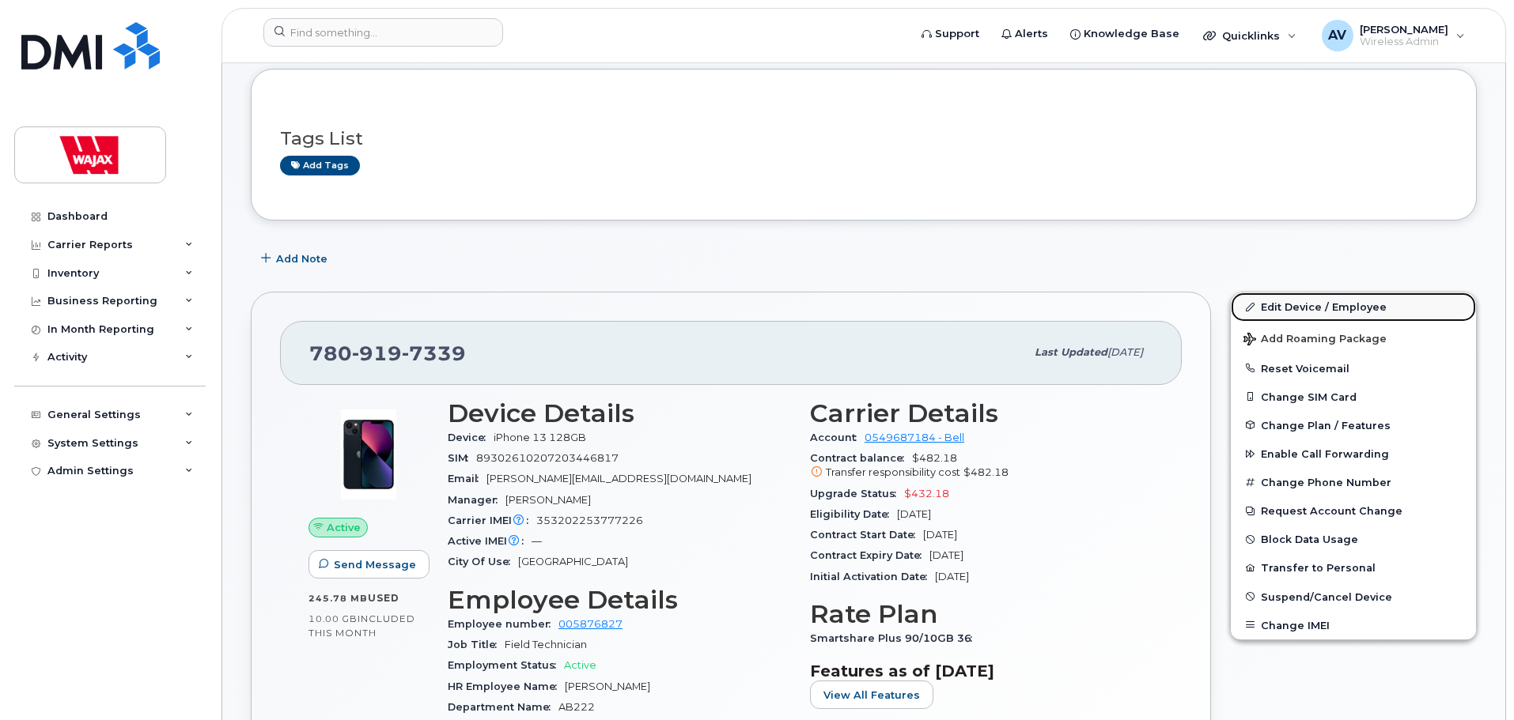
click at [1318, 307] on link "Edit Device / Employee" at bounding box center [1352, 307] width 245 height 28
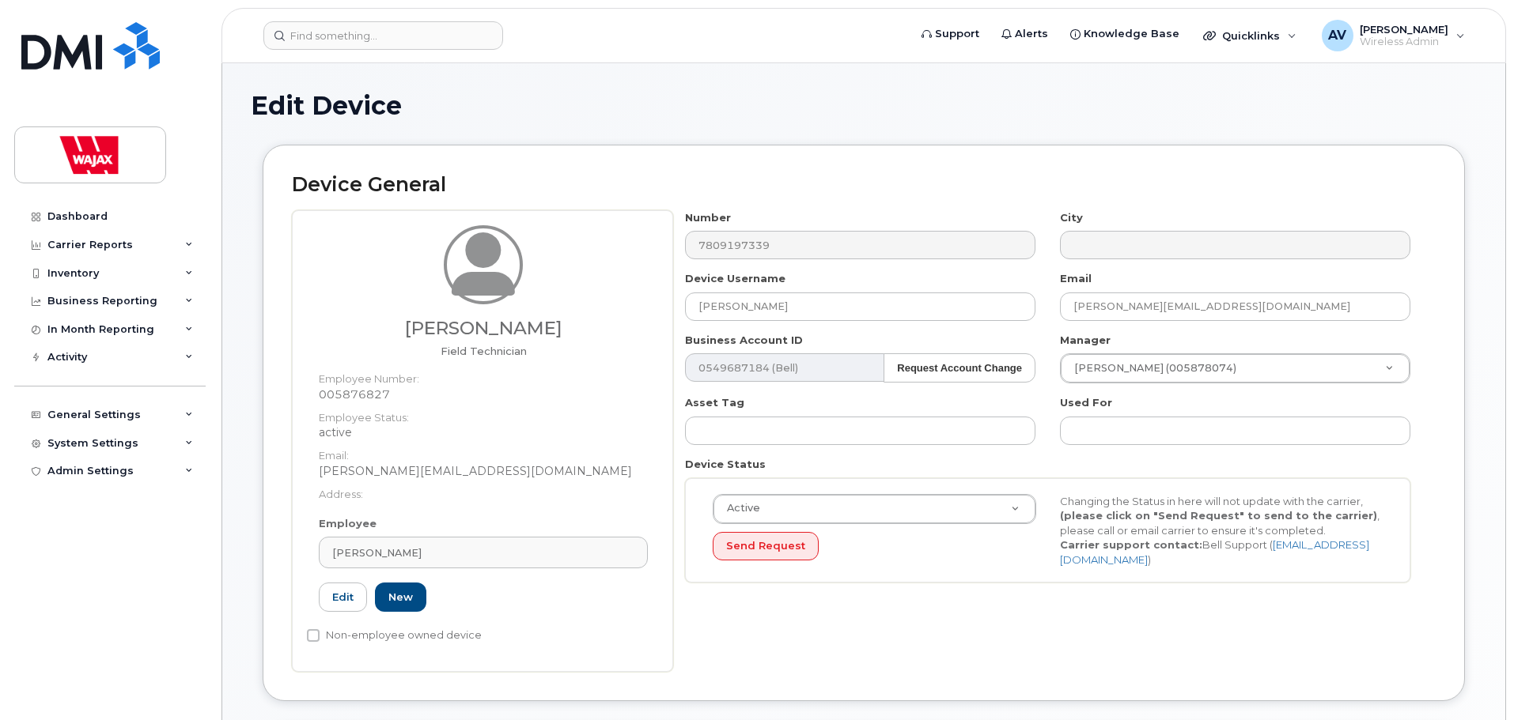
select select "23291734"
click at [702, 308] on input "[PERSON_NAME]" at bounding box center [860, 307] width 350 height 28
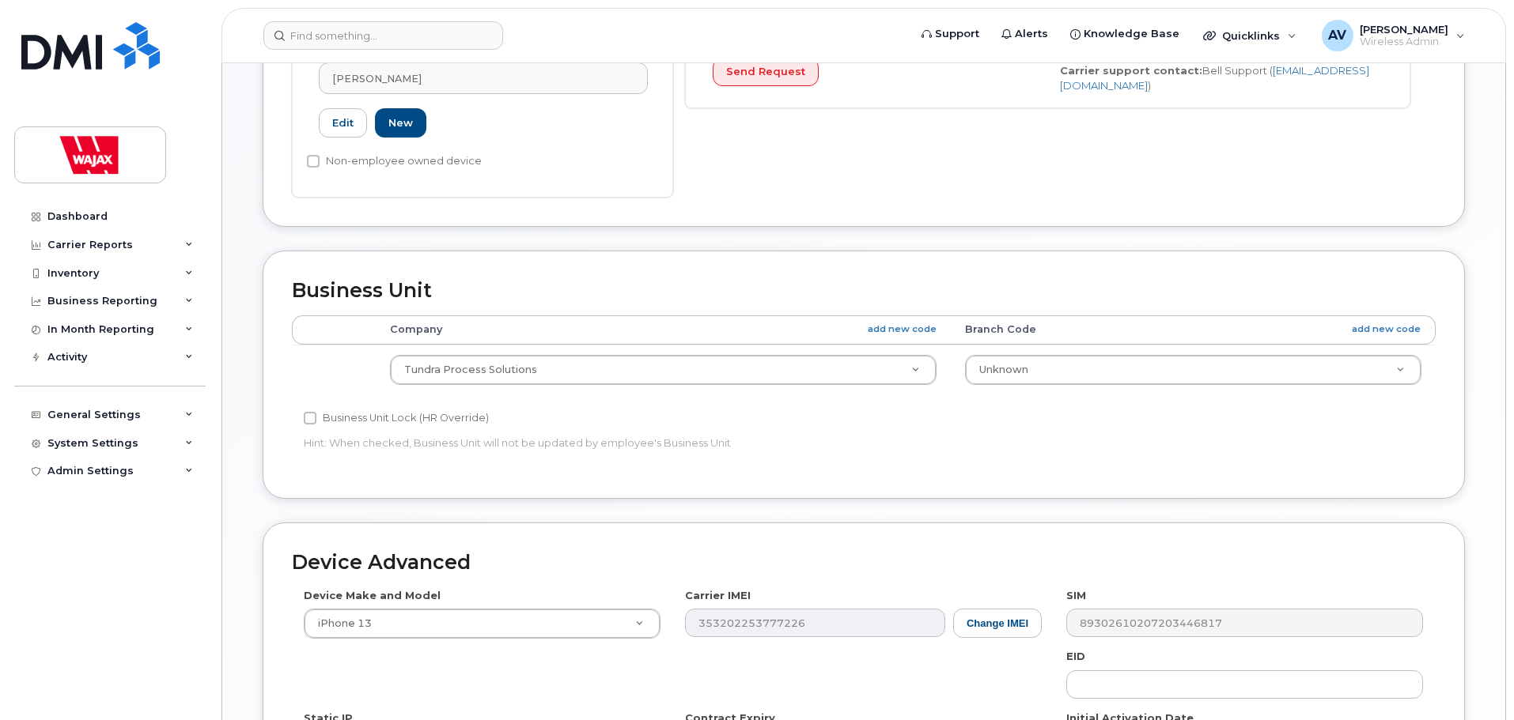
scroll to position [749, 0]
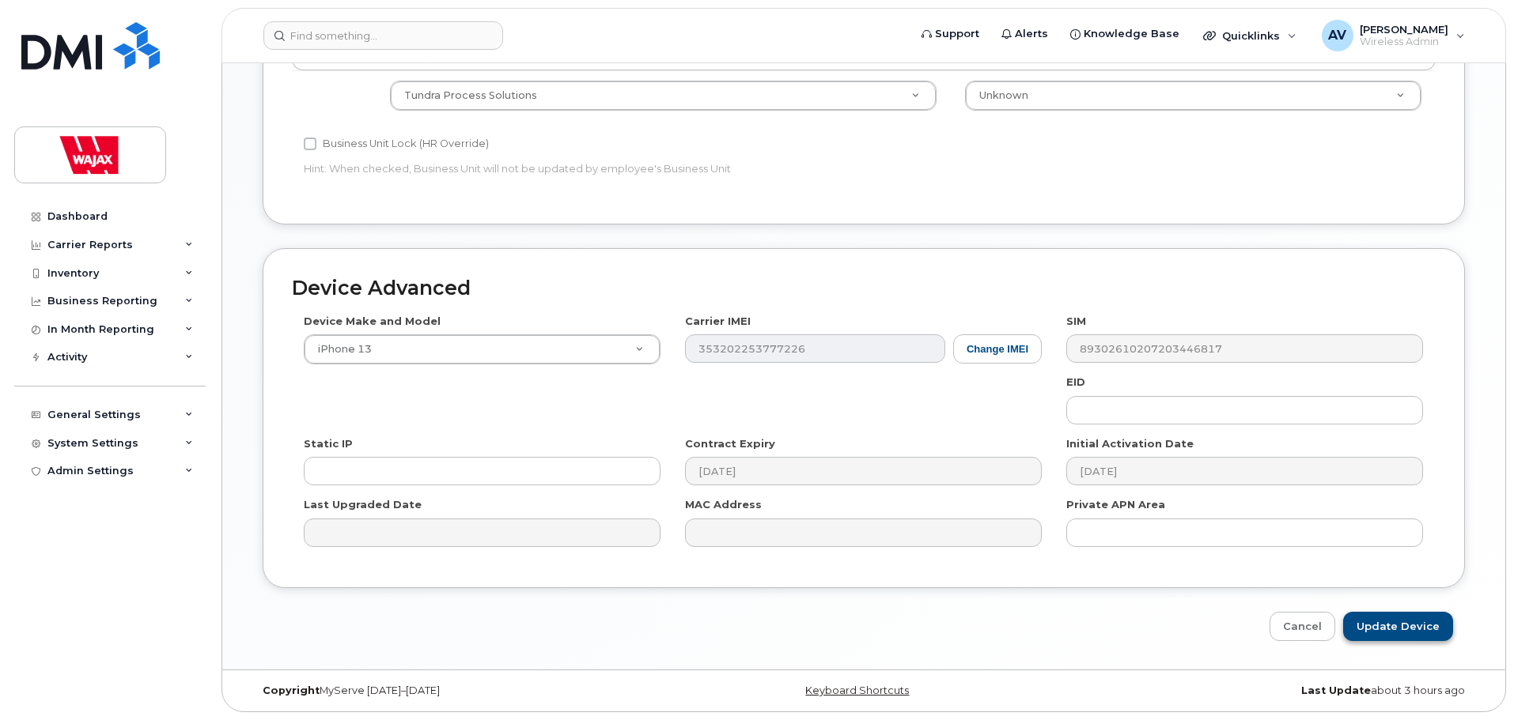
type input "S- [PERSON_NAME]"
click at [1388, 633] on input "Update Device" at bounding box center [1398, 626] width 110 height 29
type input "Saving..."
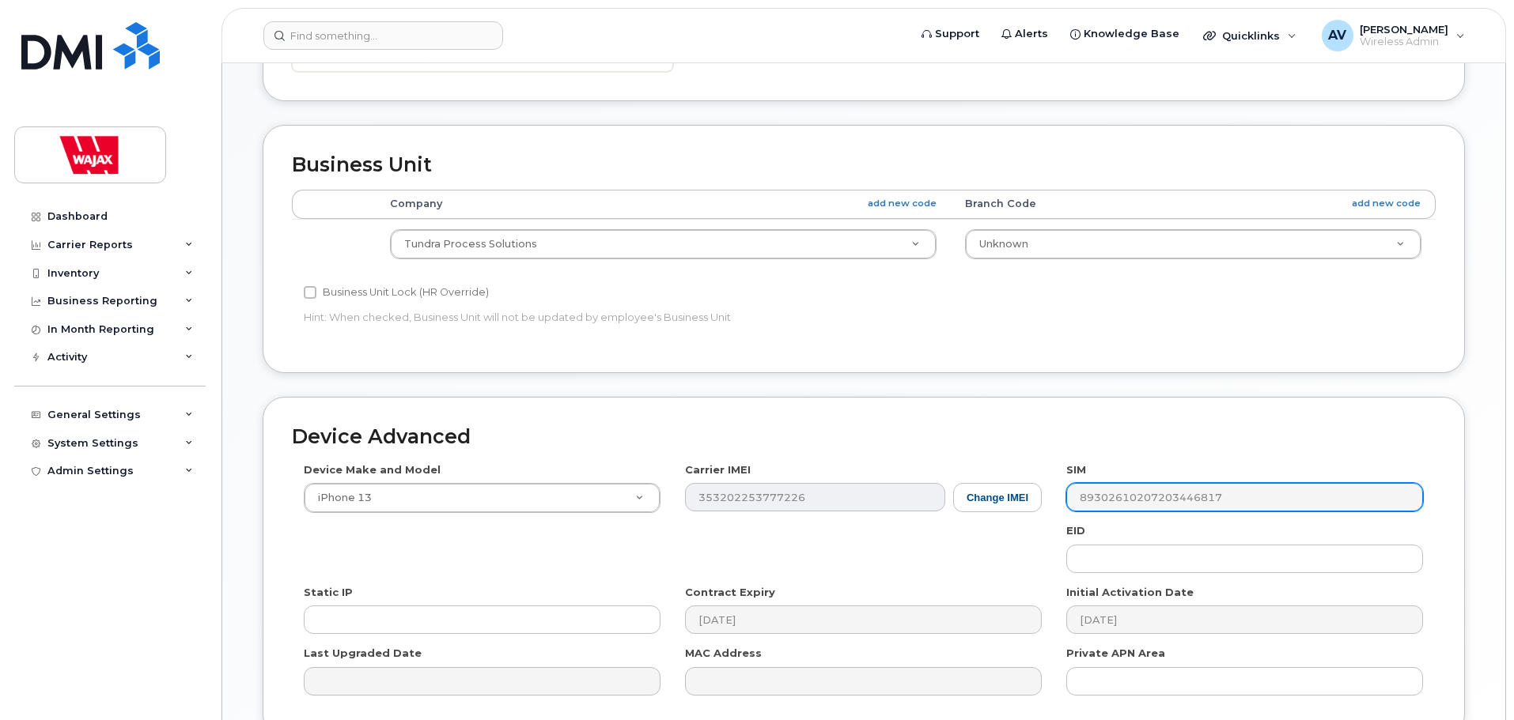
scroll to position [433, 0]
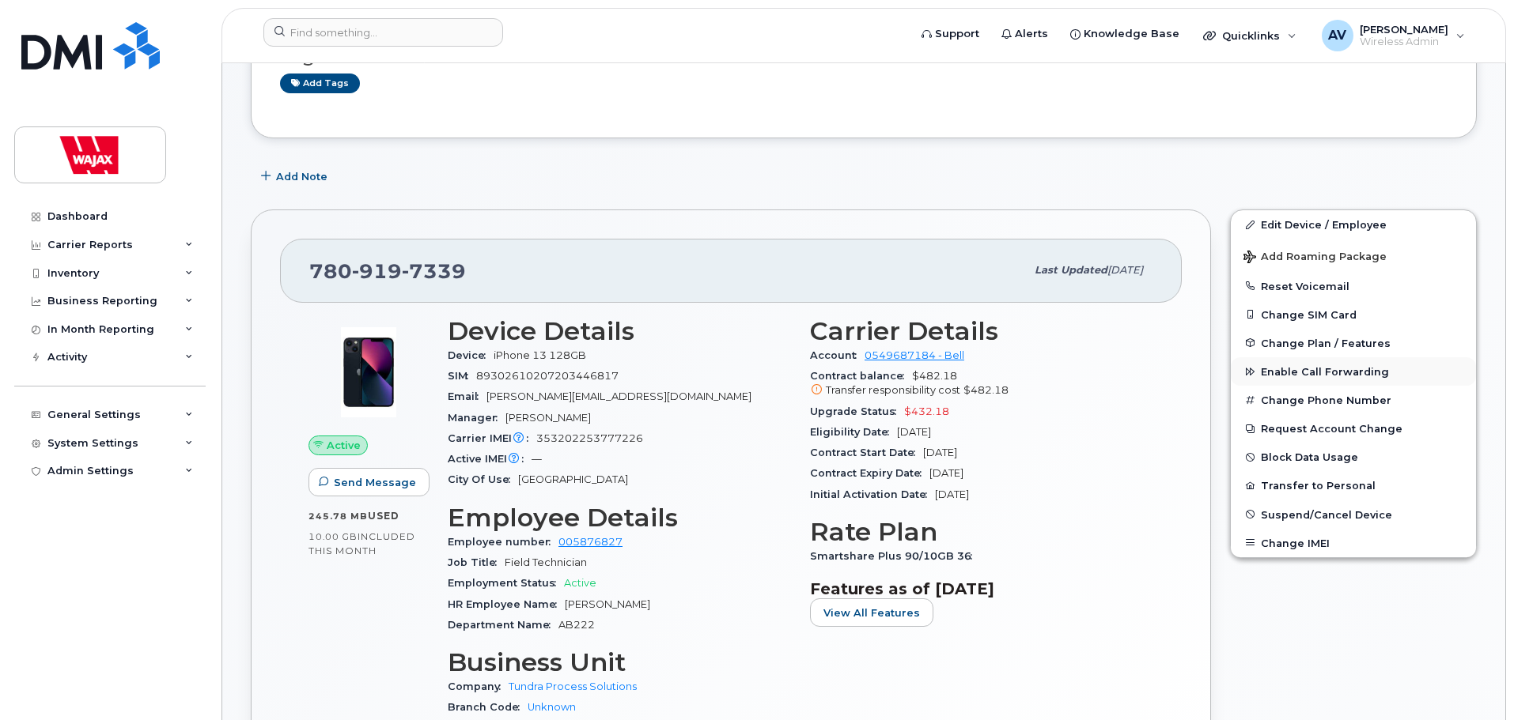
scroll to position [158, 0]
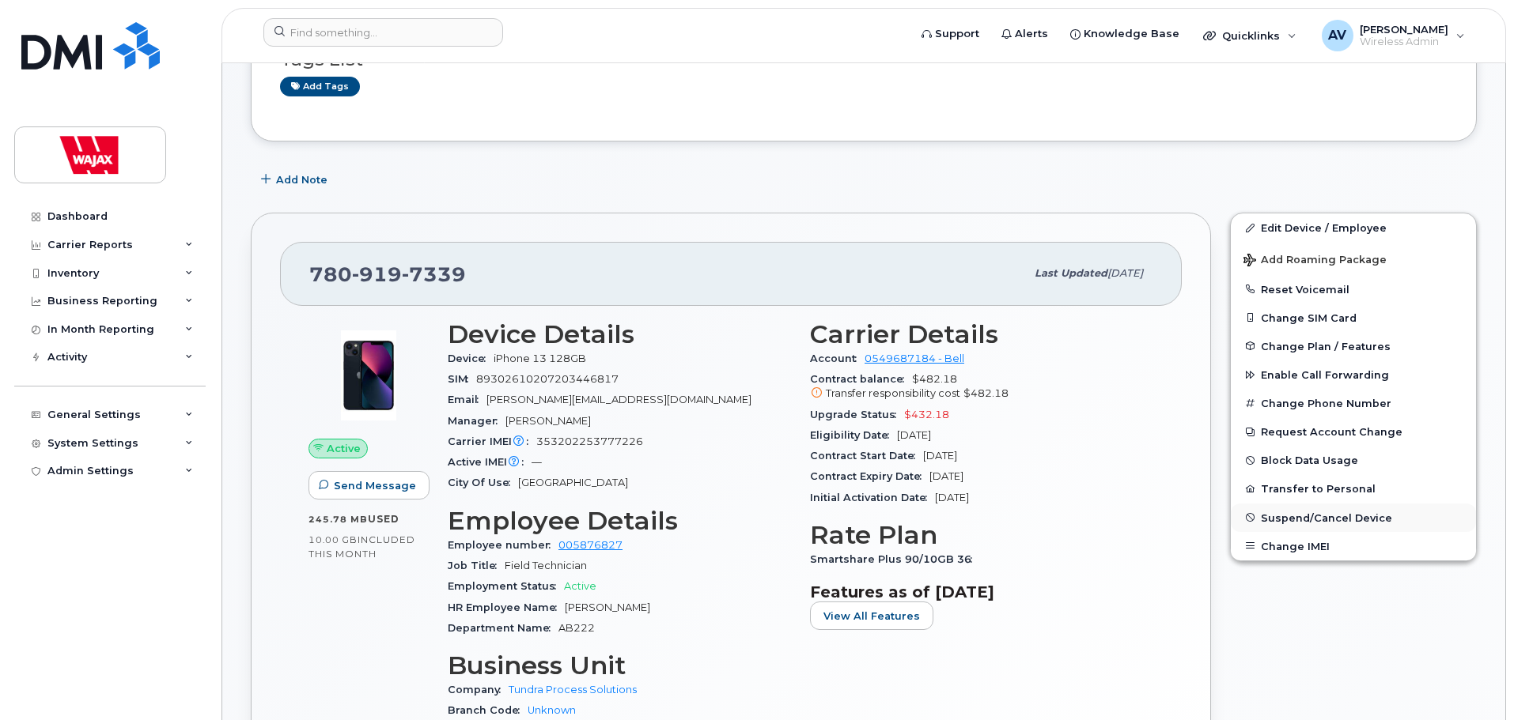
click at [1351, 519] on span "Suspend/Cancel Device" at bounding box center [1326, 518] width 131 height 12
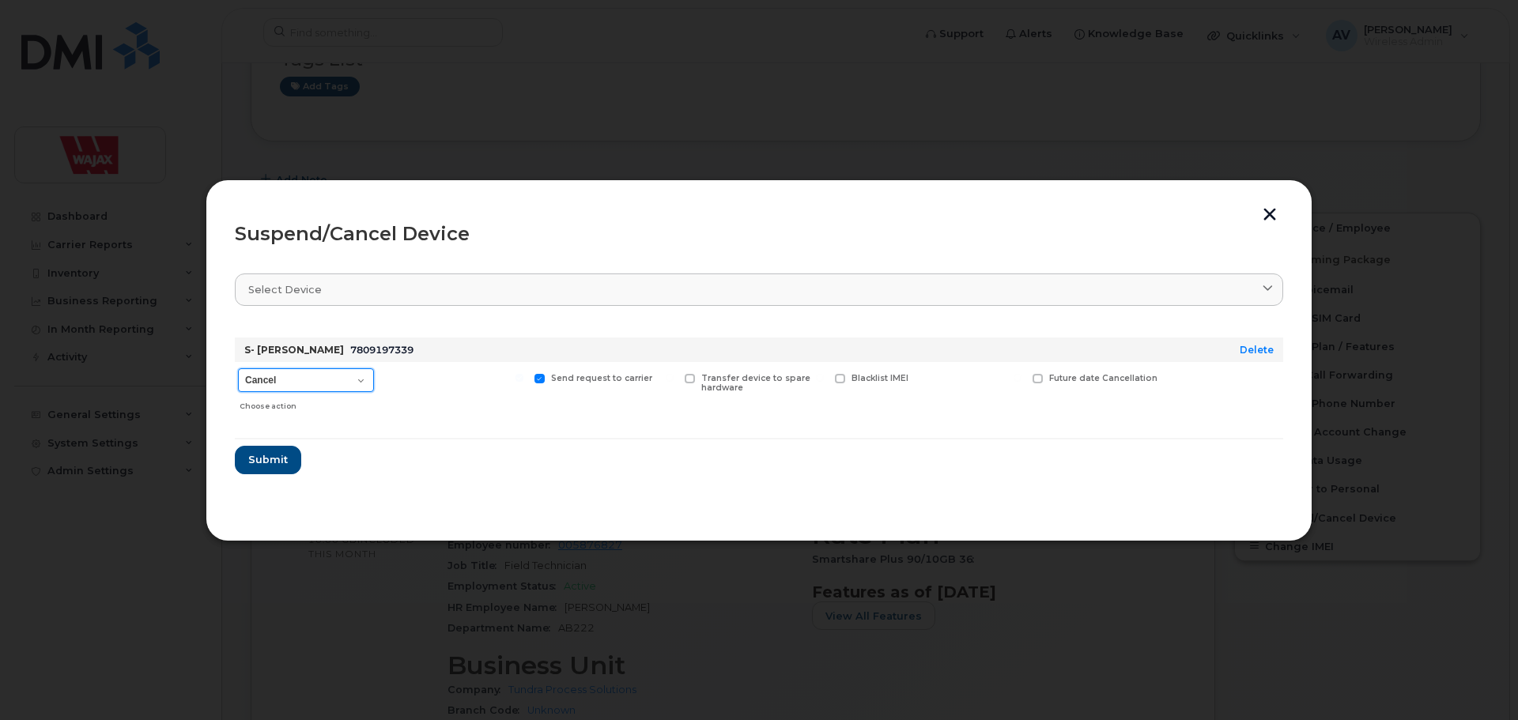
click at [347, 378] on select "Cancel Suspend - Extend Suspension Suspend - Reduced Rate Suspend - Full Rate S…" at bounding box center [306, 381] width 136 height 24
select select "[object Object]"
click at [238, 369] on select "Cancel Suspend - Extend Suspension Suspend - Reduced Rate Suspend - Full Rate S…" at bounding box center [306, 381] width 136 height 24
click at [744, 482] on section "Select device Type first three symbols or more S- [PERSON_NAME] 7809197339 Dele…" at bounding box center [759, 385] width 1049 height 253
click at [268, 457] on span "Submit" at bounding box center [268, 459] width 40 height 15
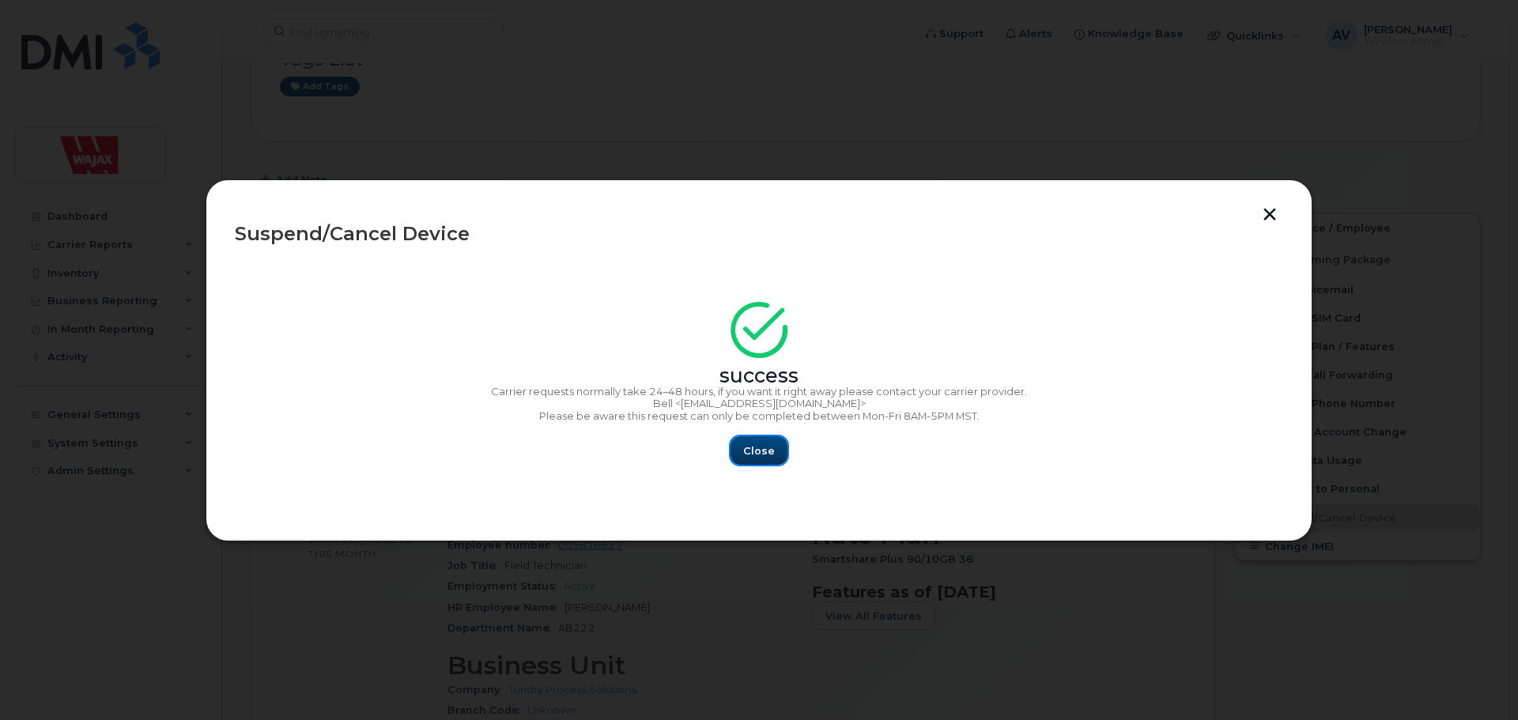
click at [751, 449] on span "Close" at bounding box center [759, 451] width 32 height 15
